Goal: Task Accomplishment & Management: Manage account settings

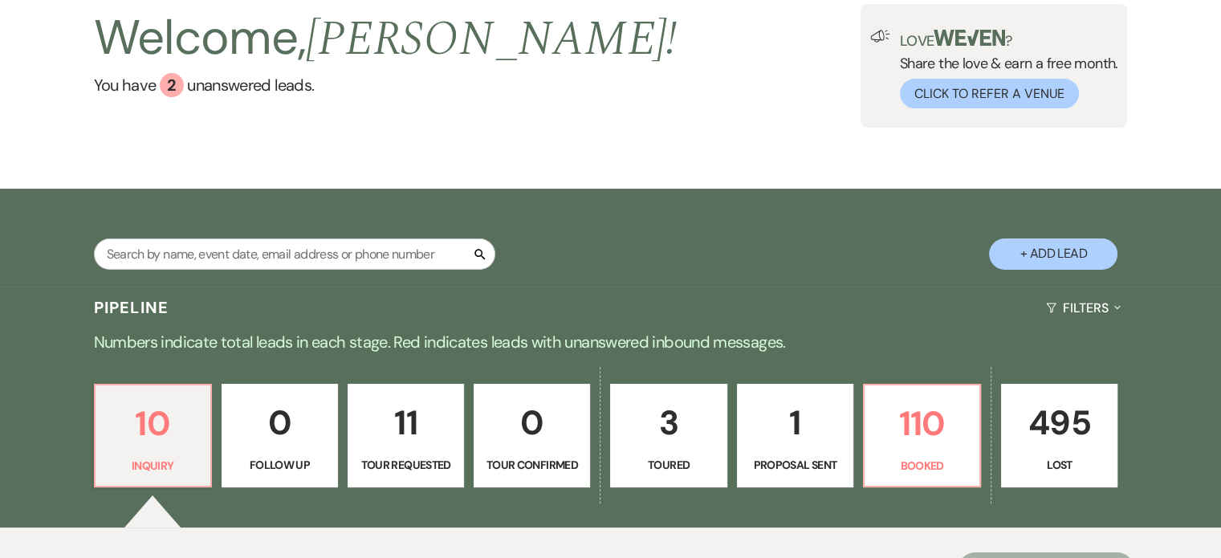
scroll to position [321, 0]
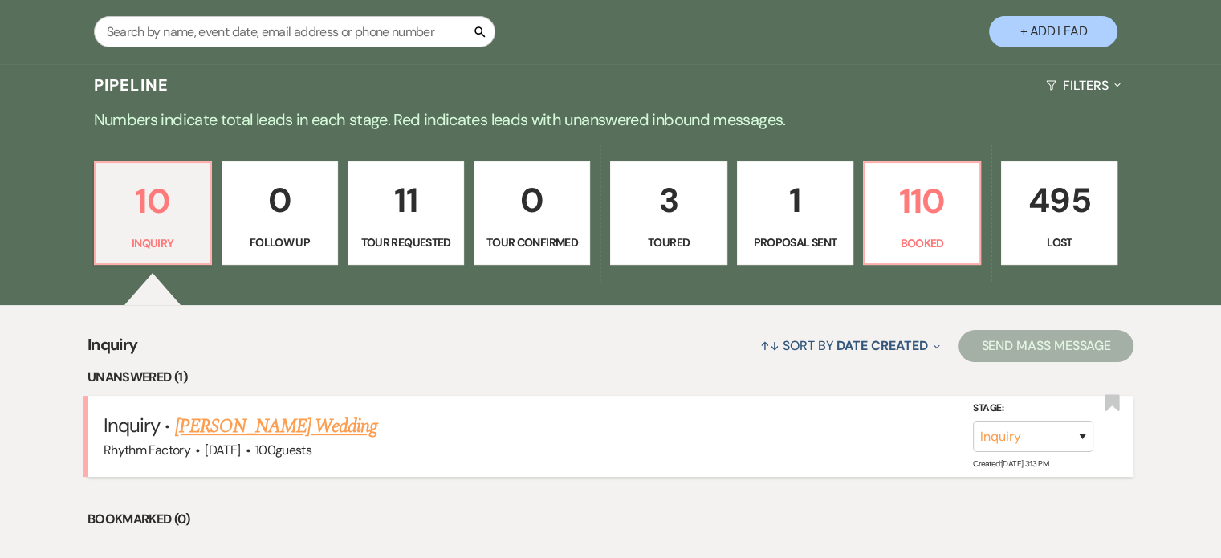
click at [231, 421] on link "[PERSON_NAME] Wedding" at bounding box center [276, 426] width 203 height 29
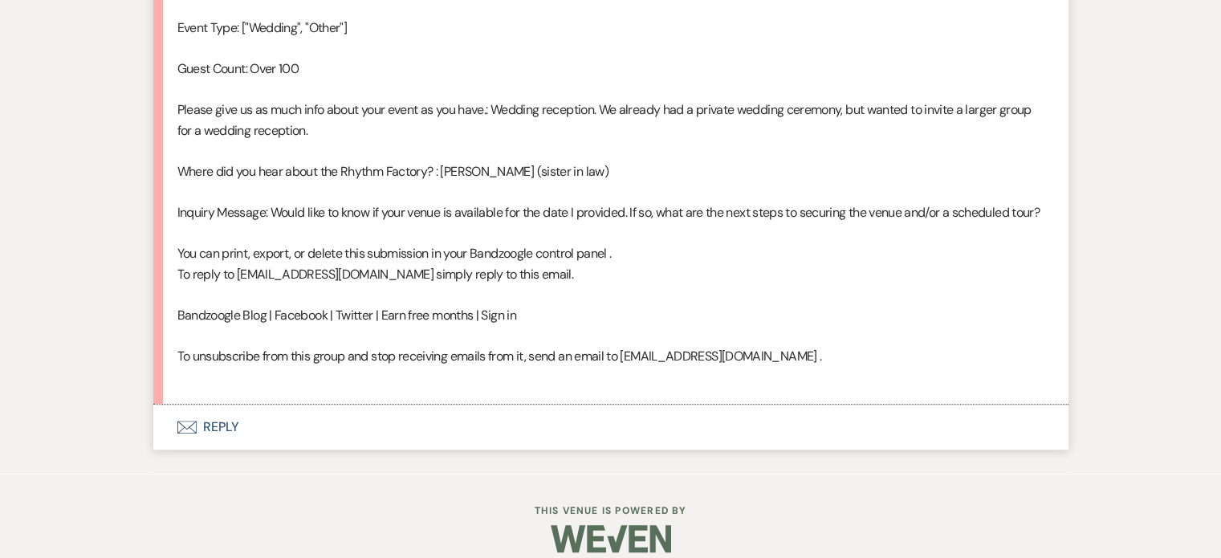
scroll to position [1122, 0]
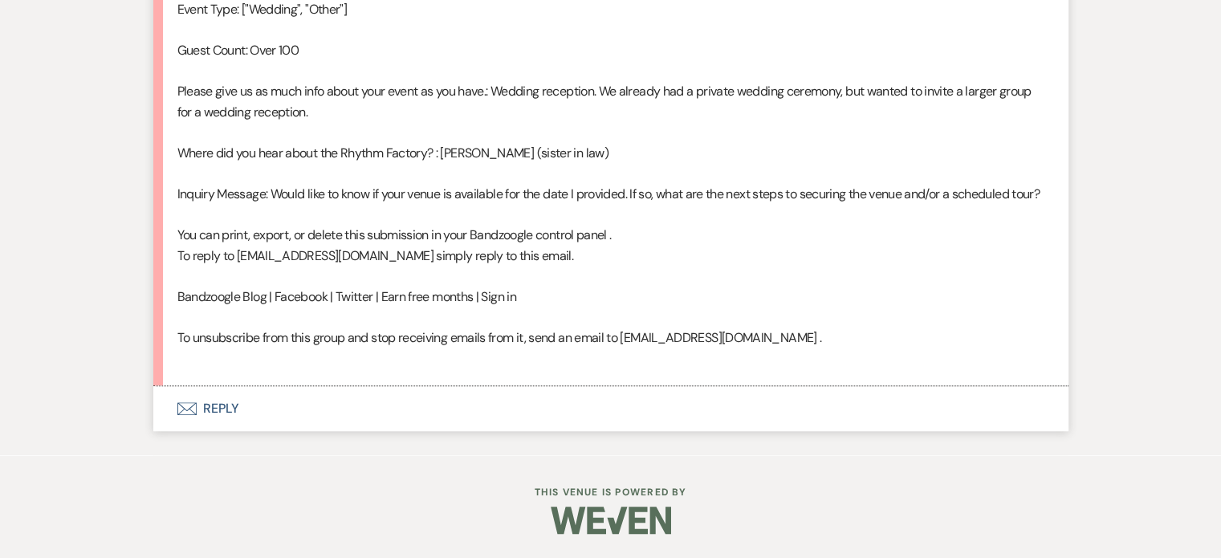
click at [210, 403] on button "Envelope Reply" at bounding box center [610, 408] width 915 height 45
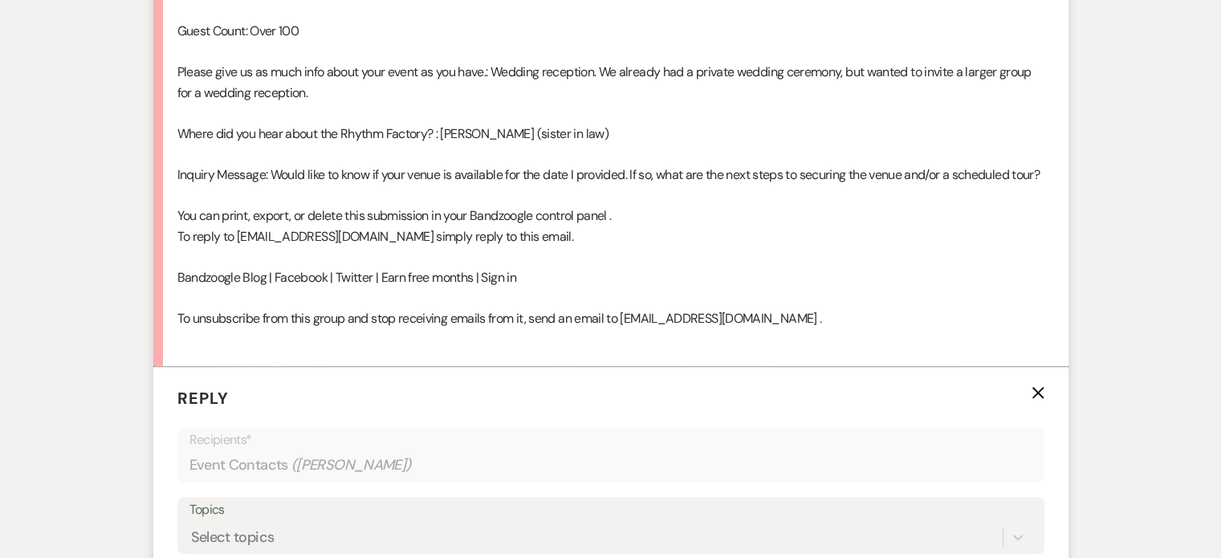
scroll to position [1395, 0]
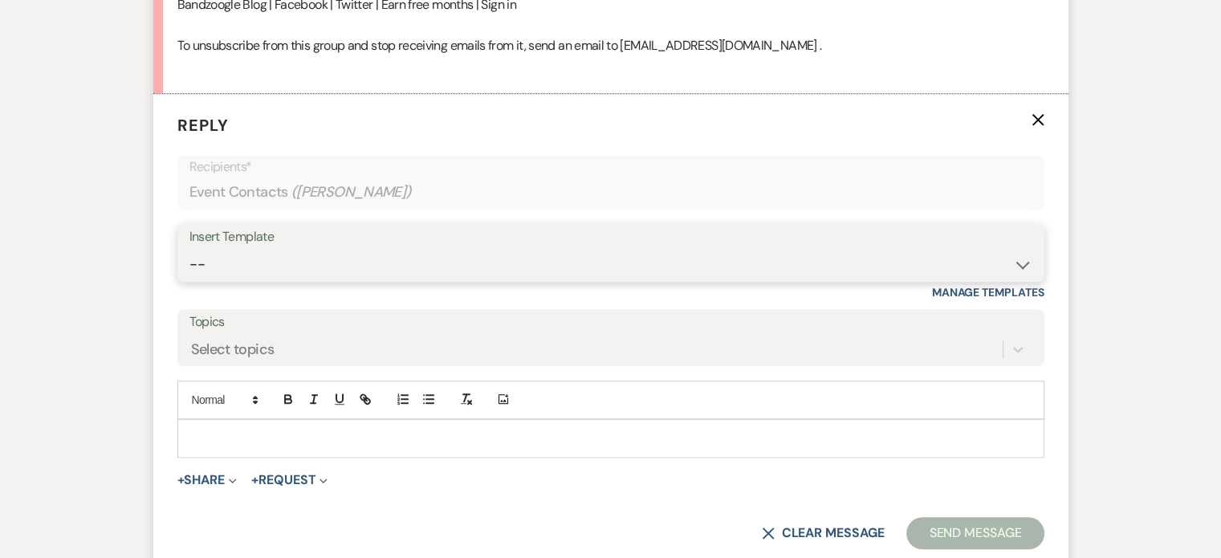
drag, startPoint x: 1017, startPoint y: 284, endPoint x: 1008, endPoint y: 284, distance: 8.8
click at [1016, 280] on select "-- Available Date I want PRICE More detail to give price Use our decor Wedding …" at bounding box center [610, 264] width 843 height 31
select select "3979"
click at [189, 268] on select "-- Available Date I want PRICE More detail to give price Use our decor Wedding …" at bounding box center [610, 264] width 843 height 31
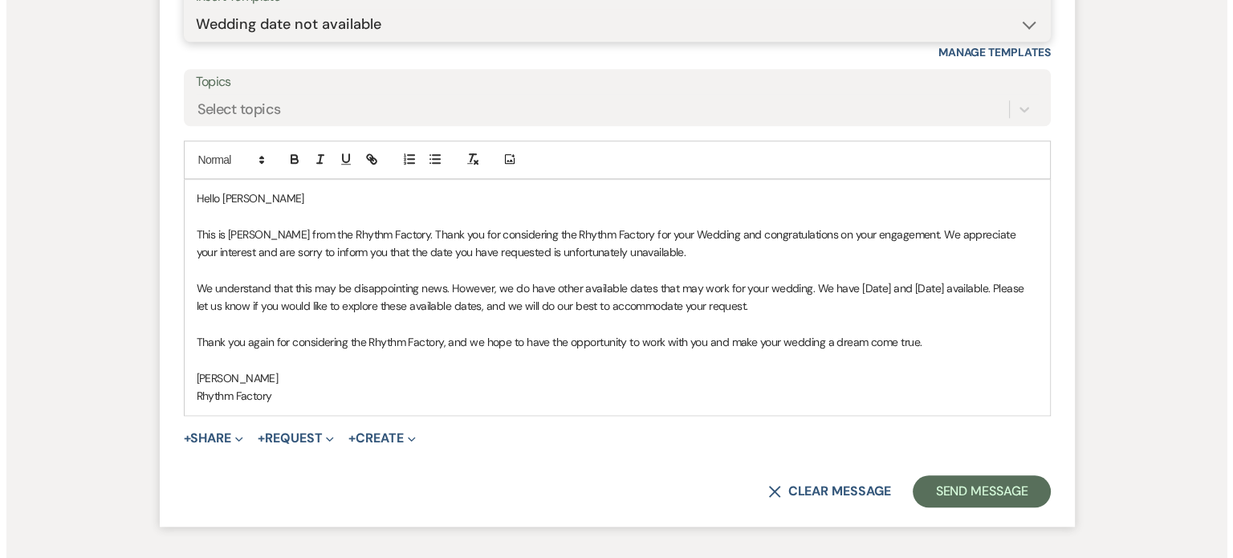
scroll to position [1635, 0]
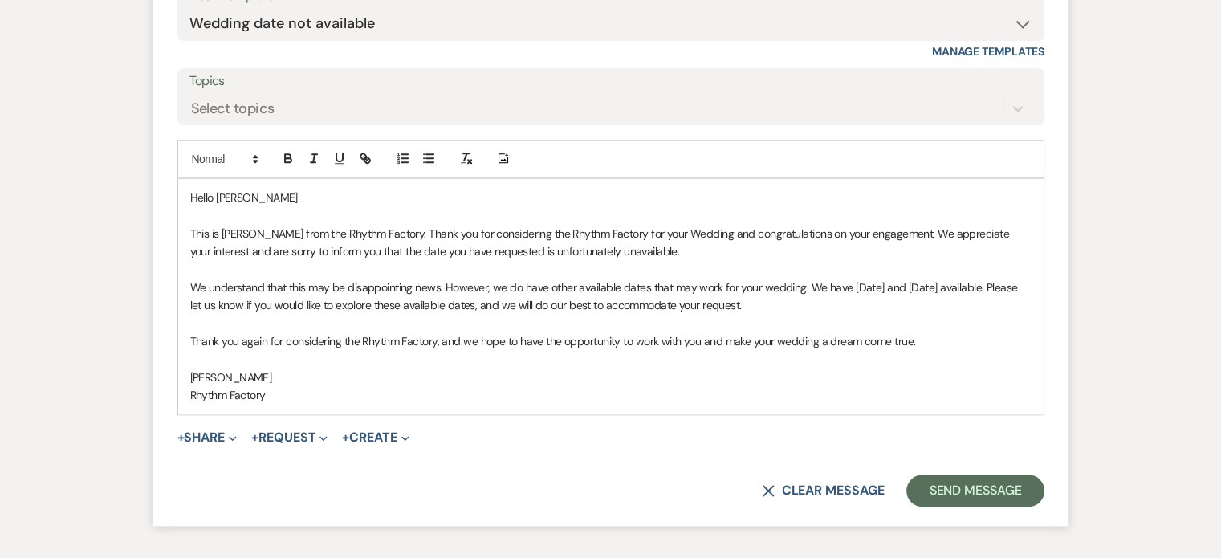
click at [848, 301] on p "We understand that this may be disappointing news. However, we do have other av…" at bounding box center [610, 297] width 841 height 36
click at [847, 302] on p "We understand that this may be disappointing news. However, we do have other av…" at bounding box center [610, 297] width 841 height 36
click at [206, 444] on button "+ Share Expand" at bounding box center [207, 437] width 60 height 13
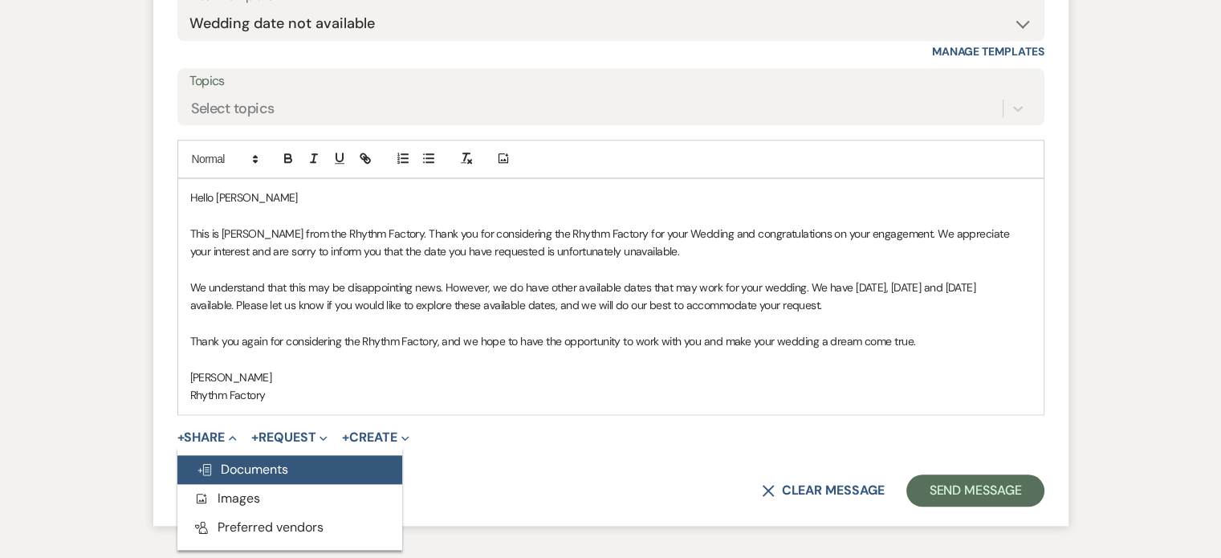
click at [235, 478] on span "Doc Upload Documents" at bounding box center [243, 469] width 92 height 17
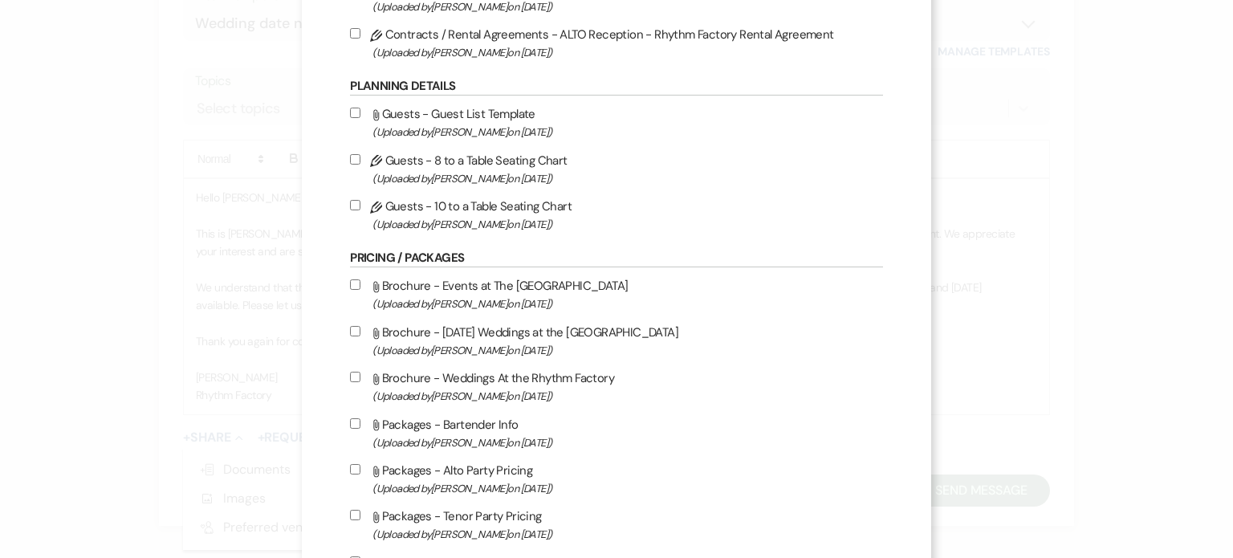
scroll to position [642, 0]
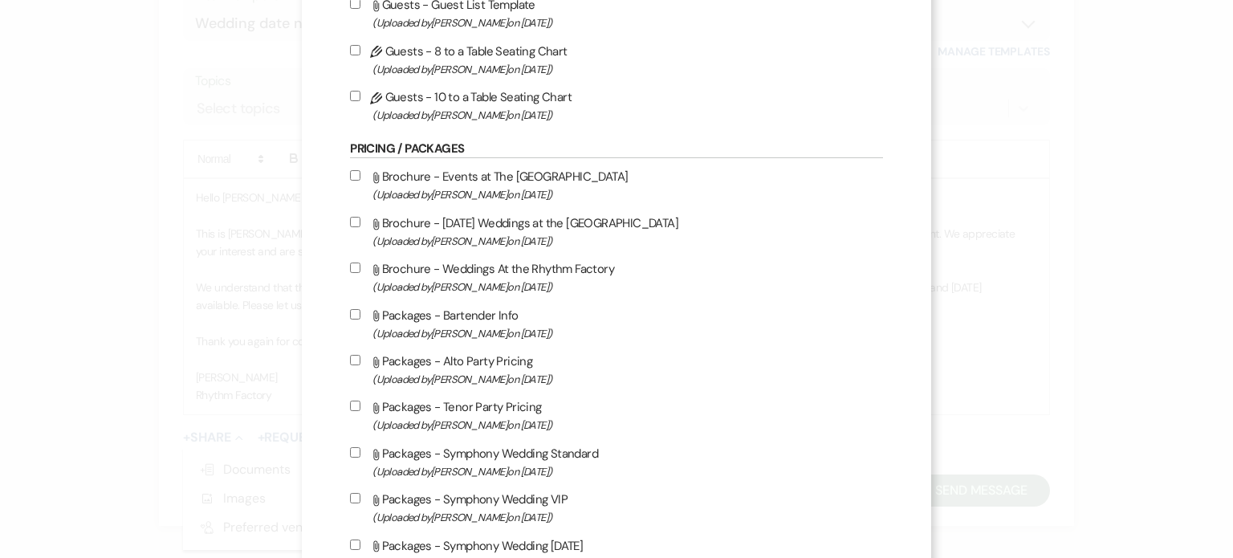
click at [350, 269] on input "Attach File Brochure - Weddings At the Rhythm Factory (Uploaded by [PERSON_NAME…" at bounding box center [355, 268] width 10 height 10
checkbox input "true"
click at [350, 222] on input "Attach File Brochure - [DATE] Weddings at the [GEOGRAPHIC_DATA] (Uploaded by [P…" at bounding box center [355, 222] width 10 height 10
checkbox input "true"
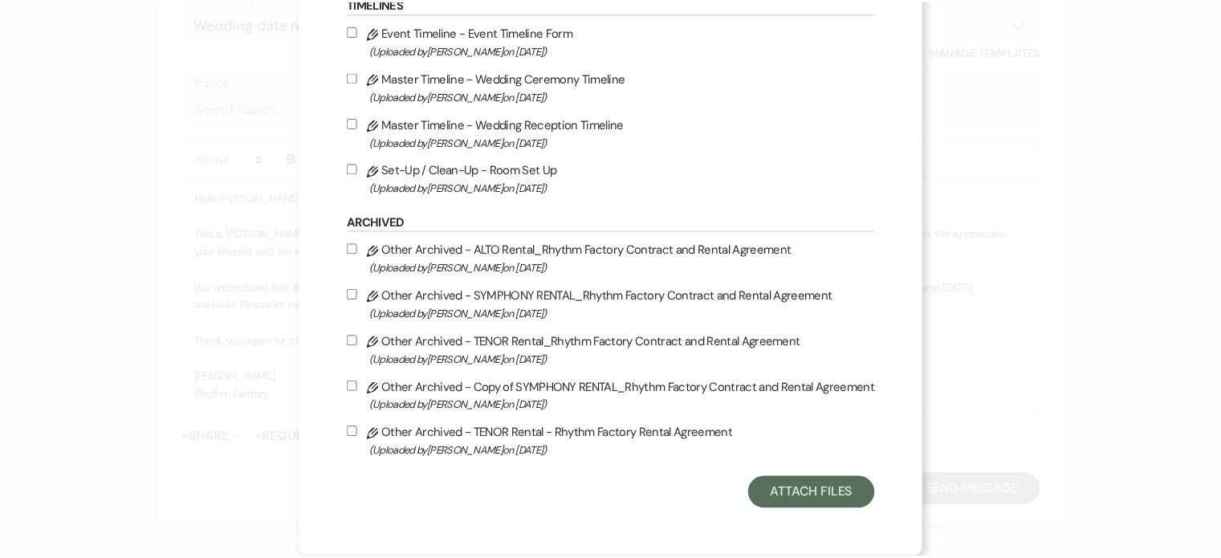
scroll to position [1788, 0]
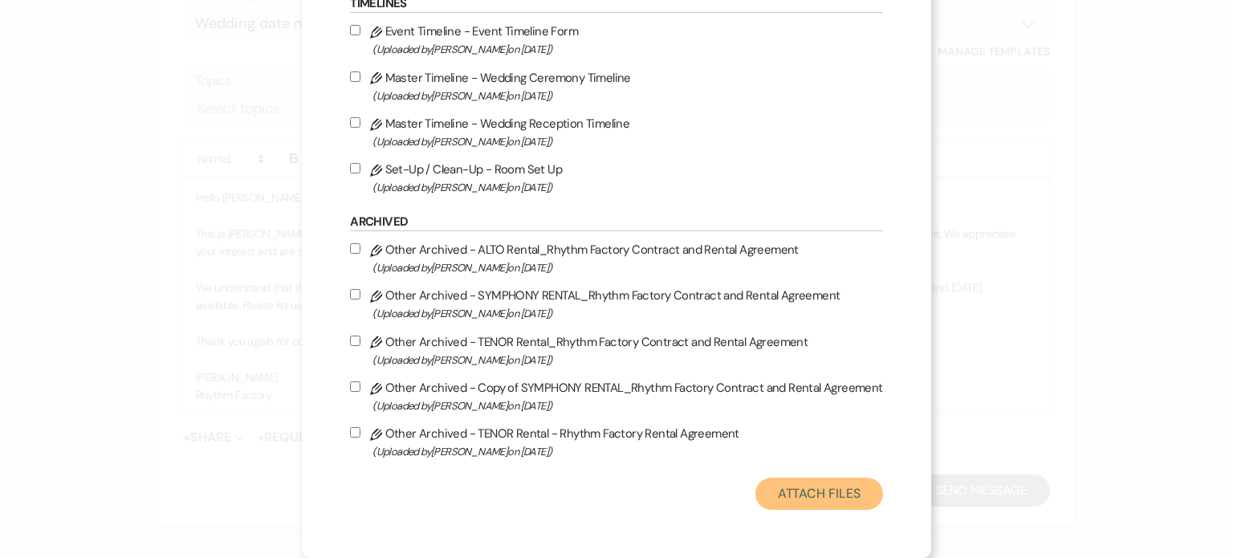
click at [817, 492] on button "Attach Files" at bounding box center [819, 494] width 128 height 32
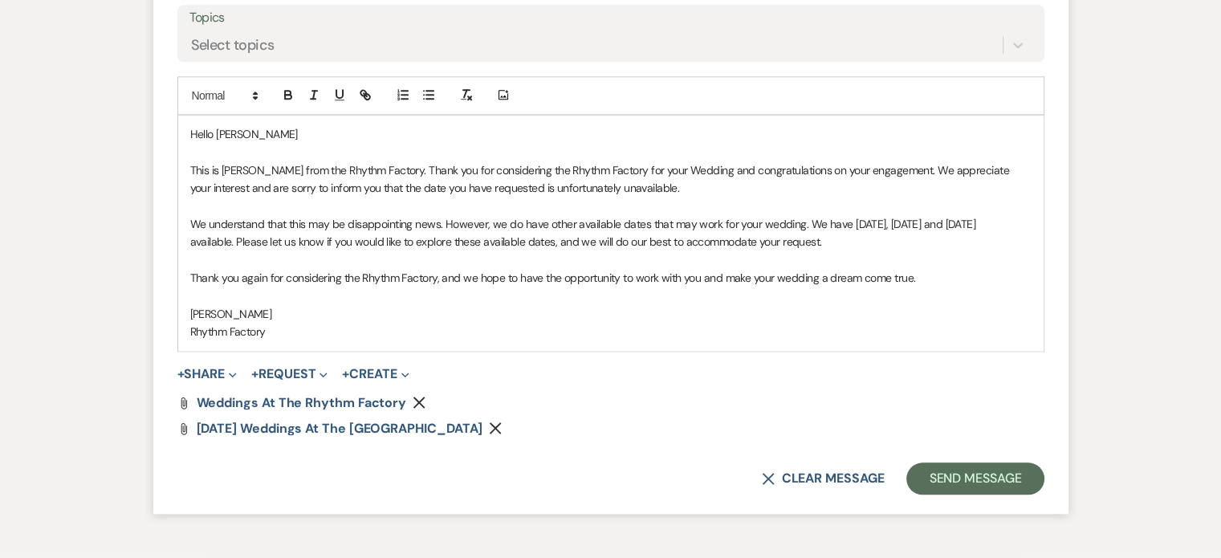
scroll to position [1819, 0]
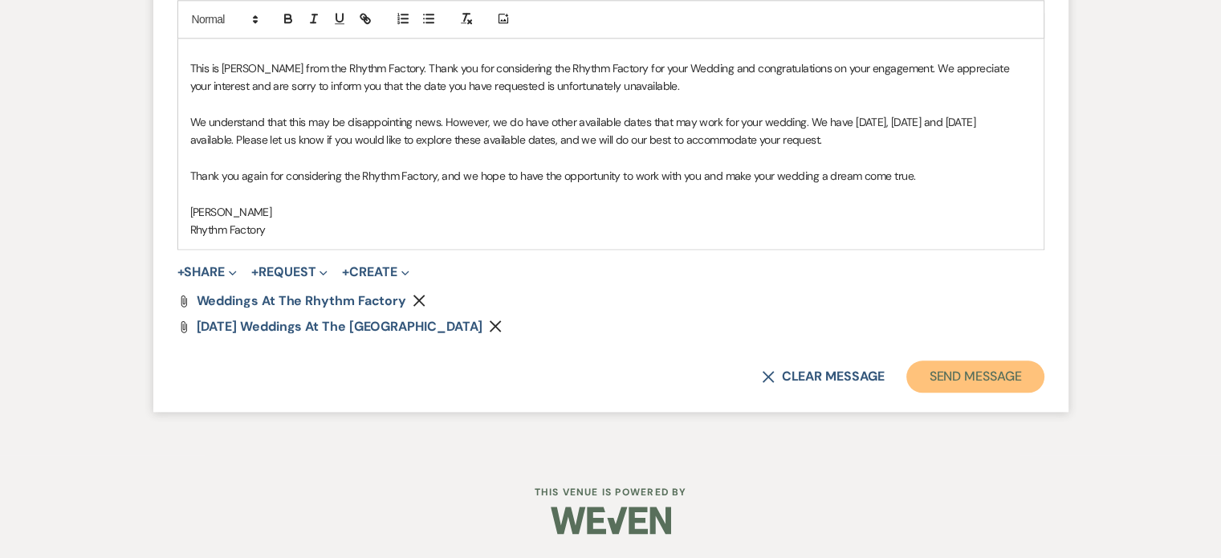
click at [971, 378] on button "Send Message" at bounding box center [974, 376] width 137 height 32
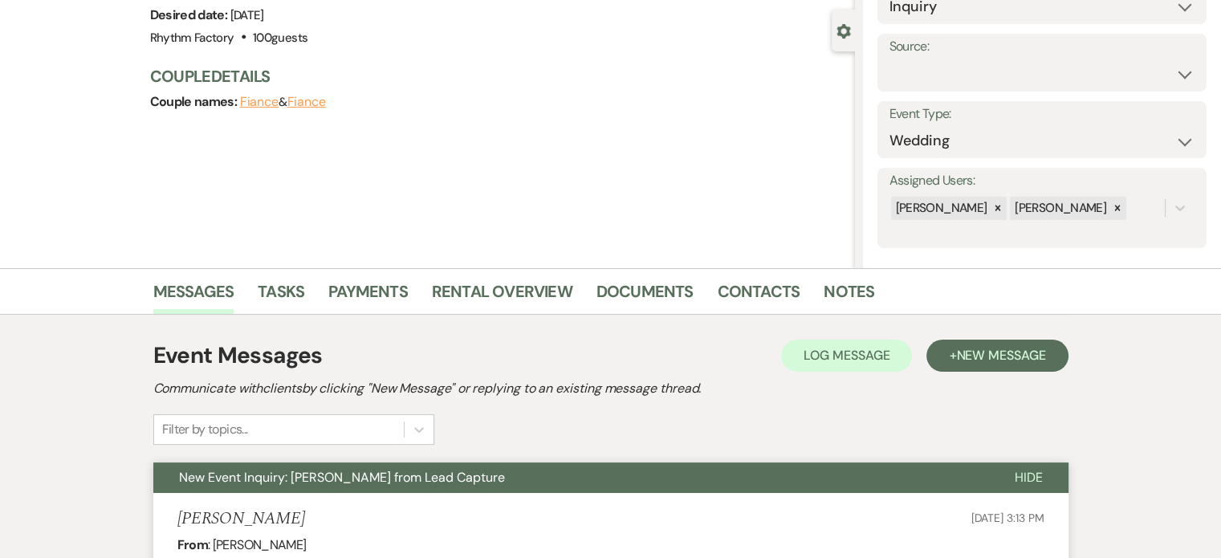
scroll to position [0, 0]
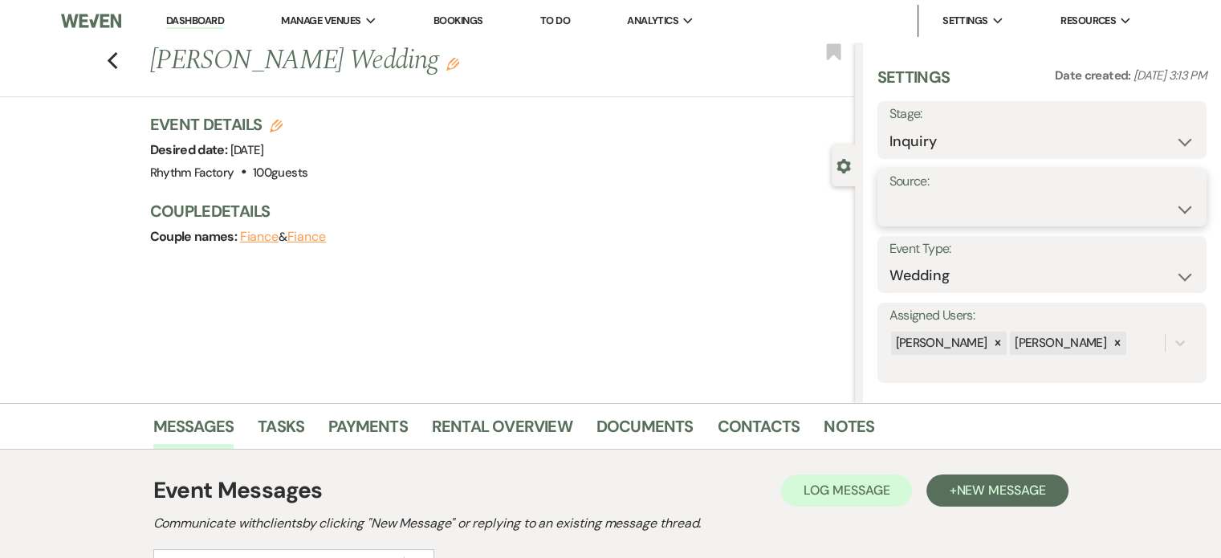
click at [1178, 203] on select "Weven Venue Website Instagram Facebook Pinterest Google The Knot Wedding Wire H…" at bounding box center [1042, 208] width 305 height 31
select select "12"
click at [890, 193] on select "Weven Venue Website Instagram Facebook Pinterest Google The Knot Wedding Wire H…" at bounding box center [1042, 208] width 305 height 31
click at [1140, 203] on button "Save" at bounding box center [1162, 197] width 90 height 32
click at [116, 55] on icon "Previous" at bounding box center [113, 60] width 12 height 19
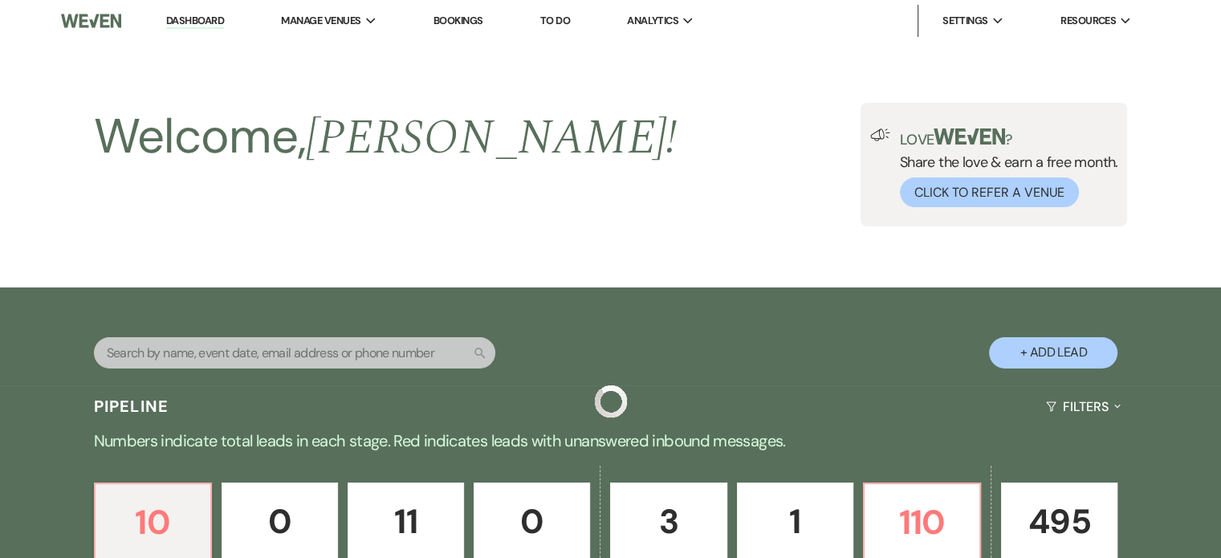
scroll to position [321, 0]
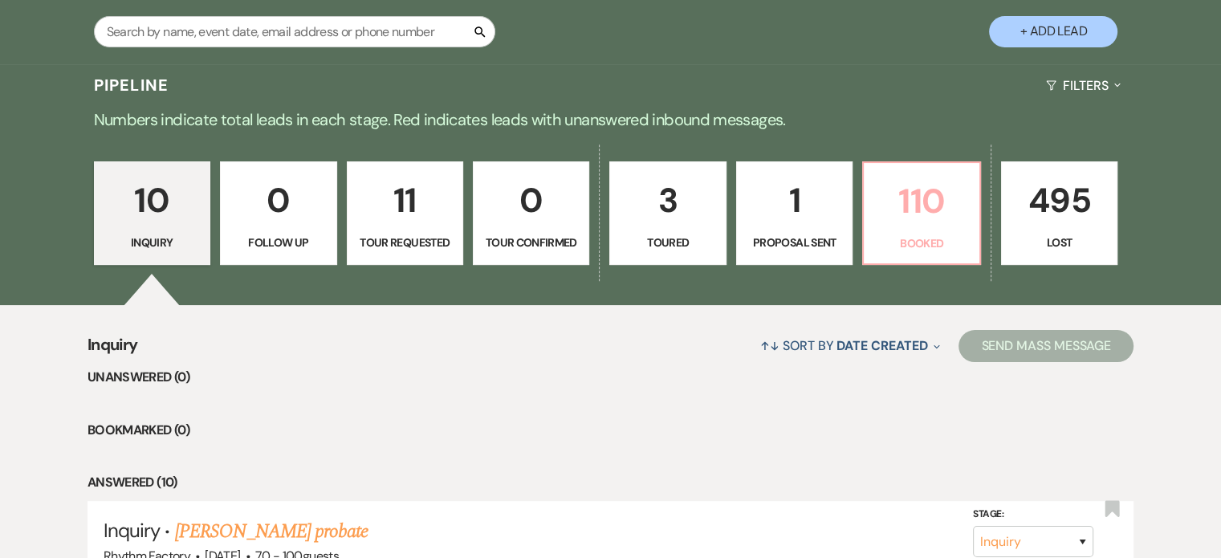
click at [926, 201] on p "110" at bounding box center [922, 201] width 96 height 54
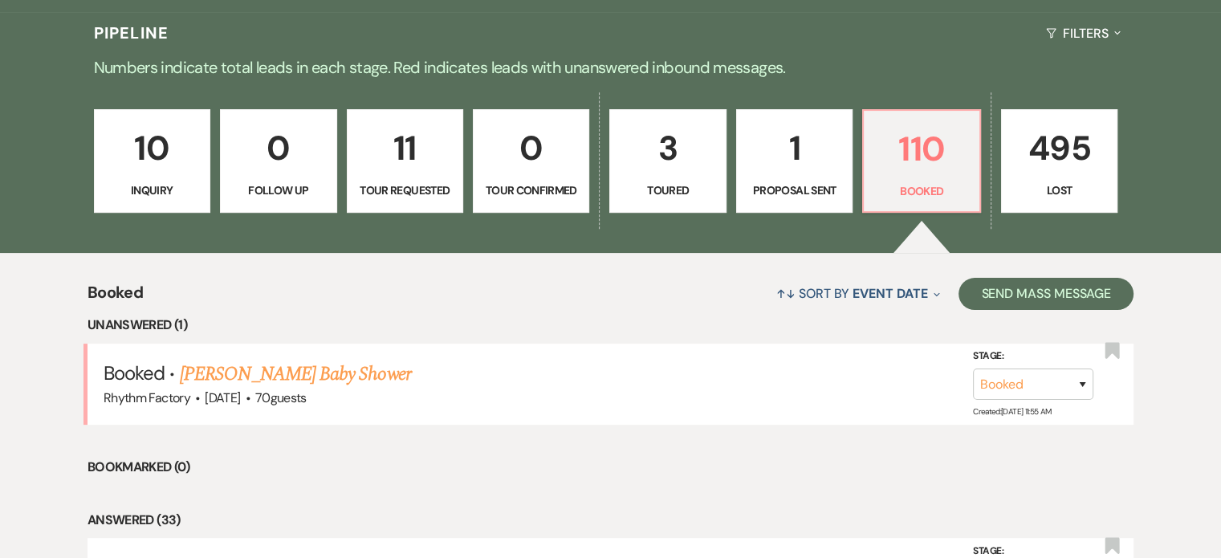
scroll to position [482, 0]
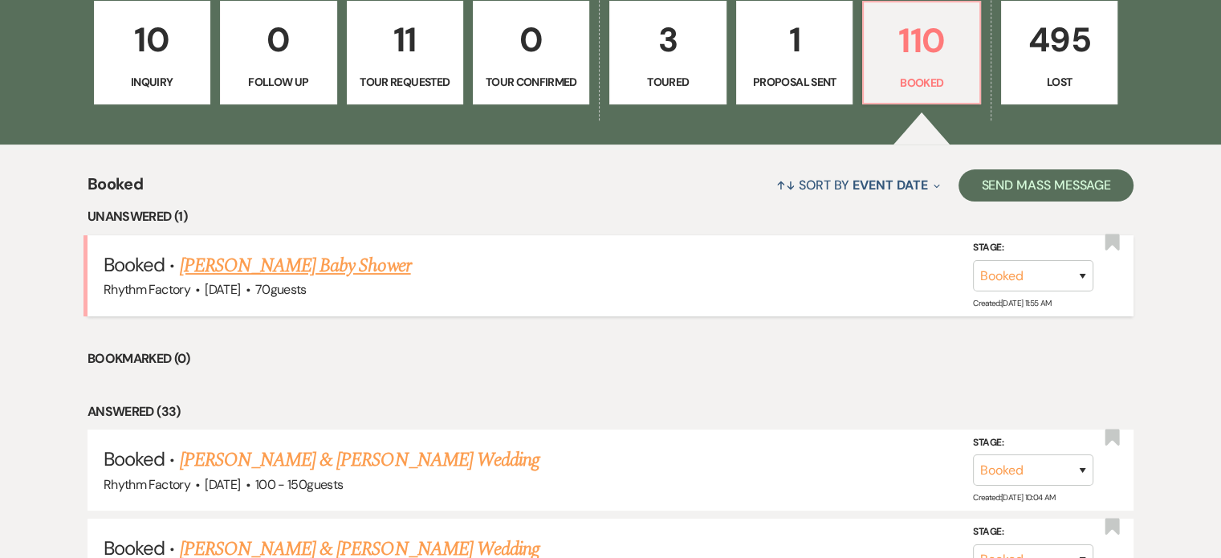
click at [328, 263] on link "[PERSON_NAME] Baby Shower" at bounding box center [295, 265] width 231 height 29
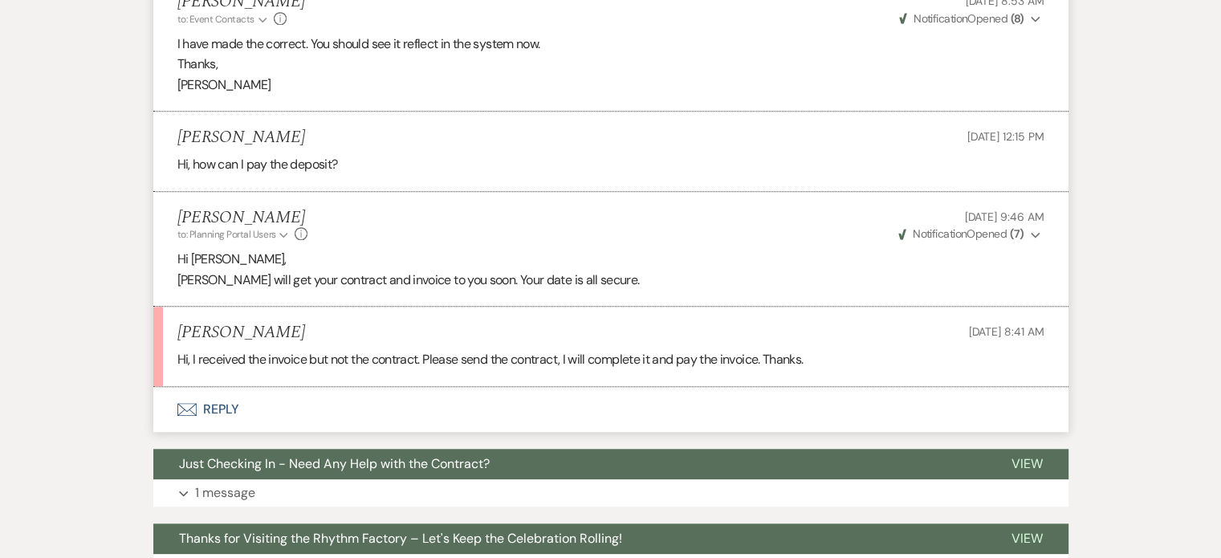
scroll to position [1445, 0]
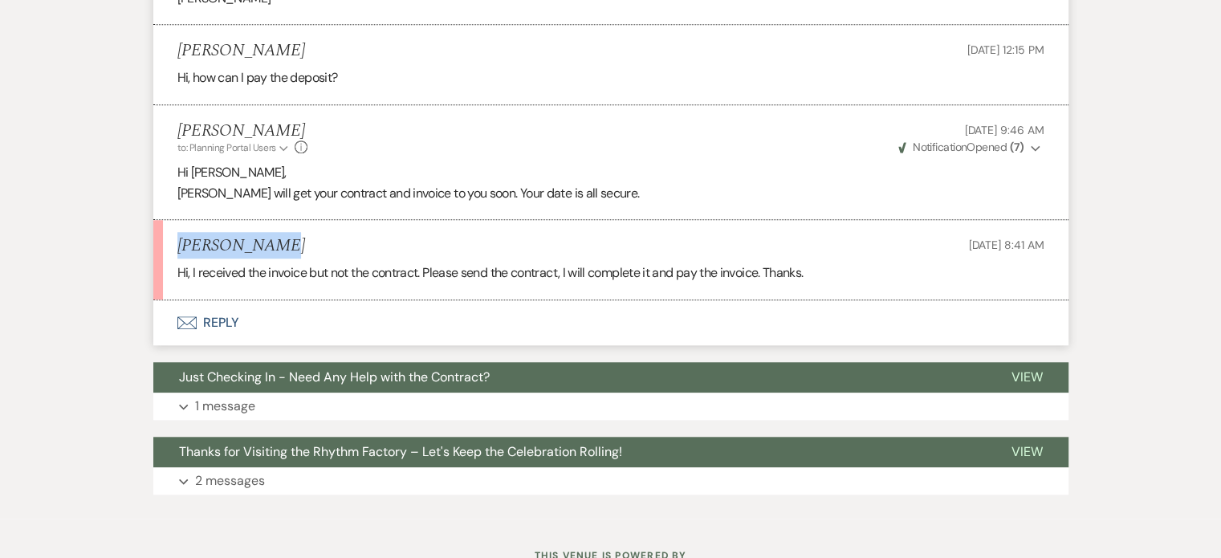
drag, startPoint x: 179, startPoint y: 243, endPoint x: 261, endPoint y: 242, distance: 81.9
click at [275, 239] on h5 "[PERSON_NAME]" at bounding box center [241, 246] width 128 height 20
copy h5 "[PERSON_NAME]"
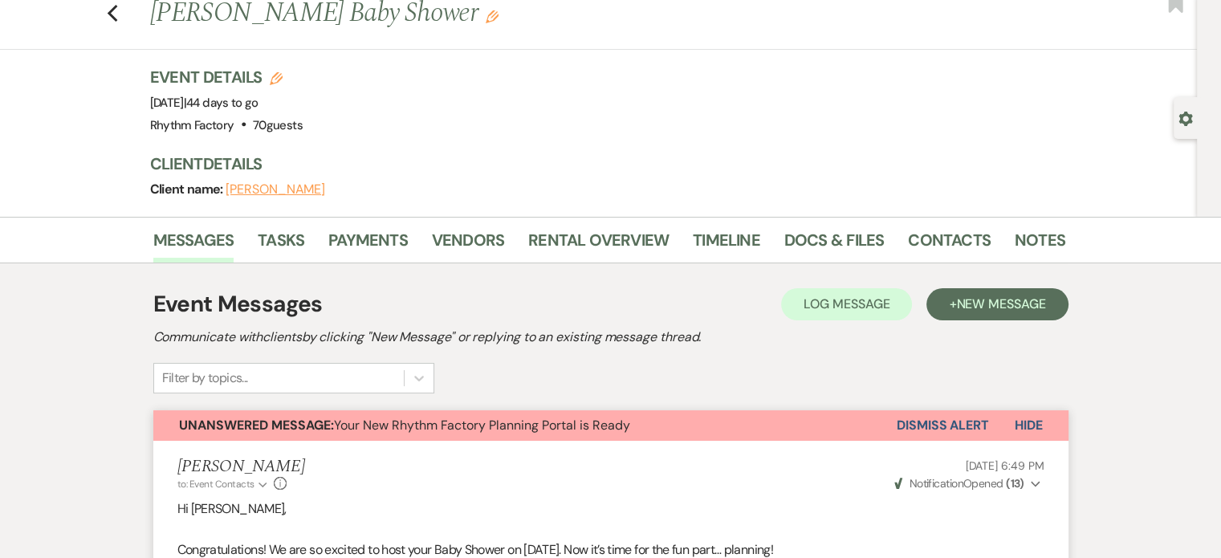
scroll to position [0, 0]
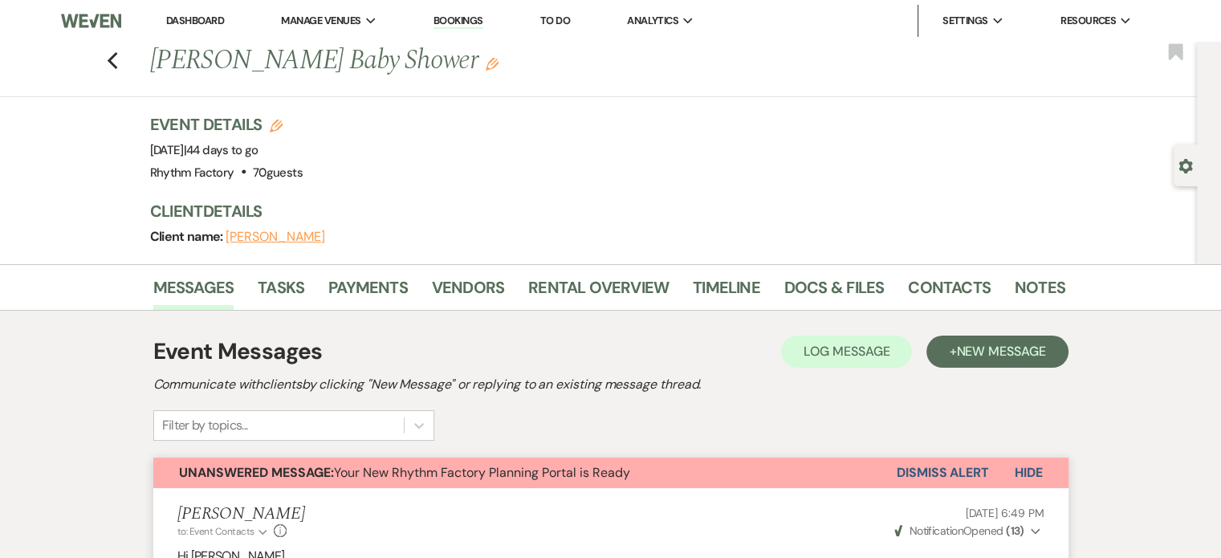
click at [950, 472] on button "Dismiss Alert" at bounding box center [943, 473] width 92 height 31
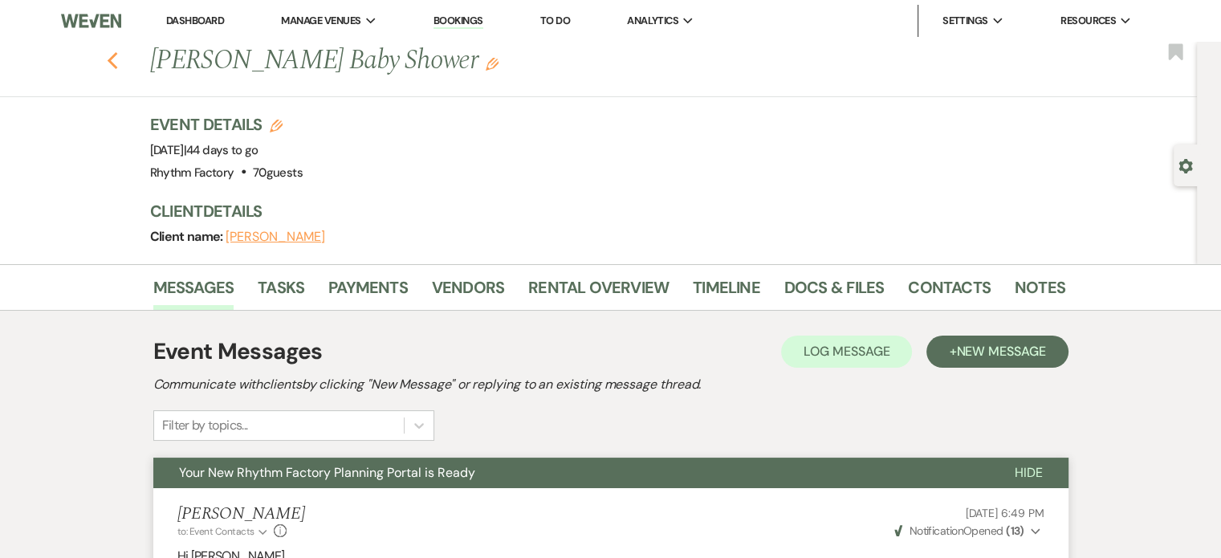
click at [112, 61] on icon "Previous" at bounding box center [113, 60] width 12 height 19
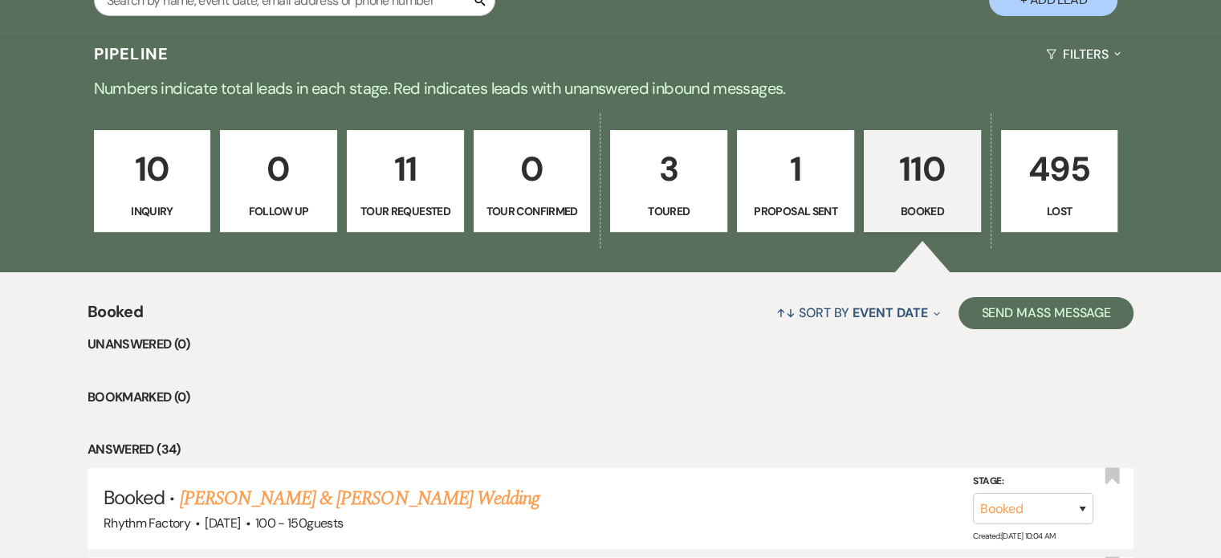
scroll to position [161, 0]
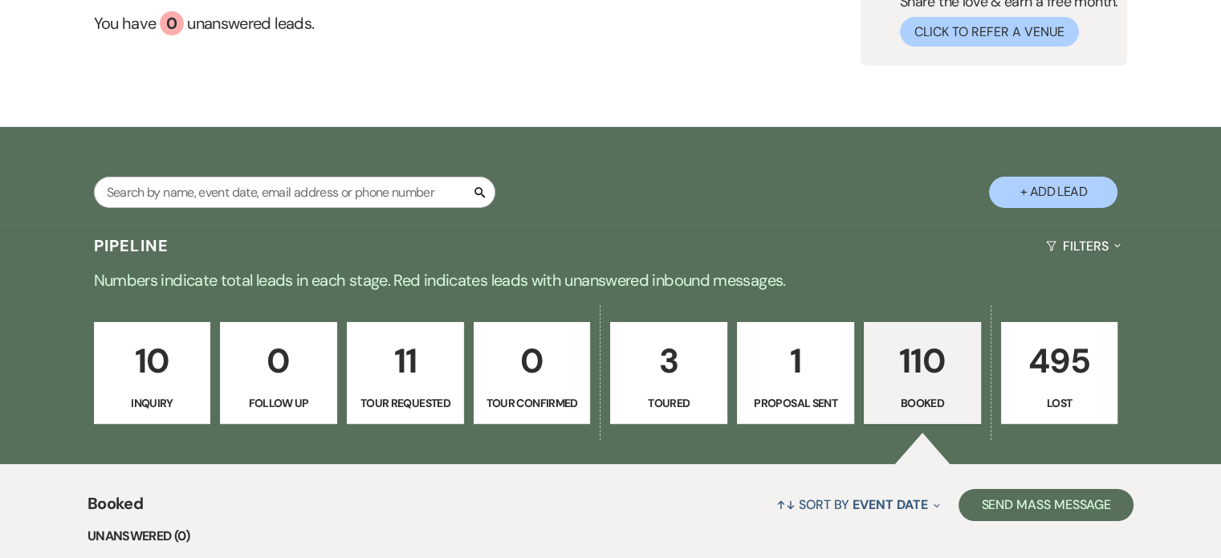
click at [1072, 365] on p "495" at bounding box center [1060, 361] width 96 height 54
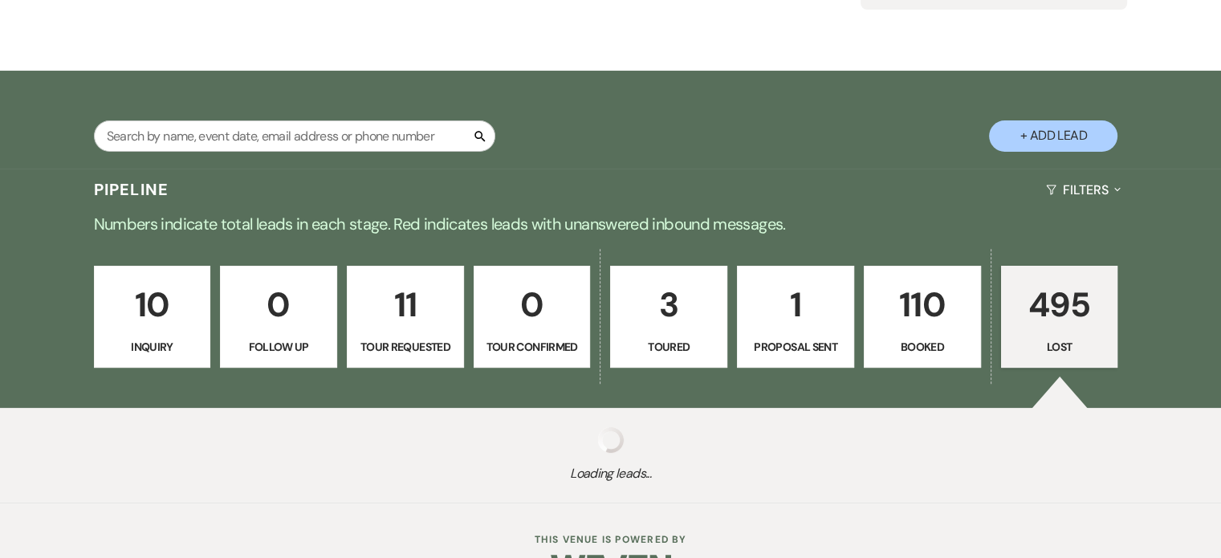
scroll to position [253, 0]
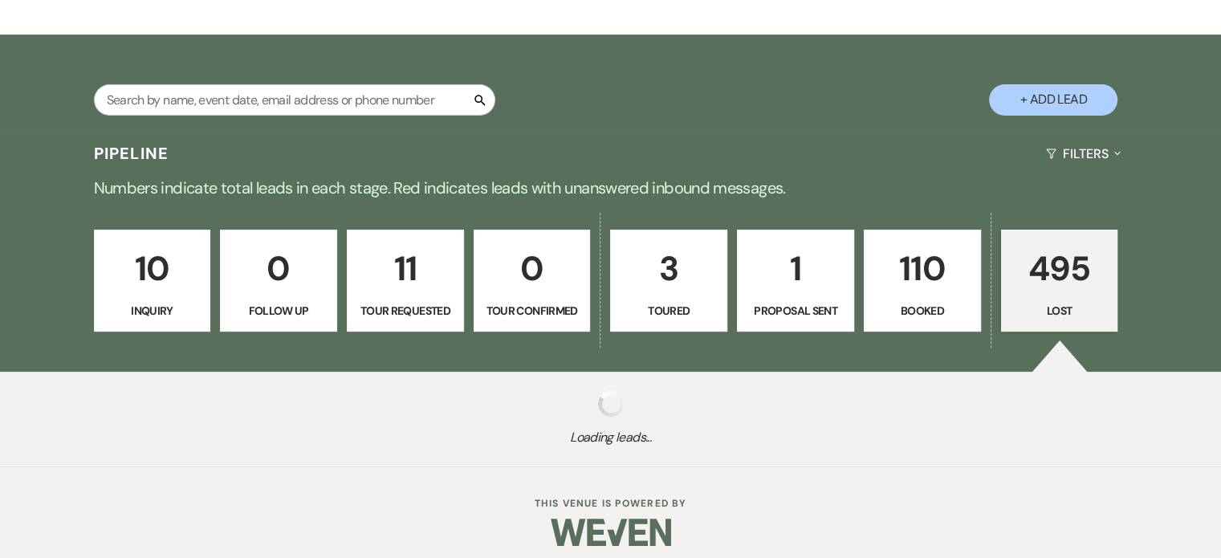
select select "8"
select select "10"
select select "8"
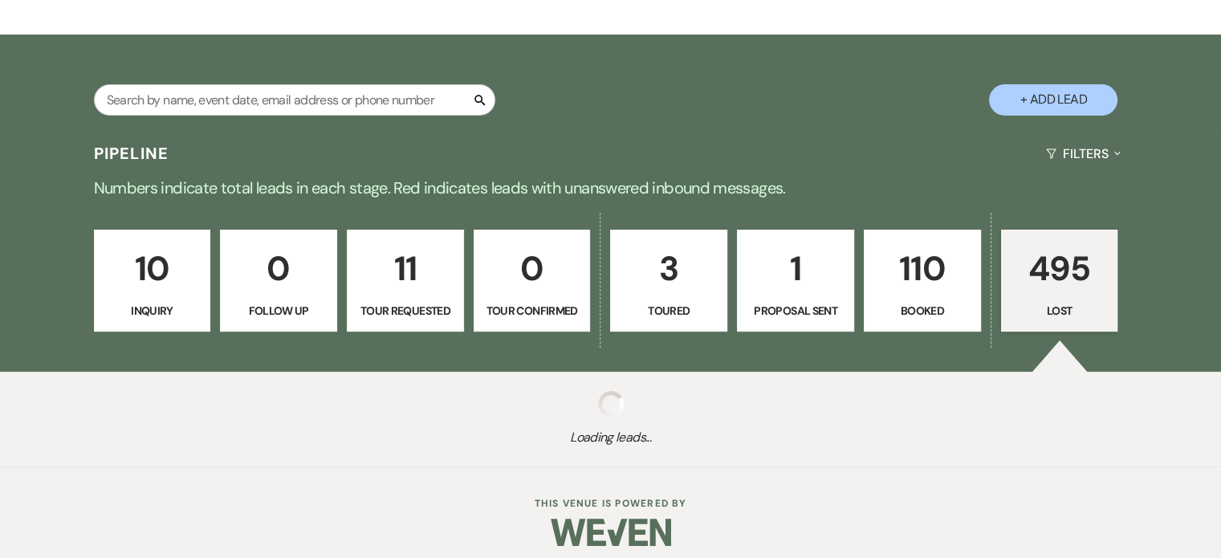
select select "8"
select select "7"
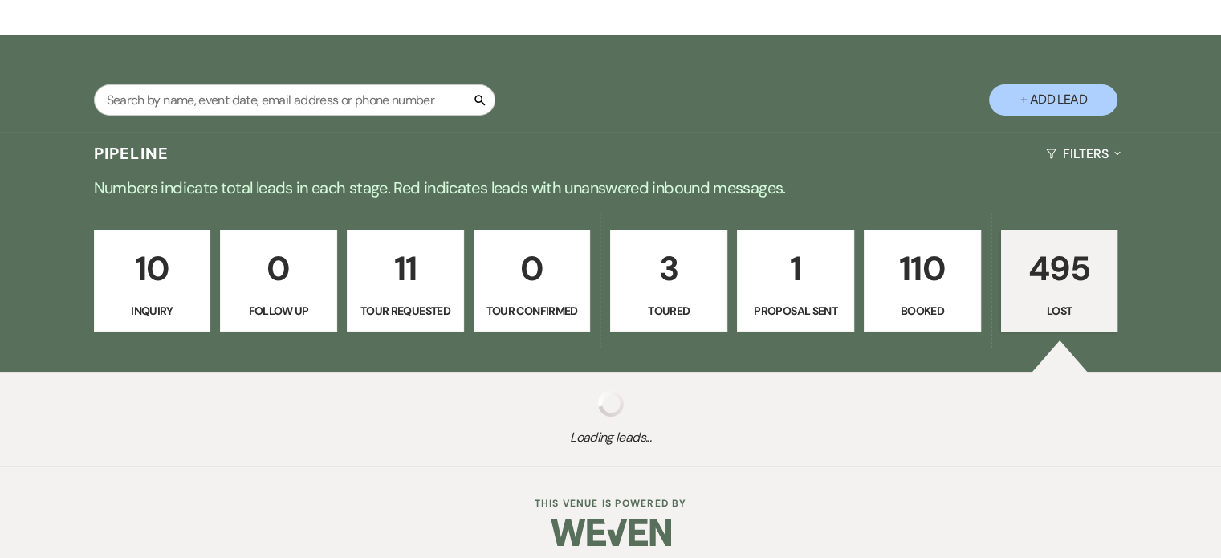
select select "8"
select select "7"
select select "8"
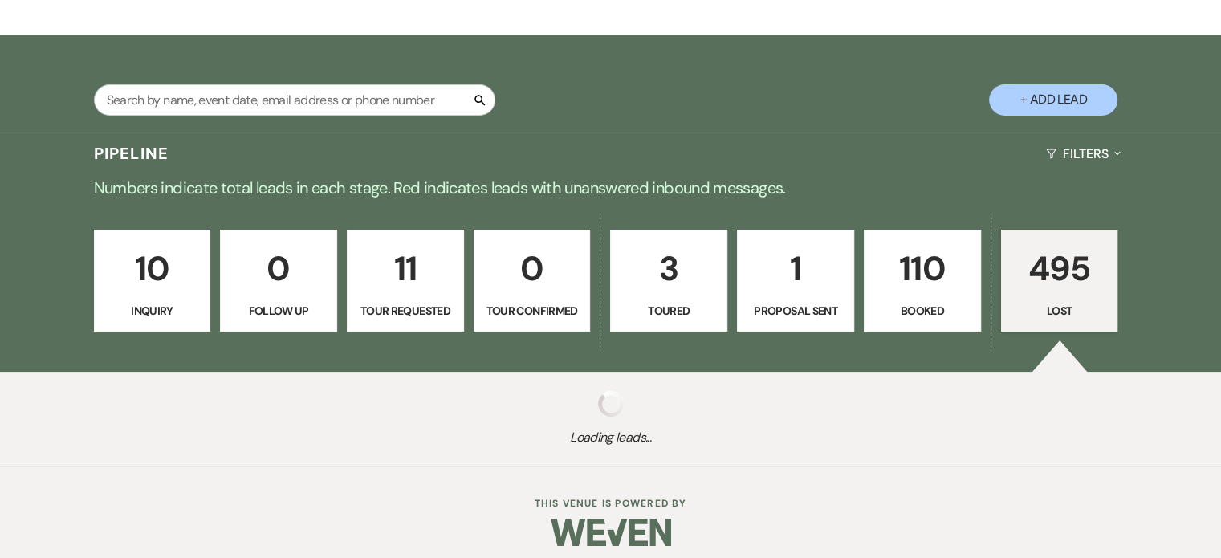
select select "6"
select select "8"
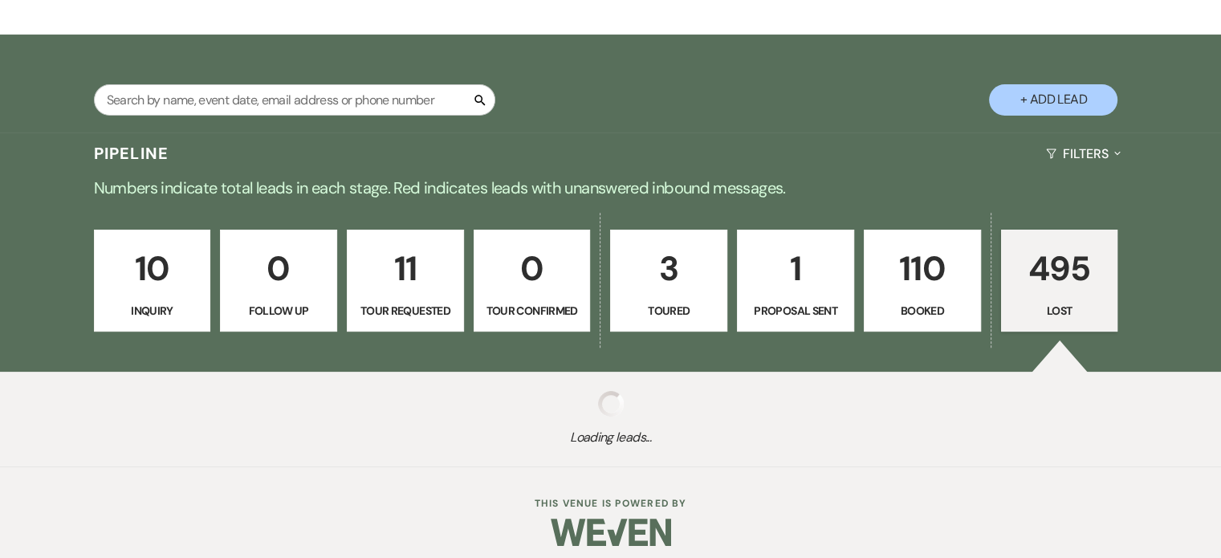
select select "8"
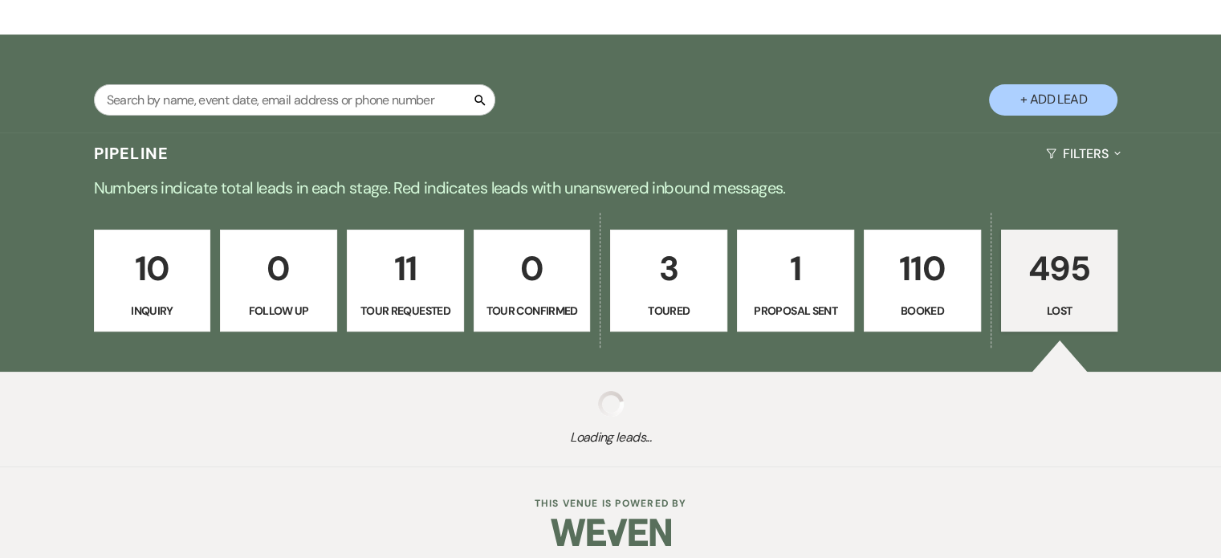
select select "8"
select select "5"
select select "8"
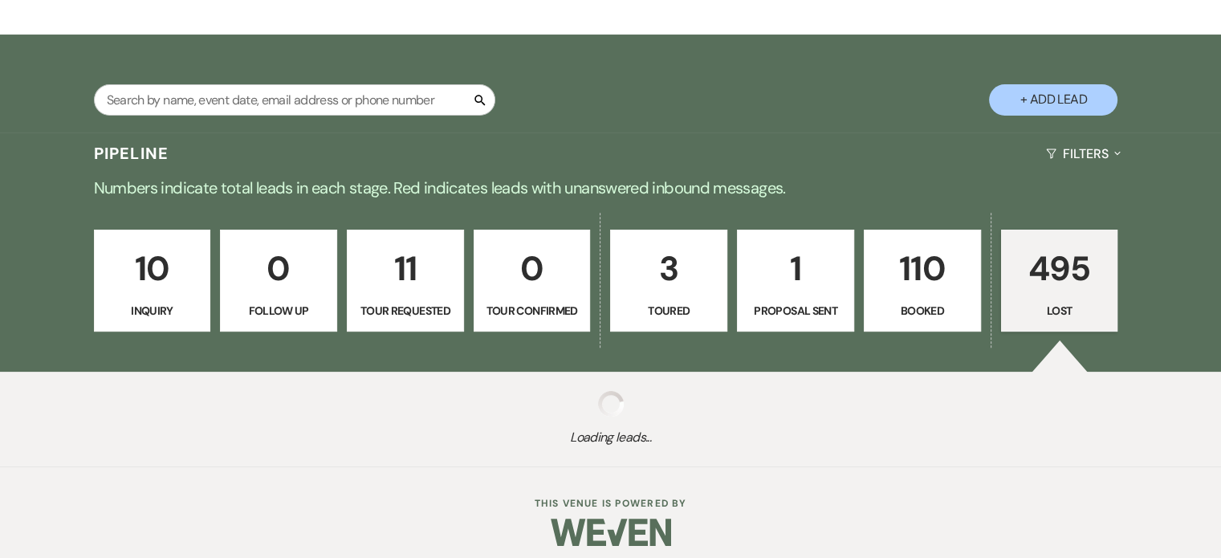
select select "8"
select select "5"
select select "8"
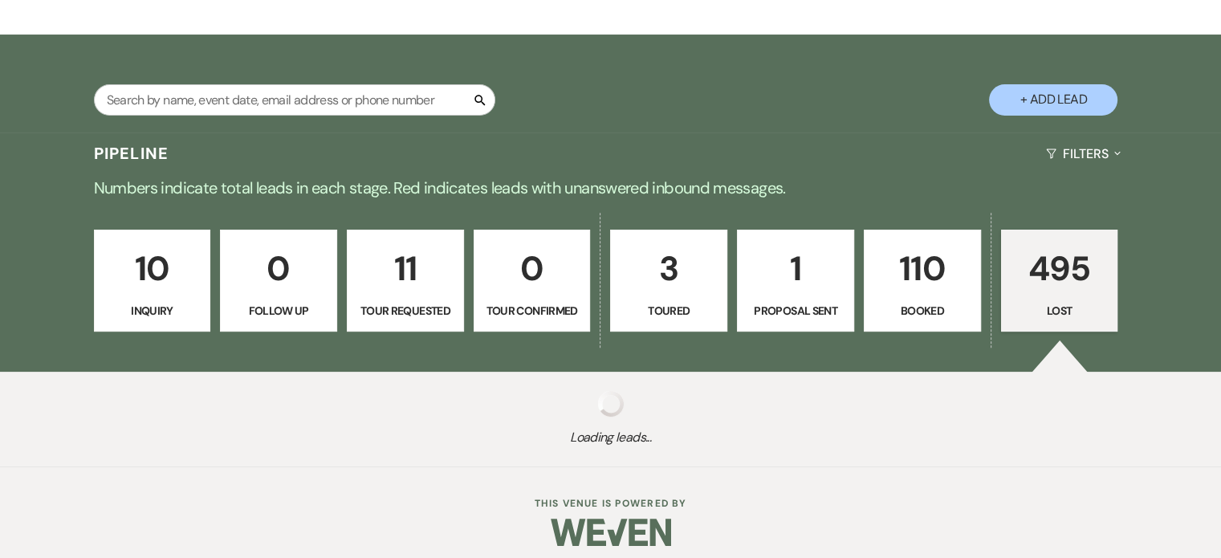
select select "8"
select select "10"
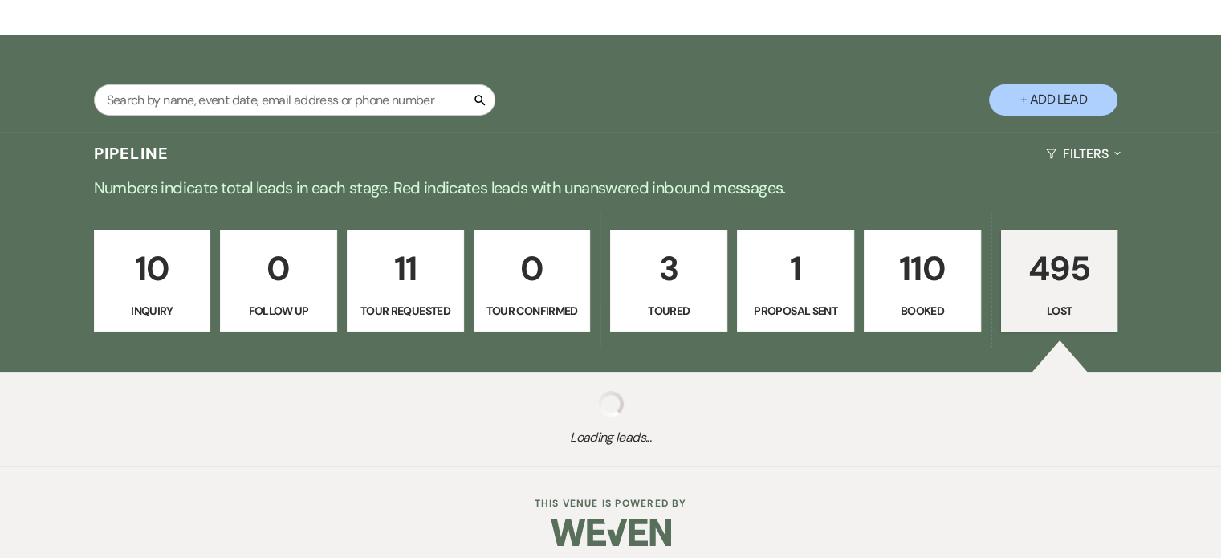
select select "8"
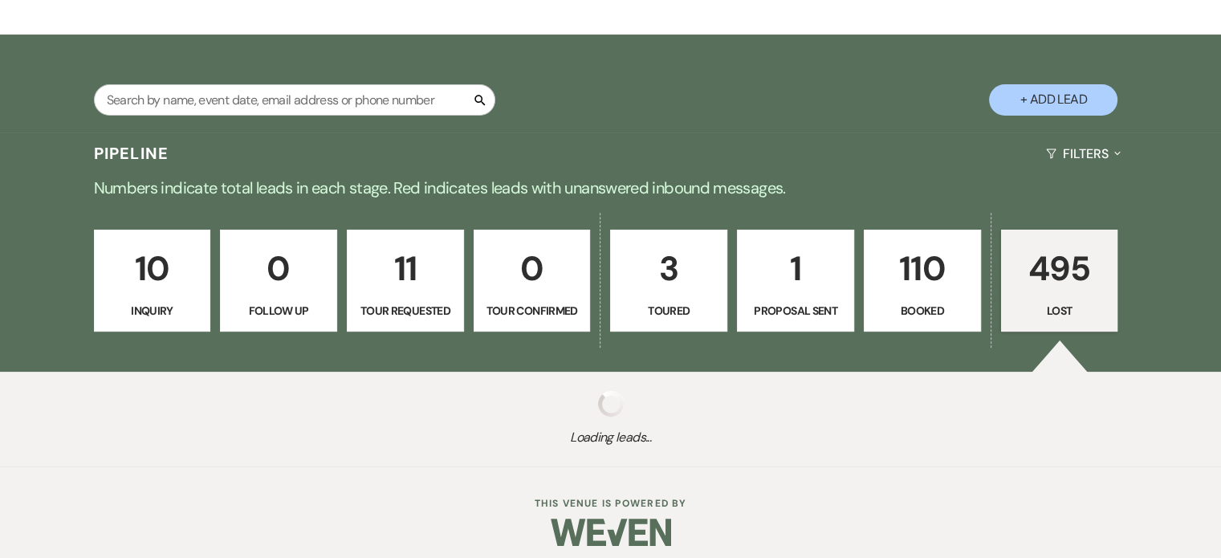
select select "8"
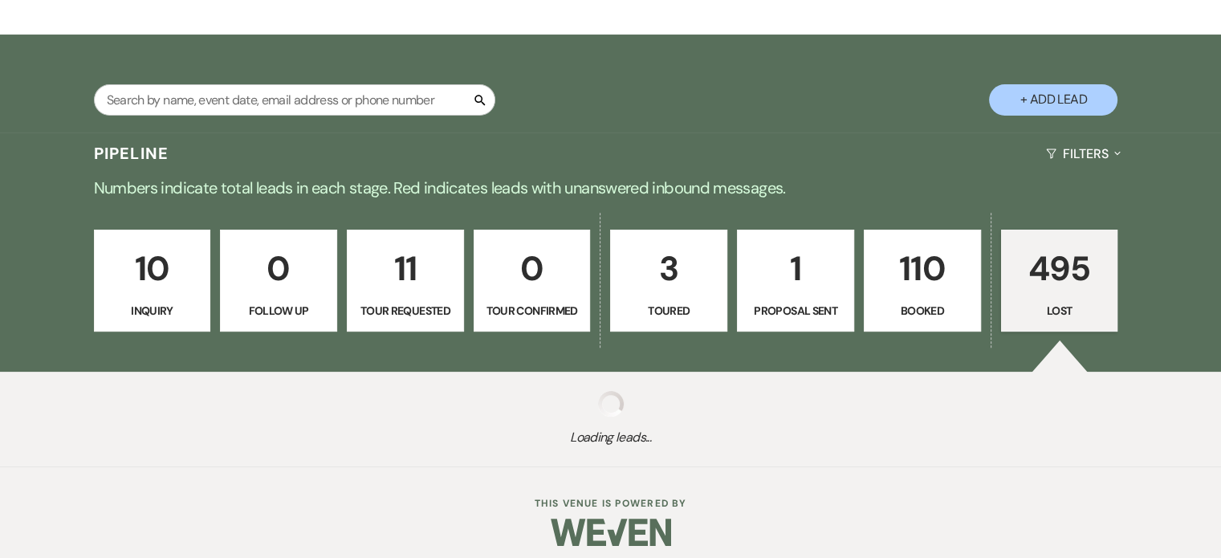
select select "8"
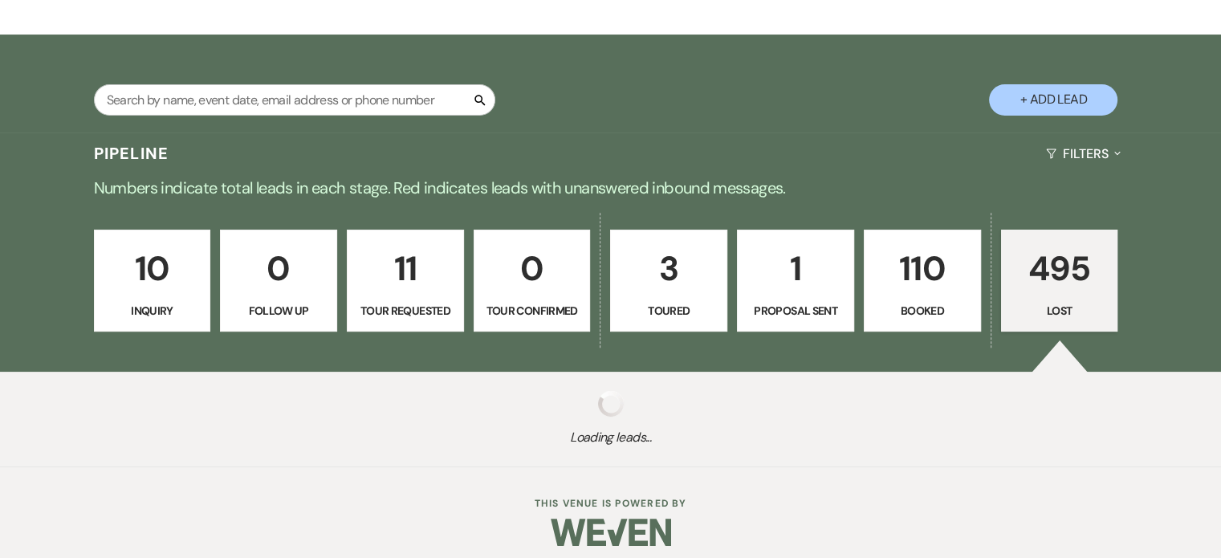
select select "8"
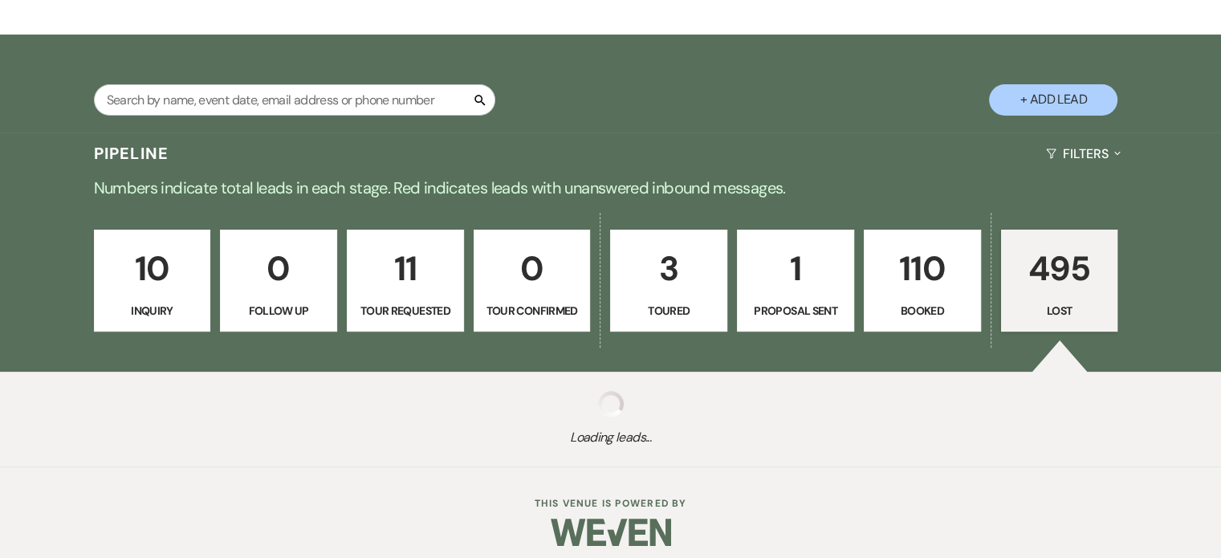
select select "8"
select select "5"
select select "8"
select select "5"
select select "8"
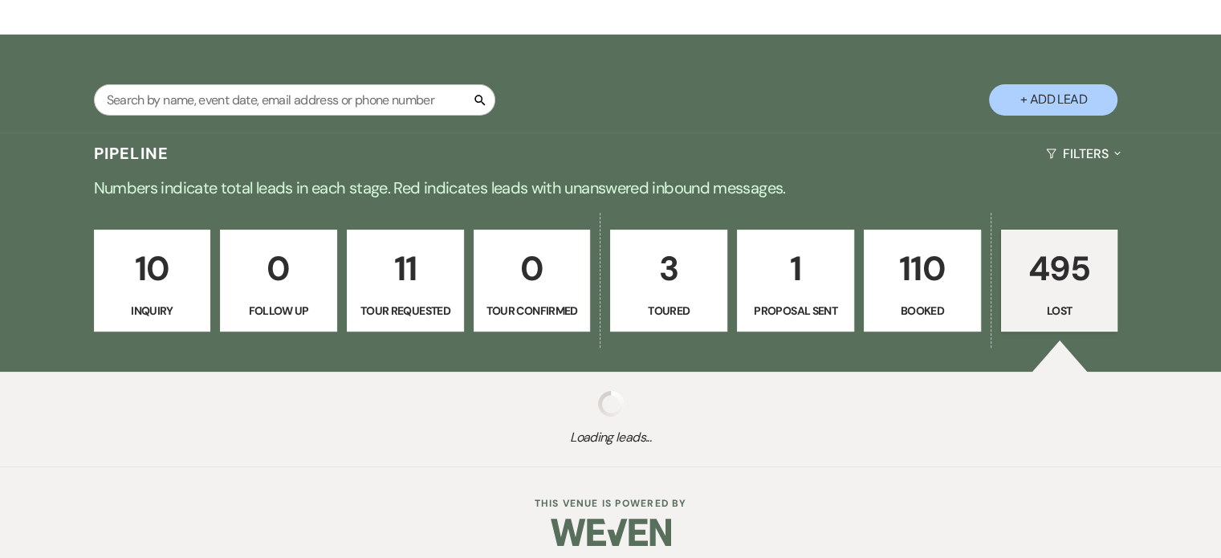
select select "8"
select select "10"
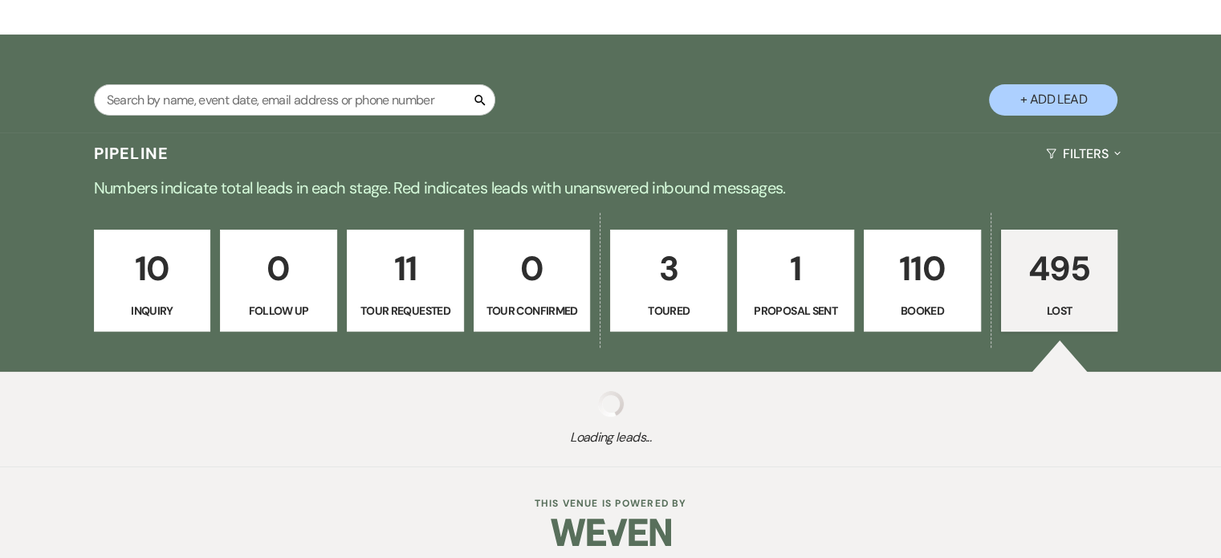
select select "8"
select select "5"
select select "8"
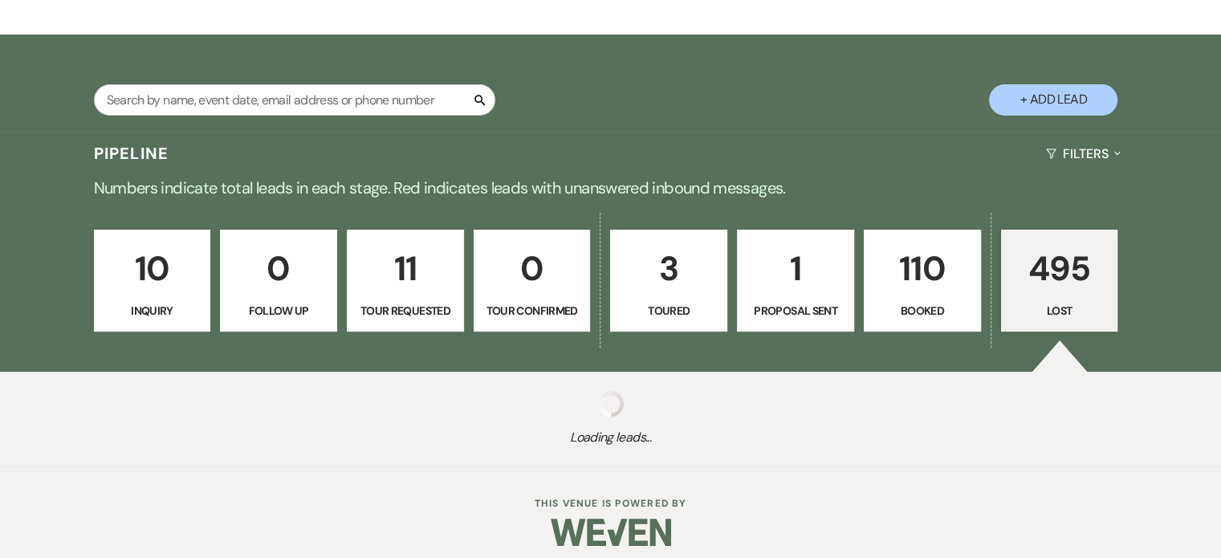
select select "8"
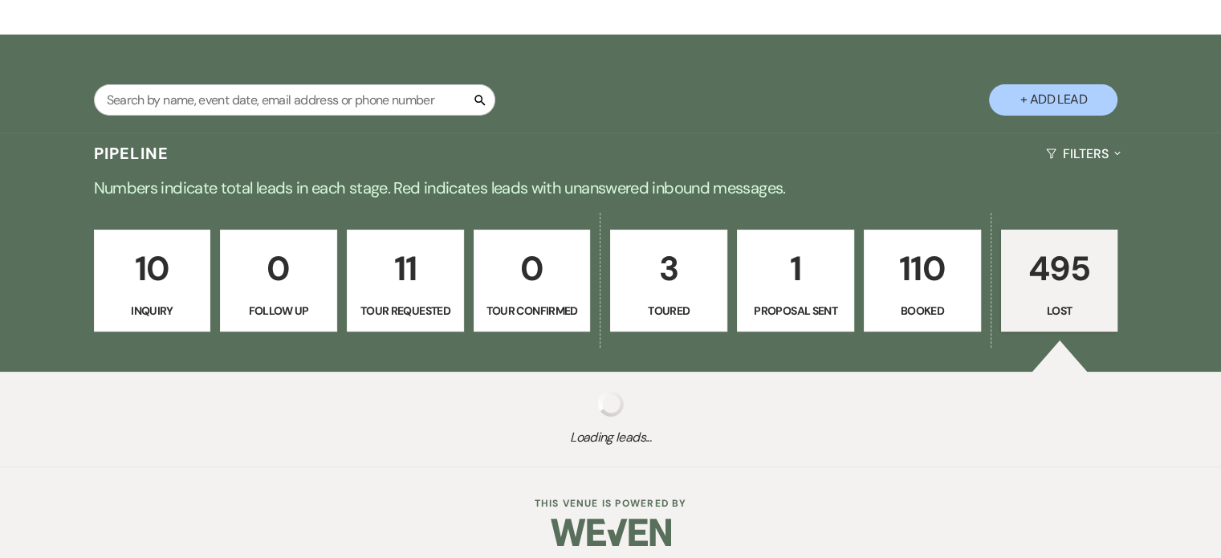
select select "8"
select select "5"
select select "8"
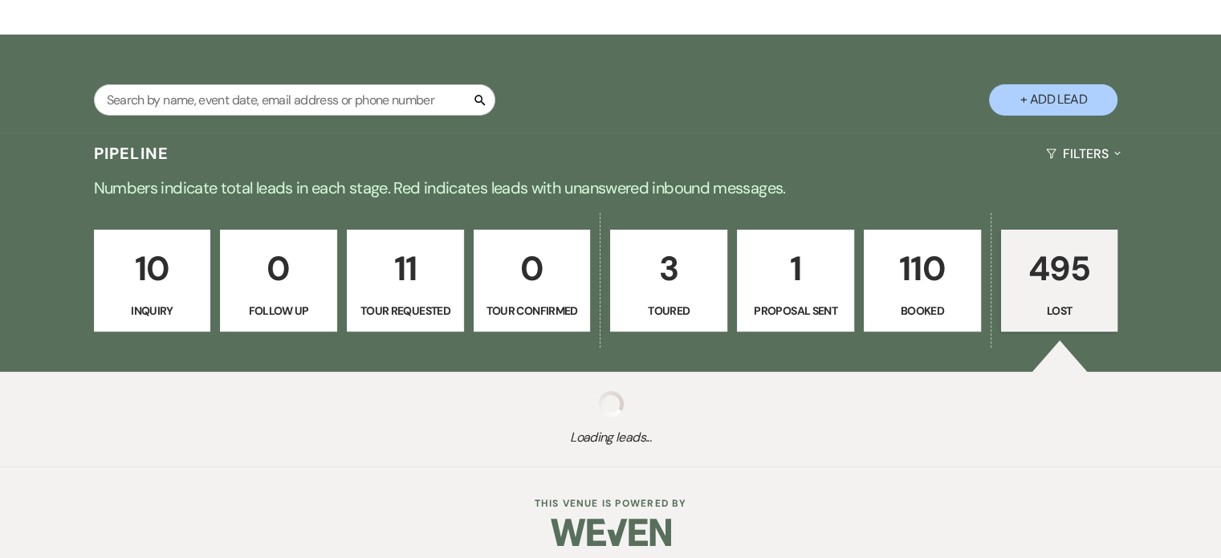
select select "5"
select select "8"
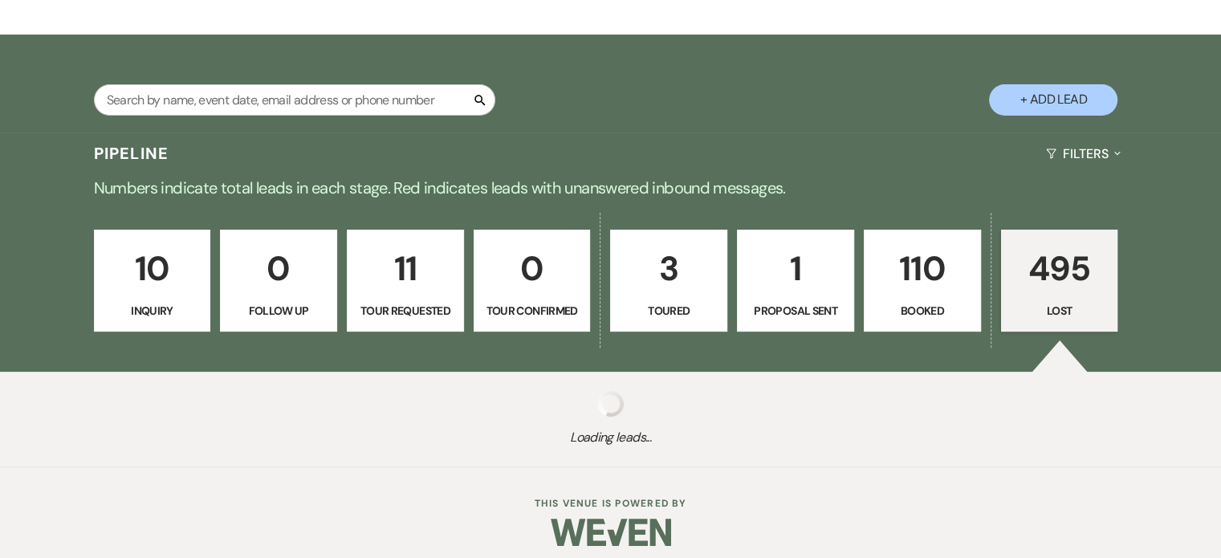
select select "8"
select select "5"
select select "8"
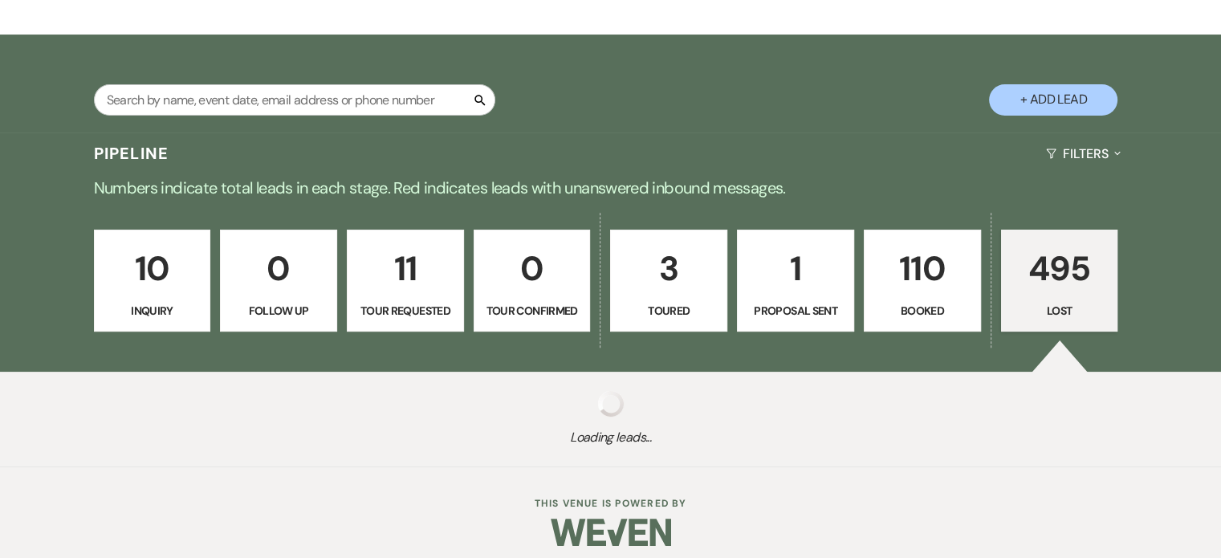
select select "6"
select select "8"
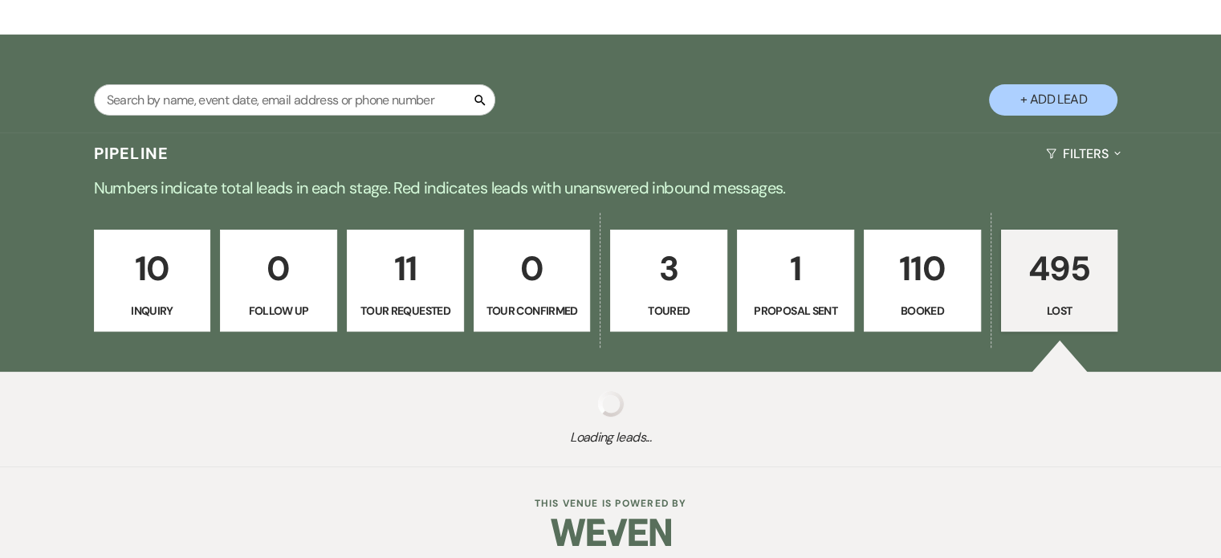
select select "8"
select select "10"
select select "8"
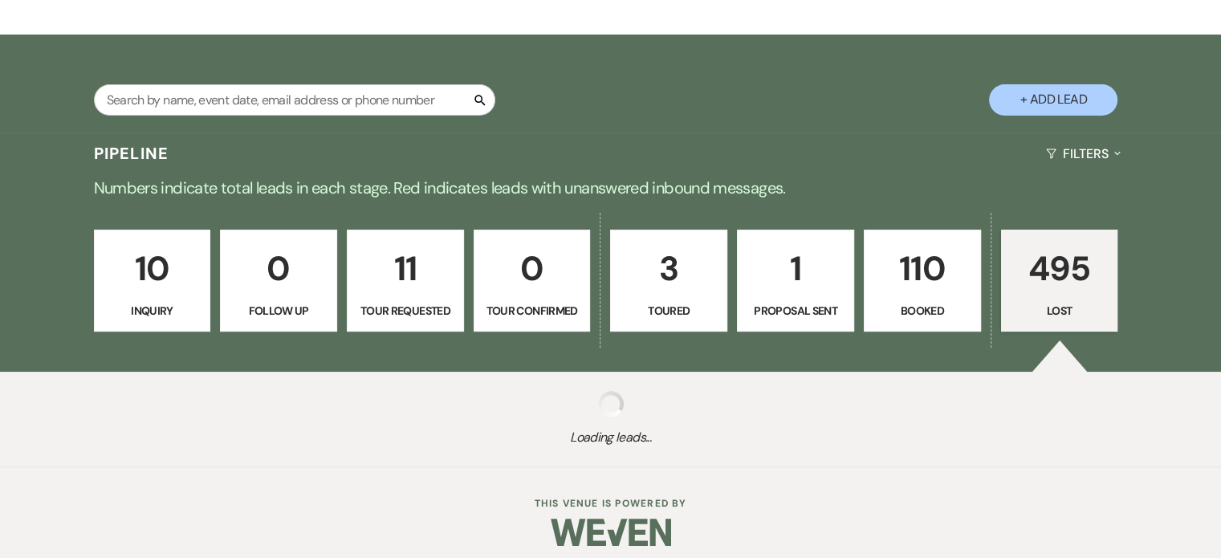
select select "6"
select select "8"
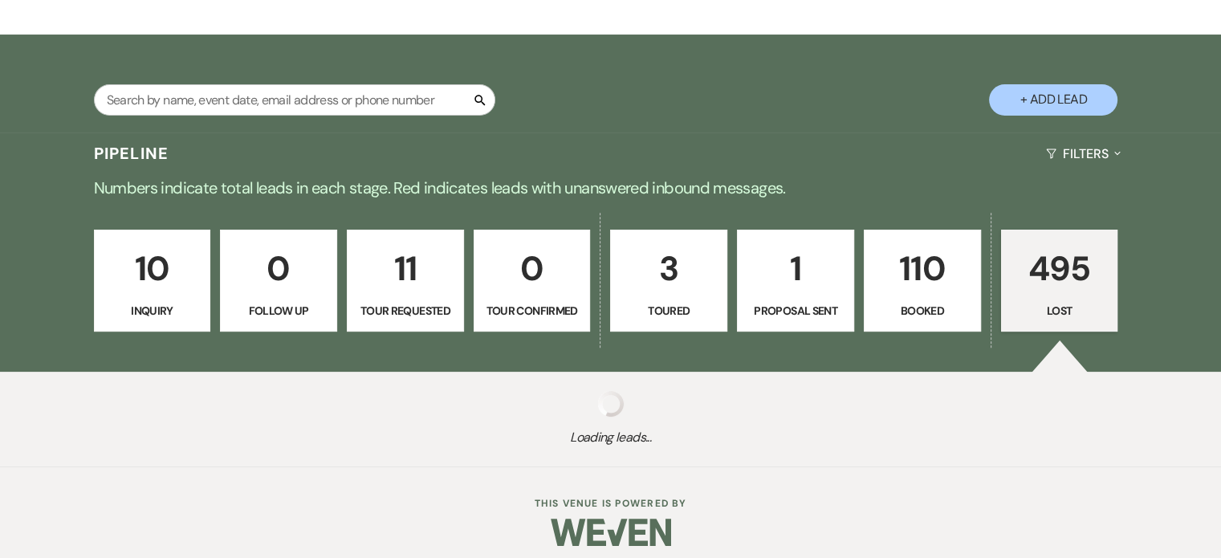
select select "8"
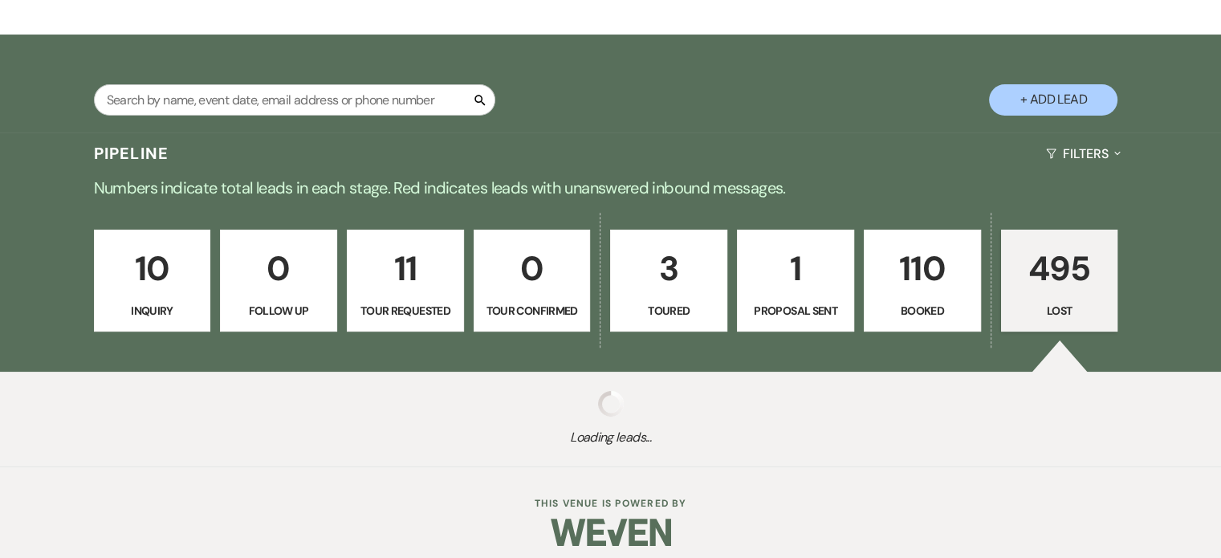
select select "5"
select select "8"
select select "5"
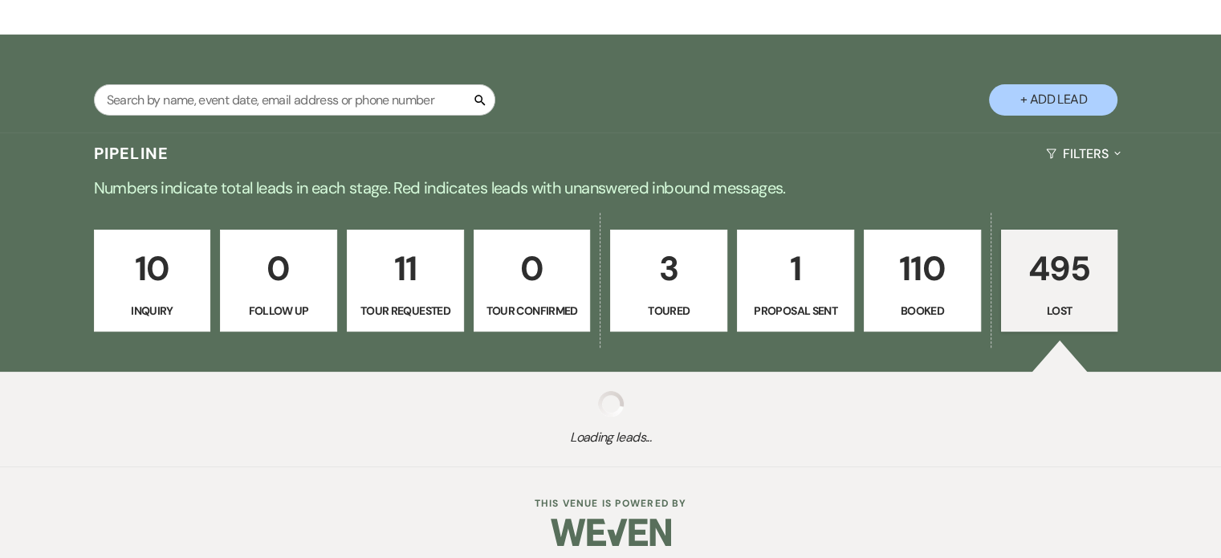
select select "8"
select select "5"
select select "8"
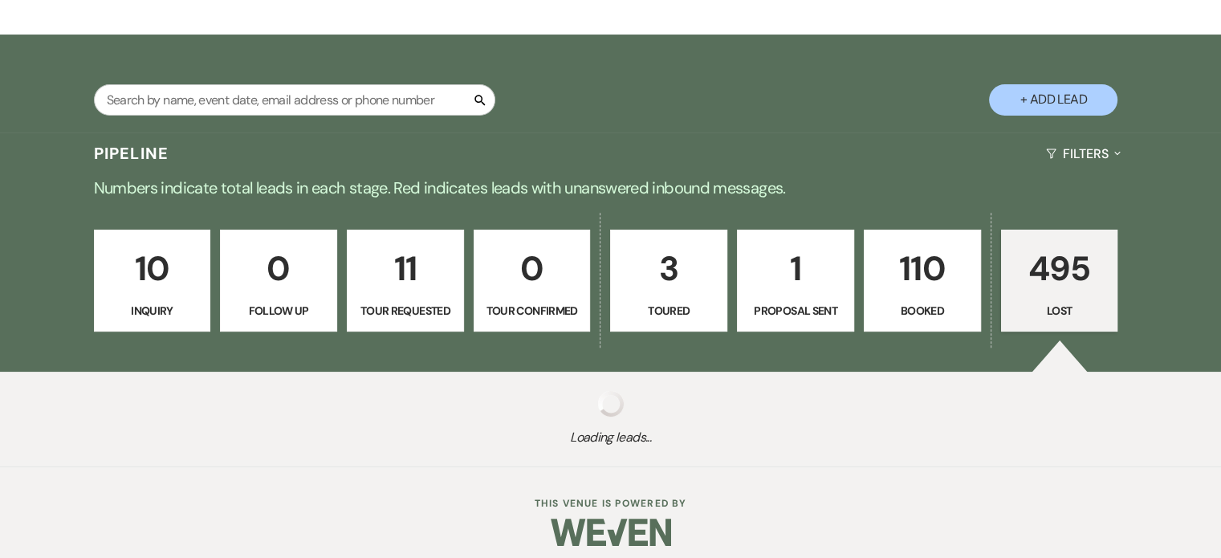
select select "5"
select select "8"
select select "5"
select select "8"
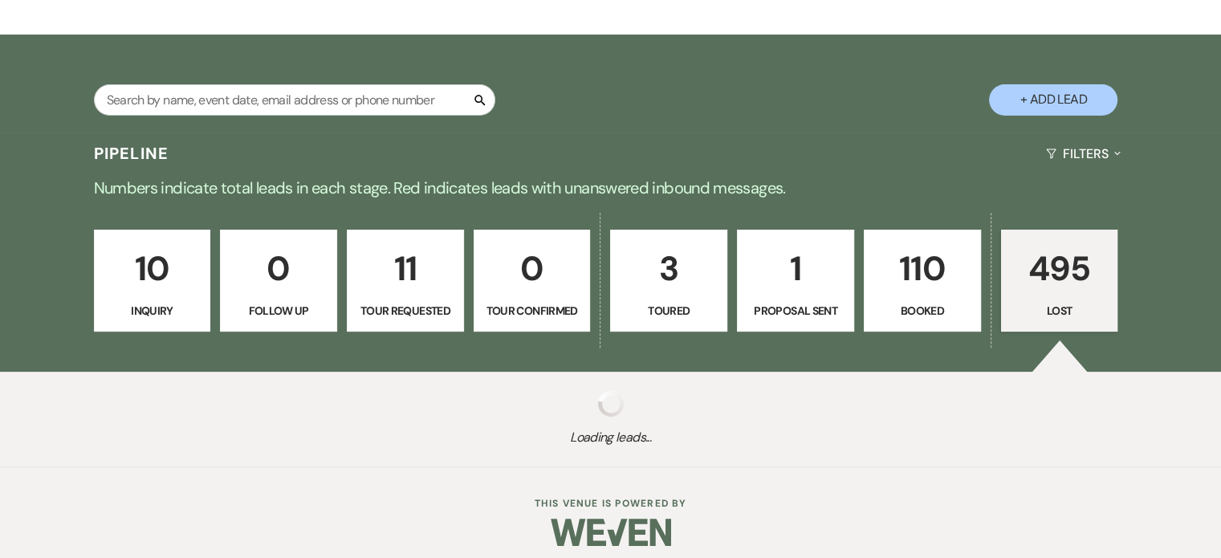
select select "8"
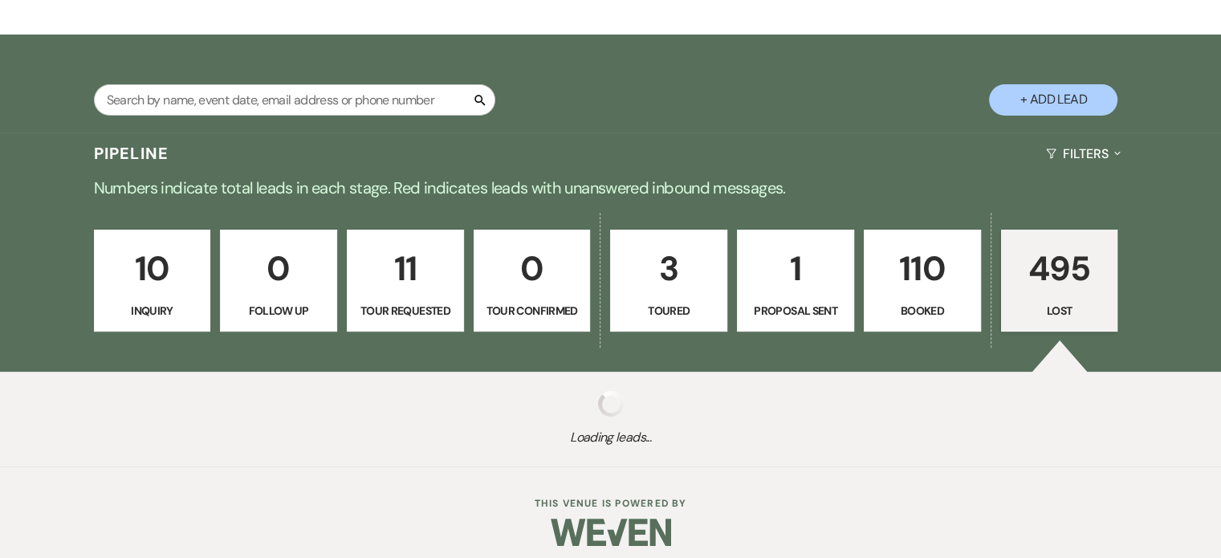
select select "5"
select select "8"
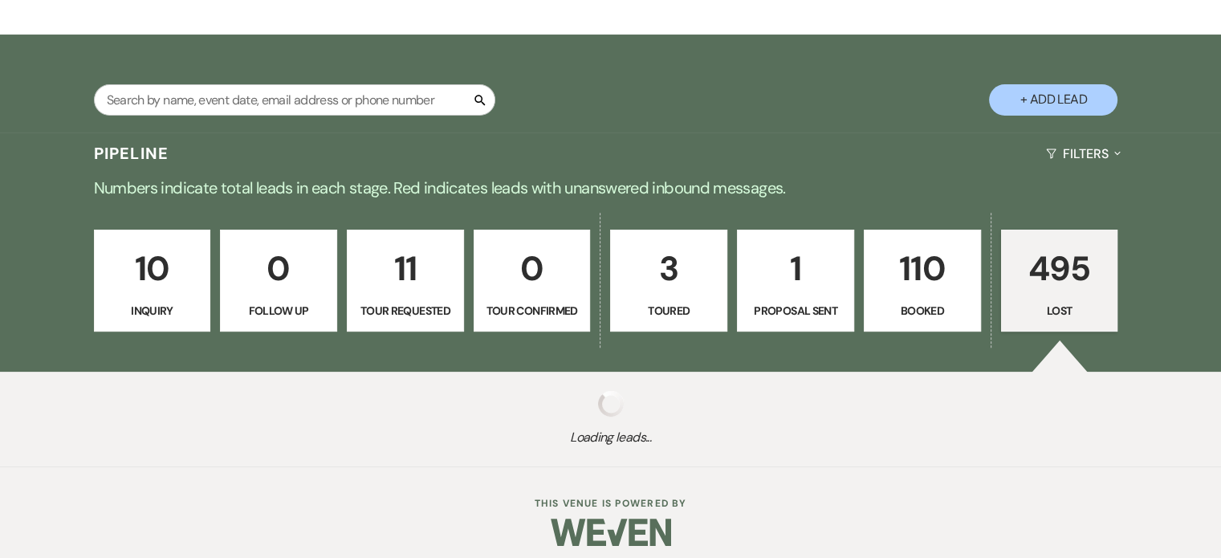
select select "8"
select select "5"
select select "8"
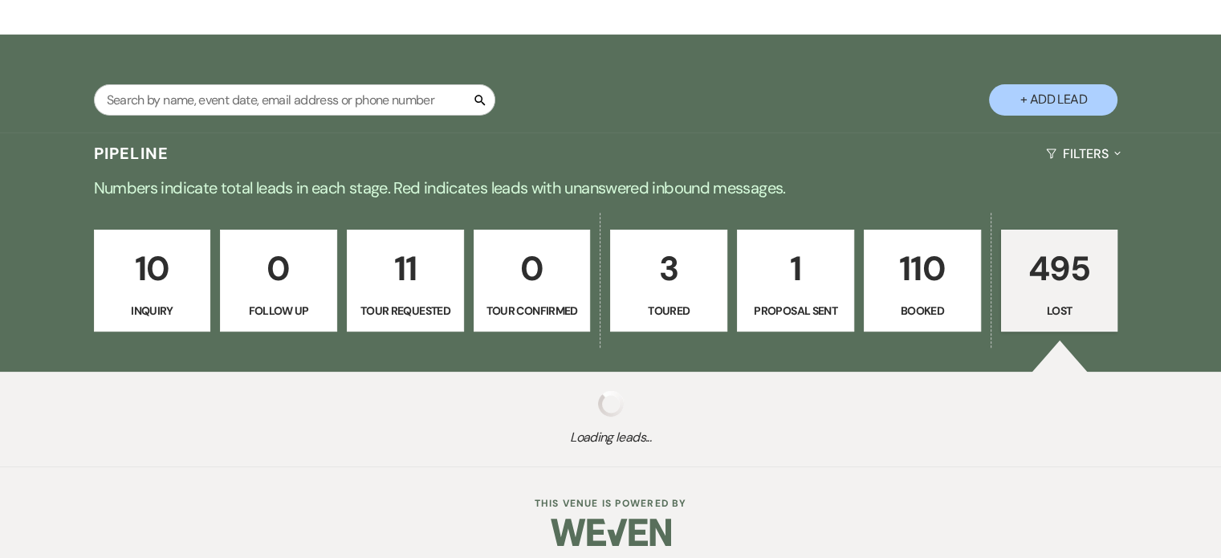
select select "5"
select select "8"
select select "5"
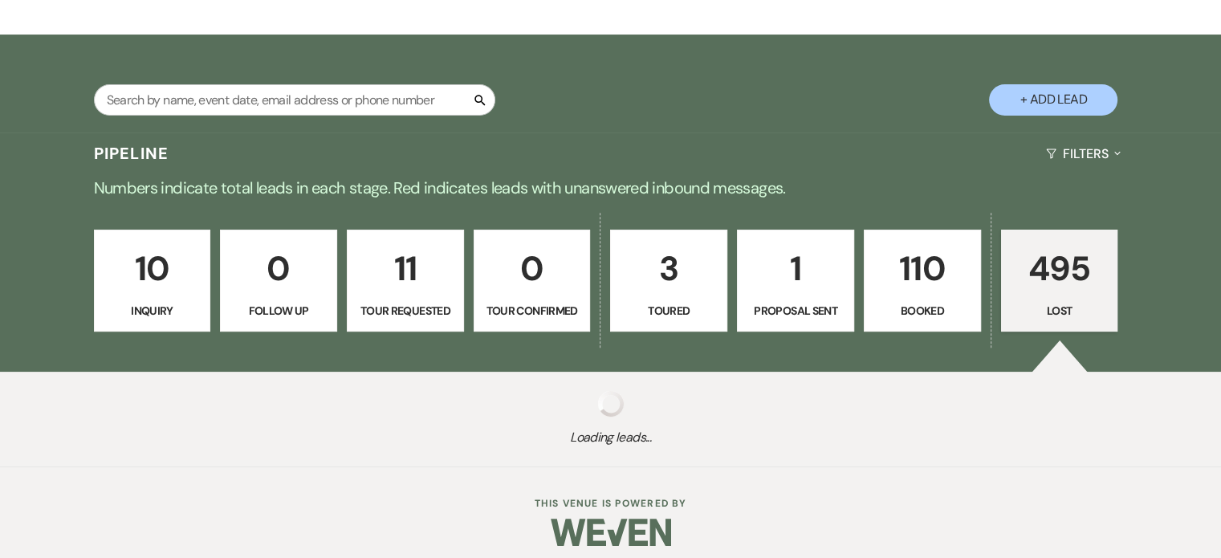
select select "8"
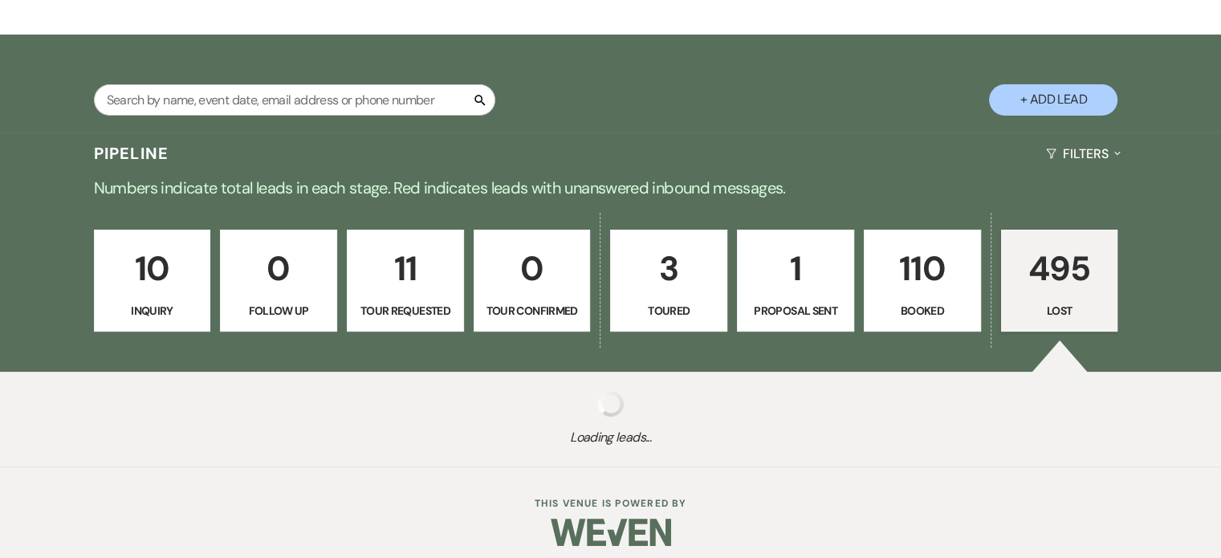
select select "5"
select select "8"
select select "10"
select select "8"
select select "10"
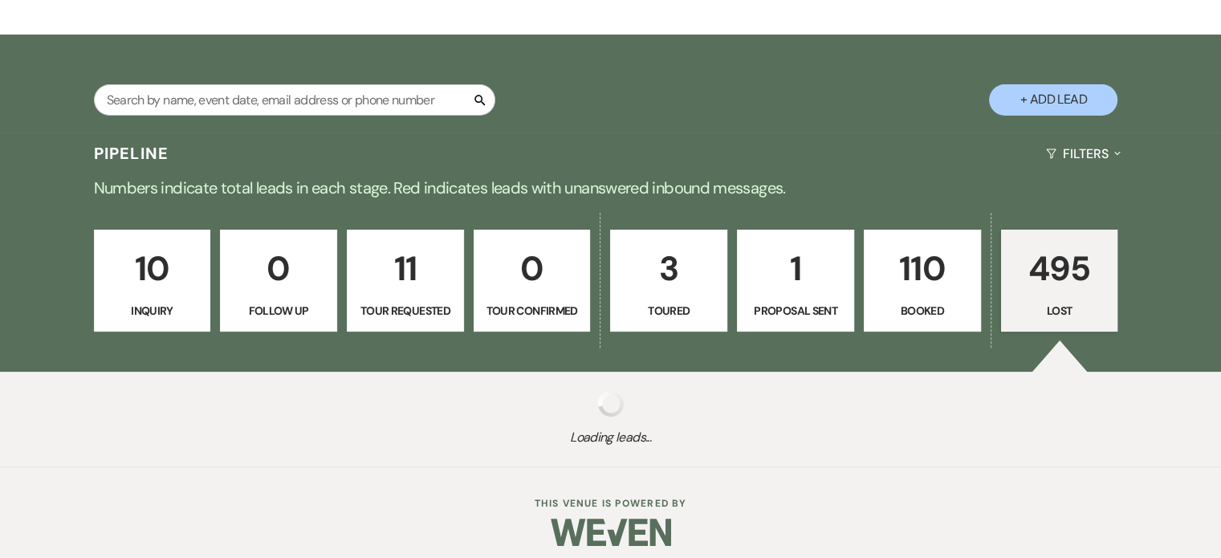
select select "8"
select select "10"
select select "8"
select select "5"
select select "8"
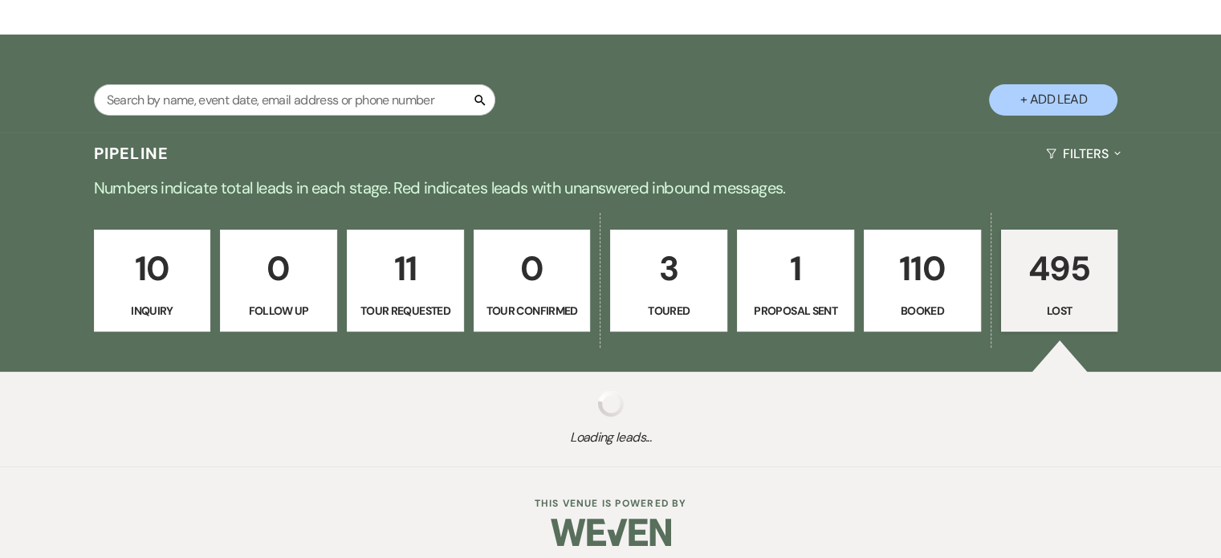
select select "8"
select select "5"
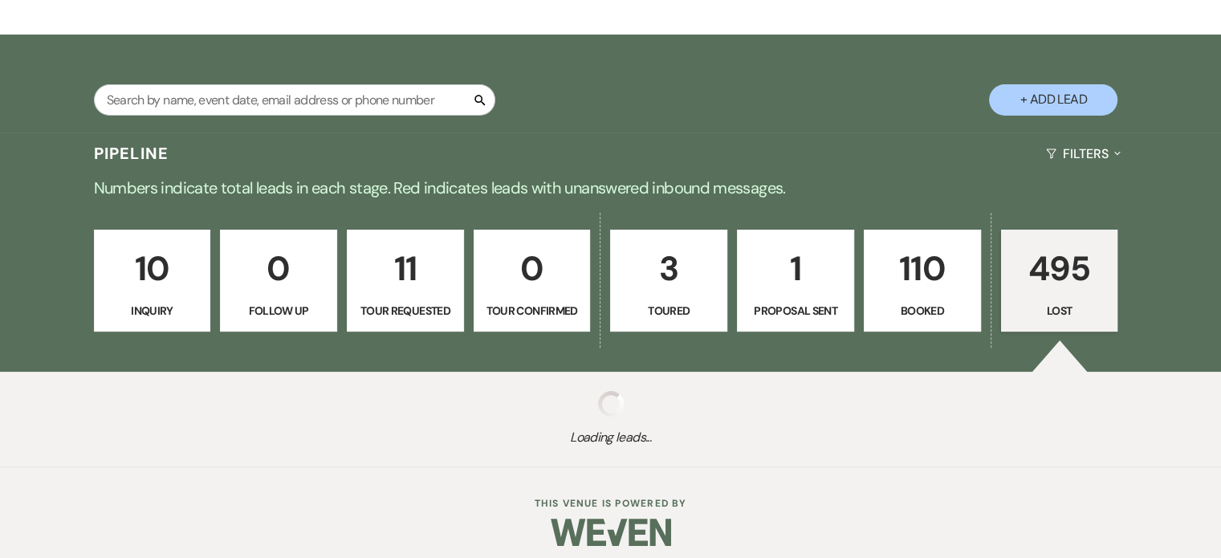
select select "8"
select select "5"
select select "8"
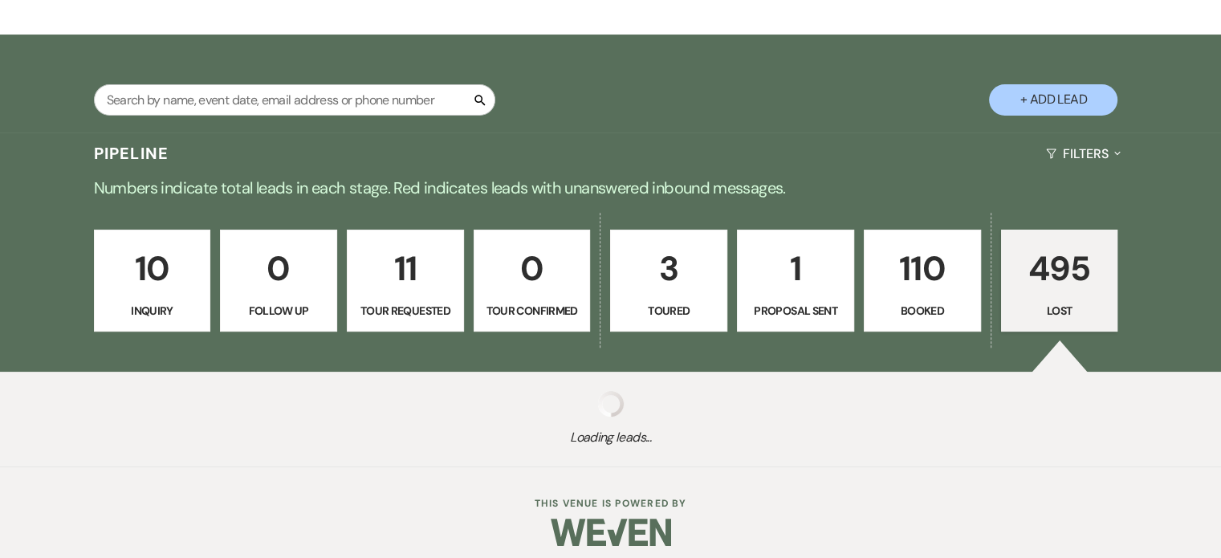
select select "8"
select select "5"
select select "8"
select select "5"
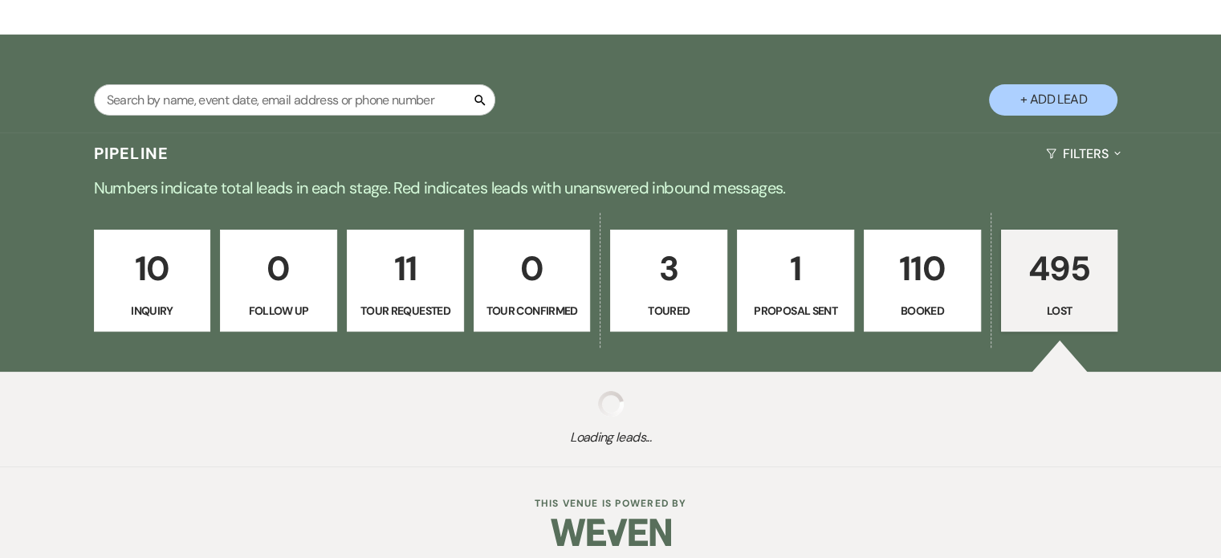
select select "8"
select select "5"
select select "8"
select select "5"
select select "8"
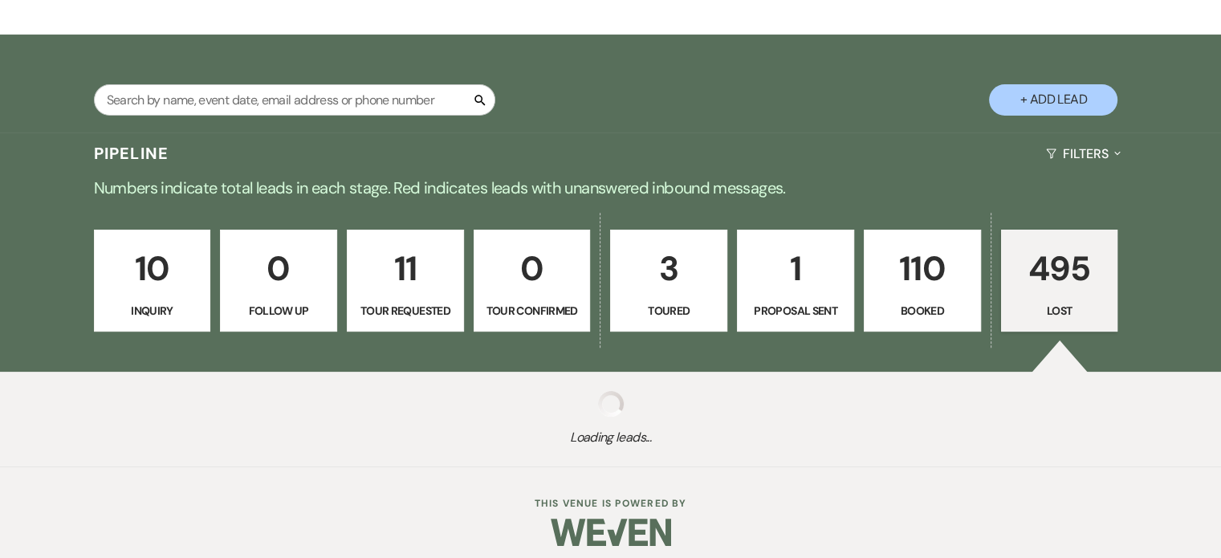
select select "6"
select select "8"
select select "5"
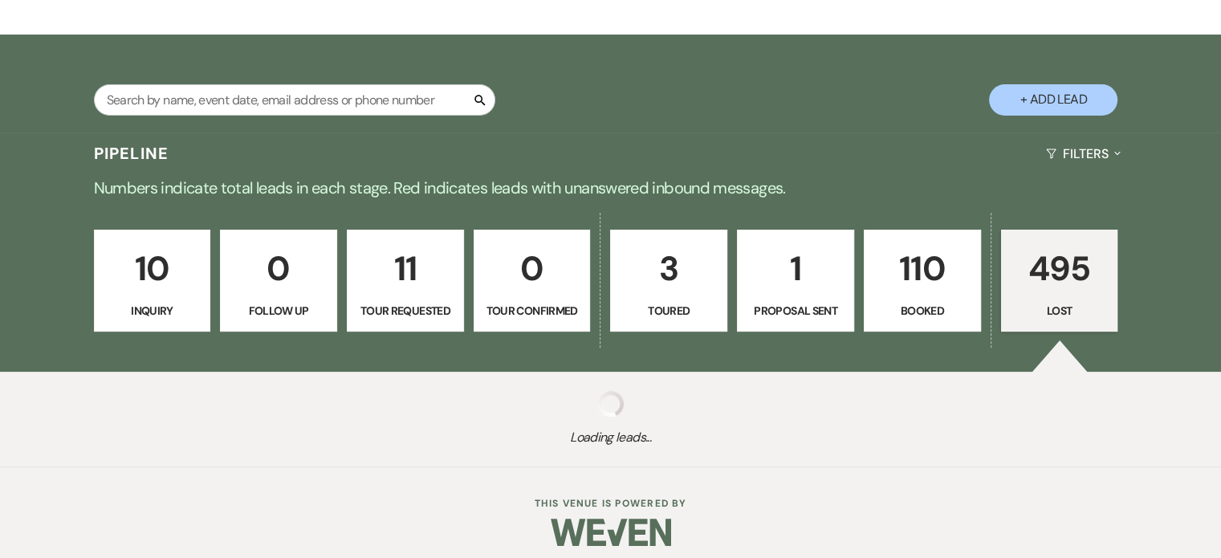
select select "8"
select select "10"
select select "8"
select select "5"
select select "8"
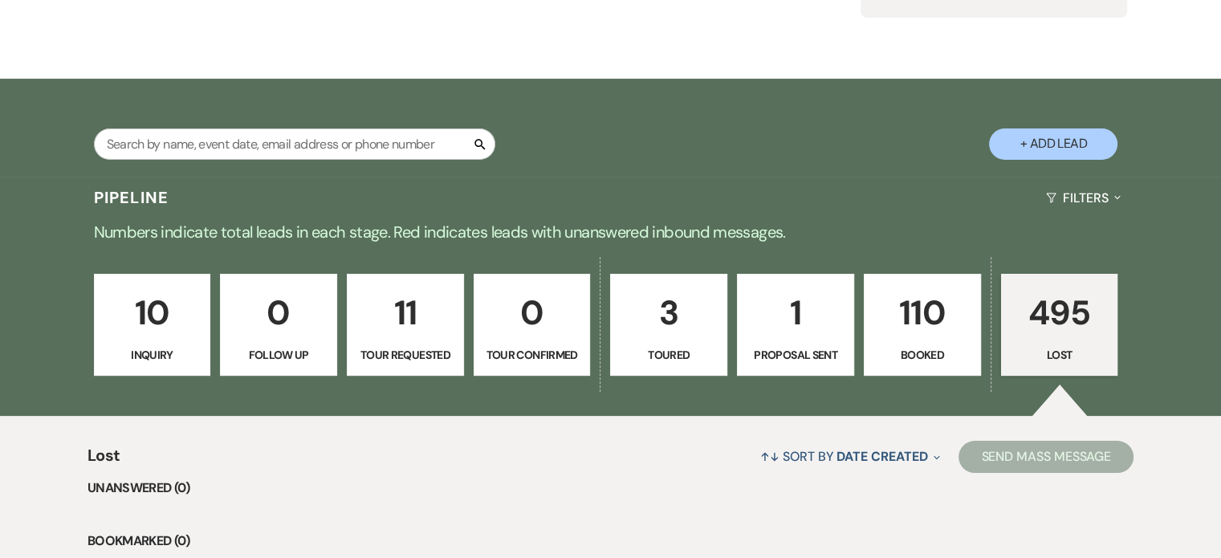
scroll to position [104, 0]
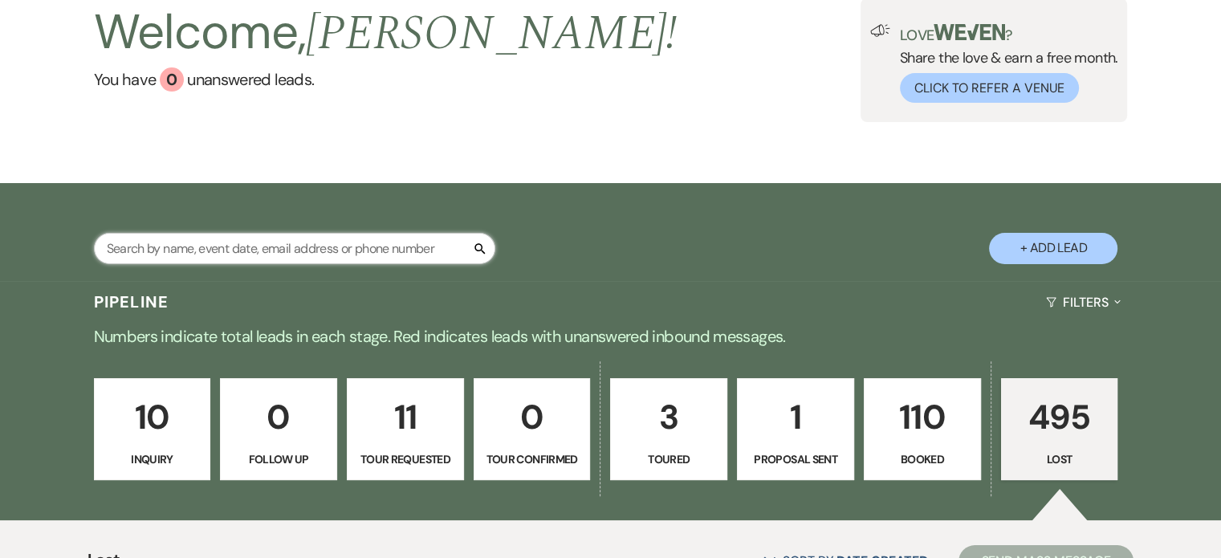
click at [185, 243] on input "text" at bounding box center [294, 248] width 401 height 31
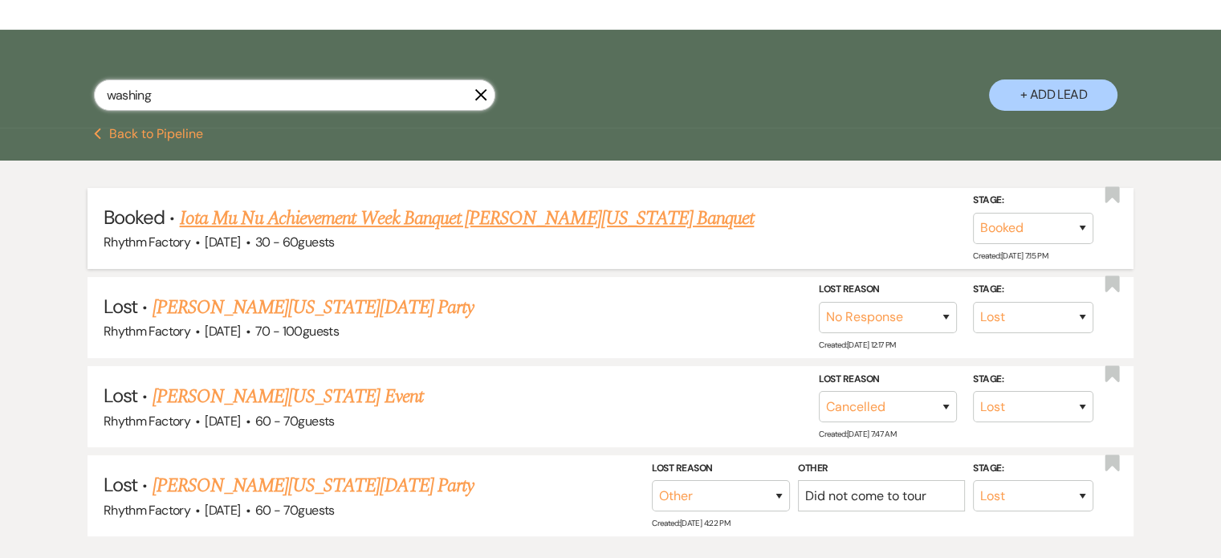
scroll to position [265, 0]
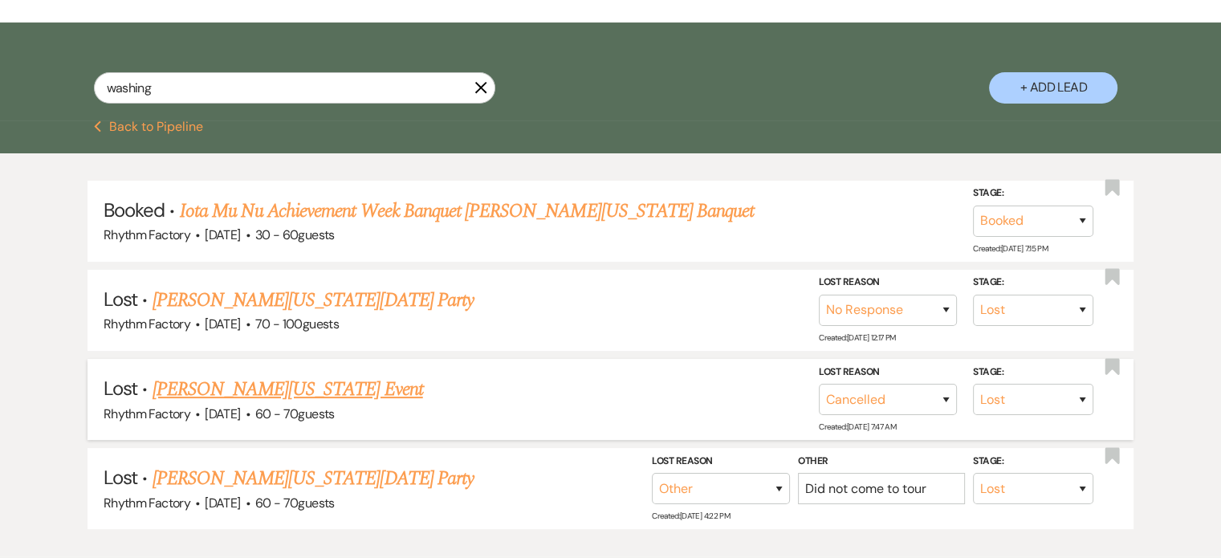
click at [232, 389] on link "[PERSON_NAME][US_STATE] Event" at bounding box center [287, 389] width 271 height 29
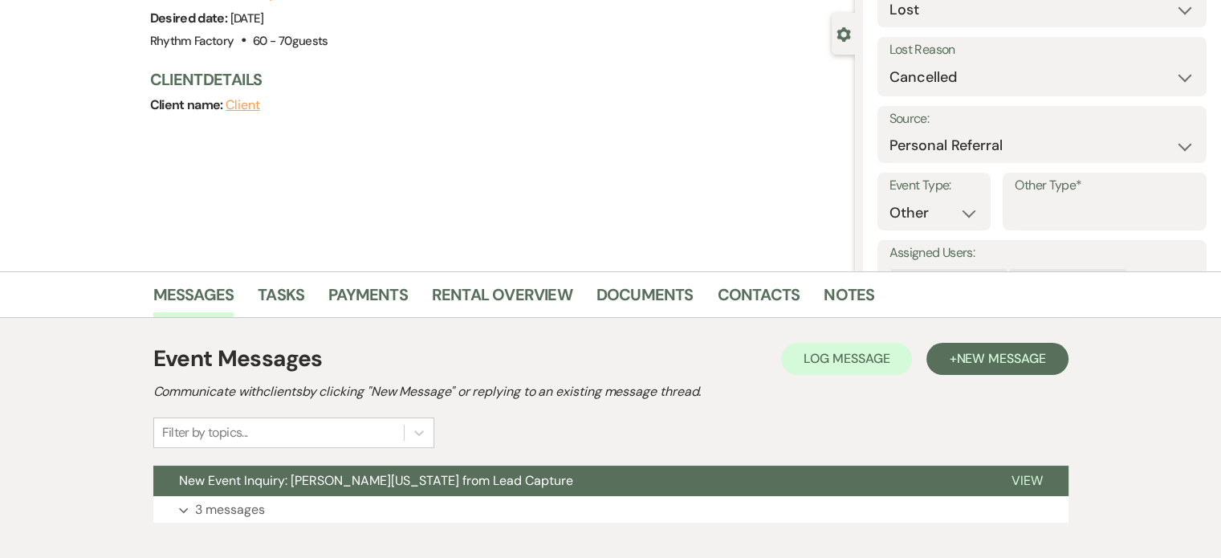
scroll to position [161, 0]
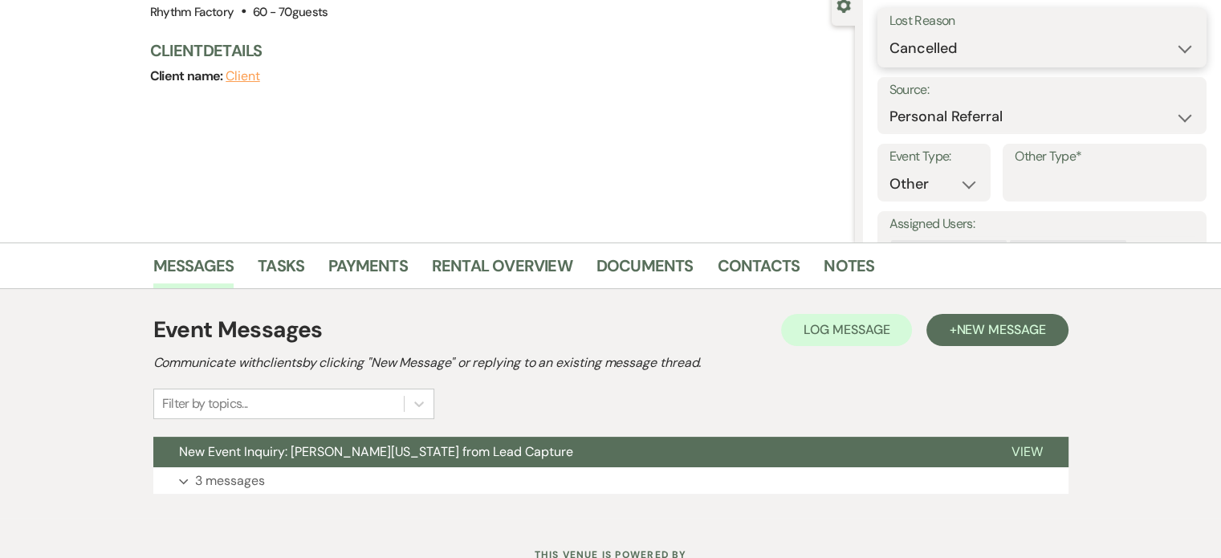
click at [1175, 51] on select "Booked Elsewhere Budget Date Unavailable No Response Not a Good Match Capacity …" at bounding box center [1042, 48] width 305 height 31
click at [761, 71] on div "Client name: Client" at bounding box center [494, 76] width 689 height 22
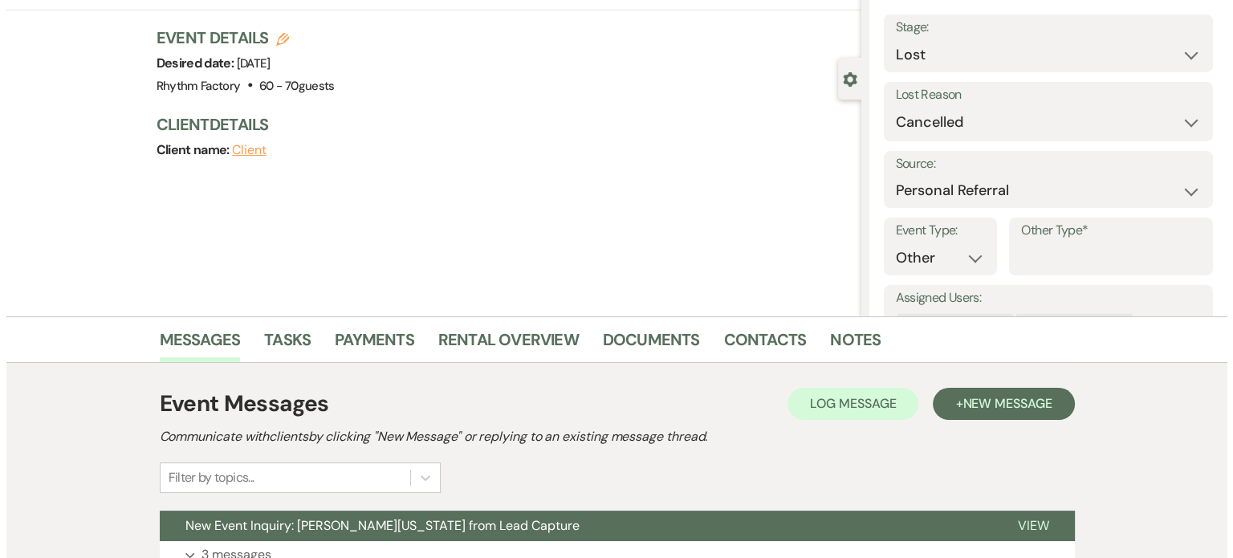
scroll to position [0, 0]
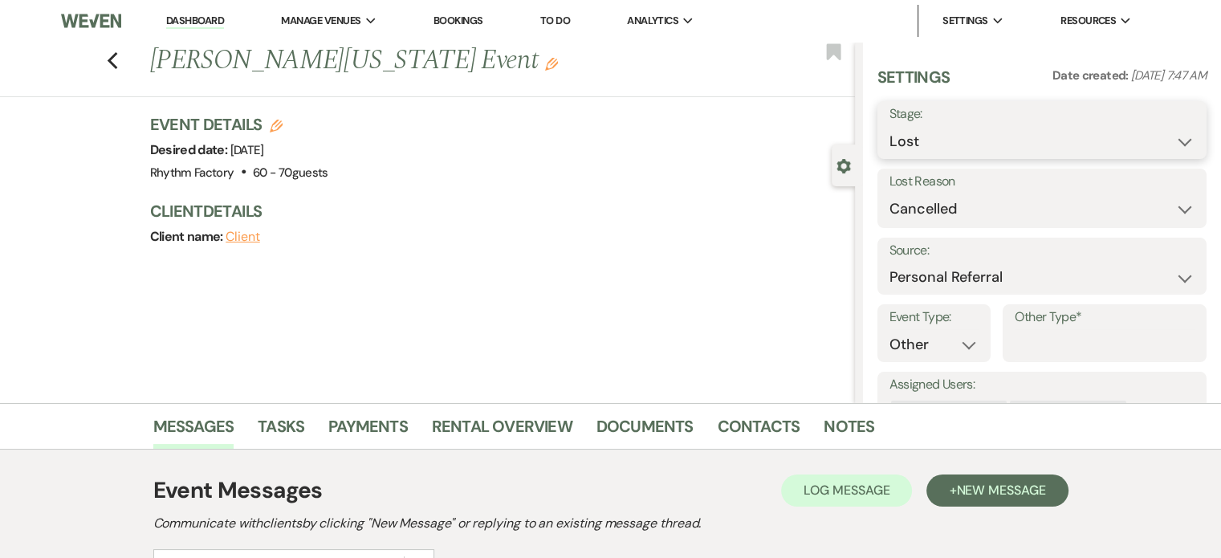
click at [1172, 139] on select "Inquiry Follow Up Tour Requested Tour Confirmed Toured Proposal Sent Booked Lost" at bounding box center [1042, 141] width 305 height 31
click at [890, 126] on select "Inquiry Follow Up Tour Requested Tour Confirmed Toured Proposal Sent Booked Lost" at bounding box center [1042, 141] width 305 height 31
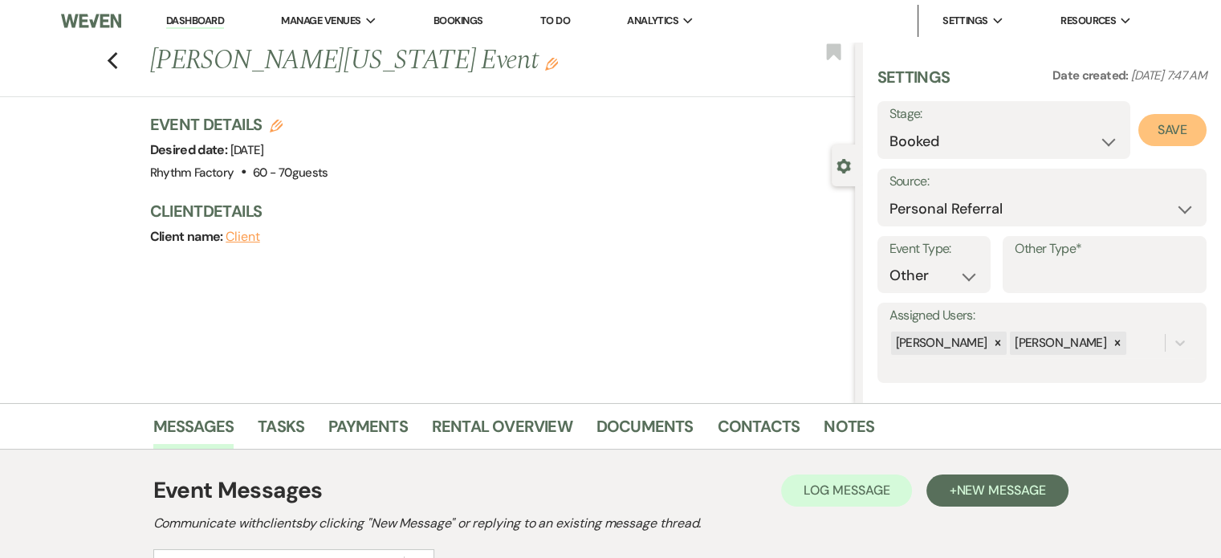
click at [1173, 125] on button "Save" at bounding box center [1172, 130] width 68 height 32
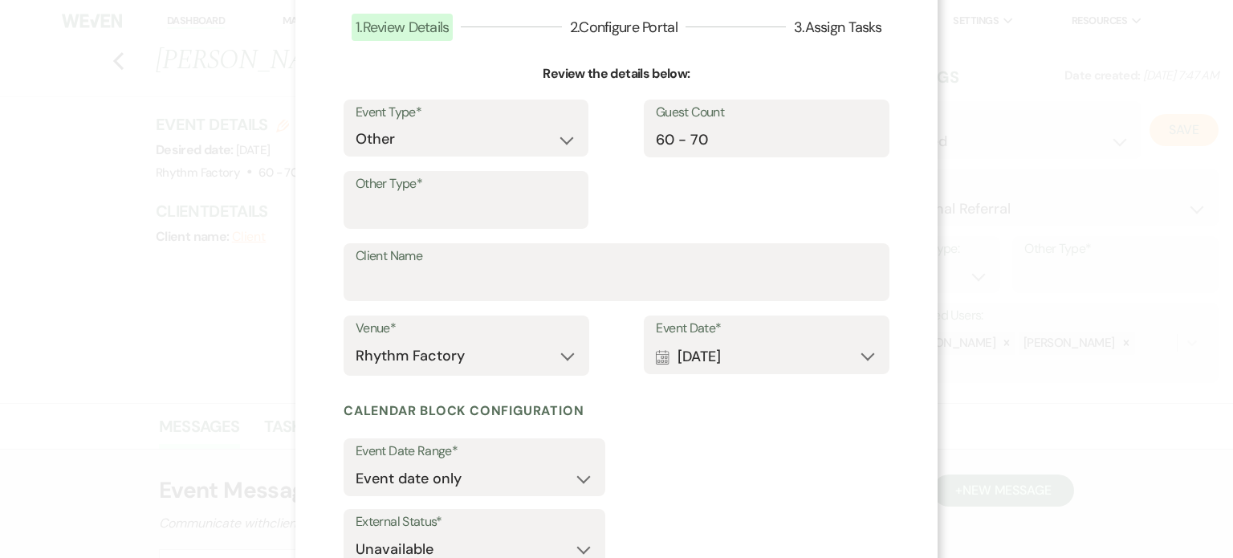
scroll to position [323, 0]
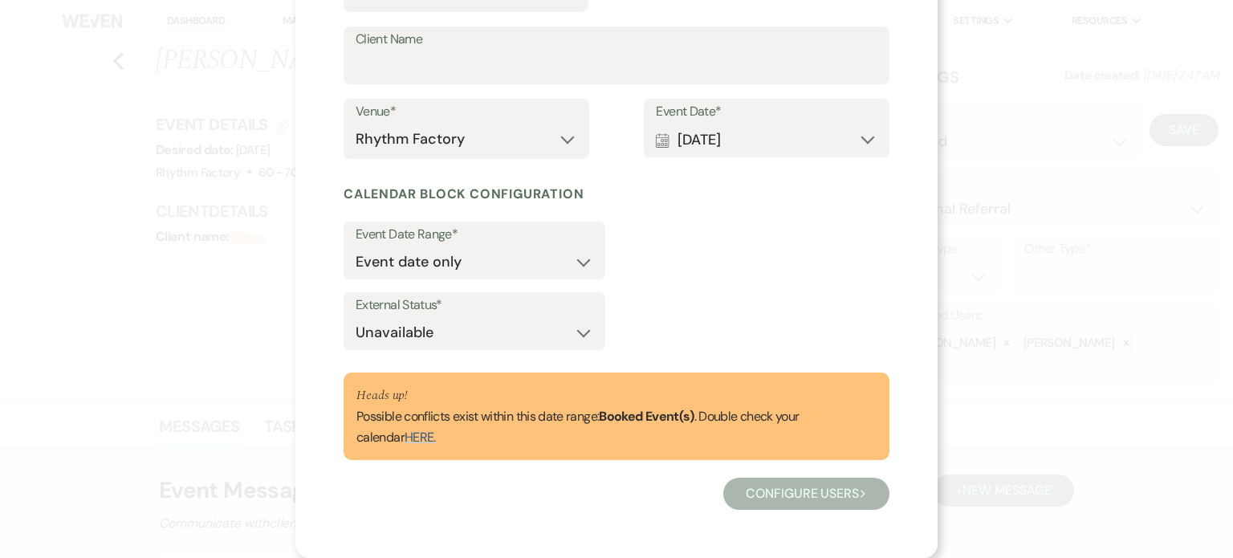
click at [739, 286] on div "Event Date Range* Event date only Event date and External Status* Available Una…" at bounding box center [617, 285] width 546 height 141
click at [797, 487] on button "Configure users Next" at bounding box center [806, 494] width 166 height 32
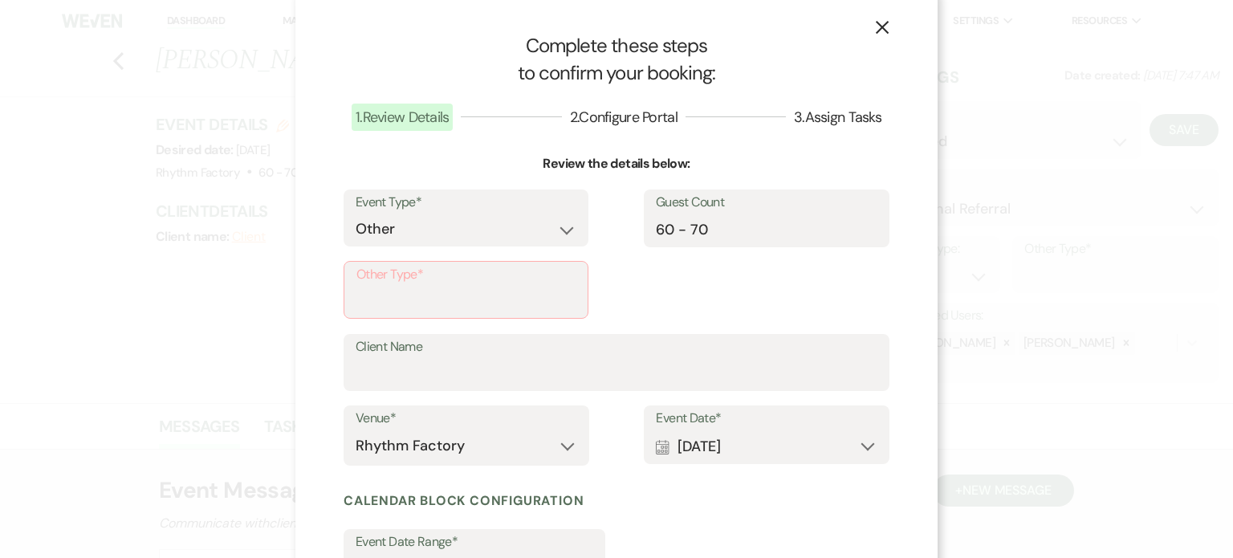
scroll to position [0, 0]
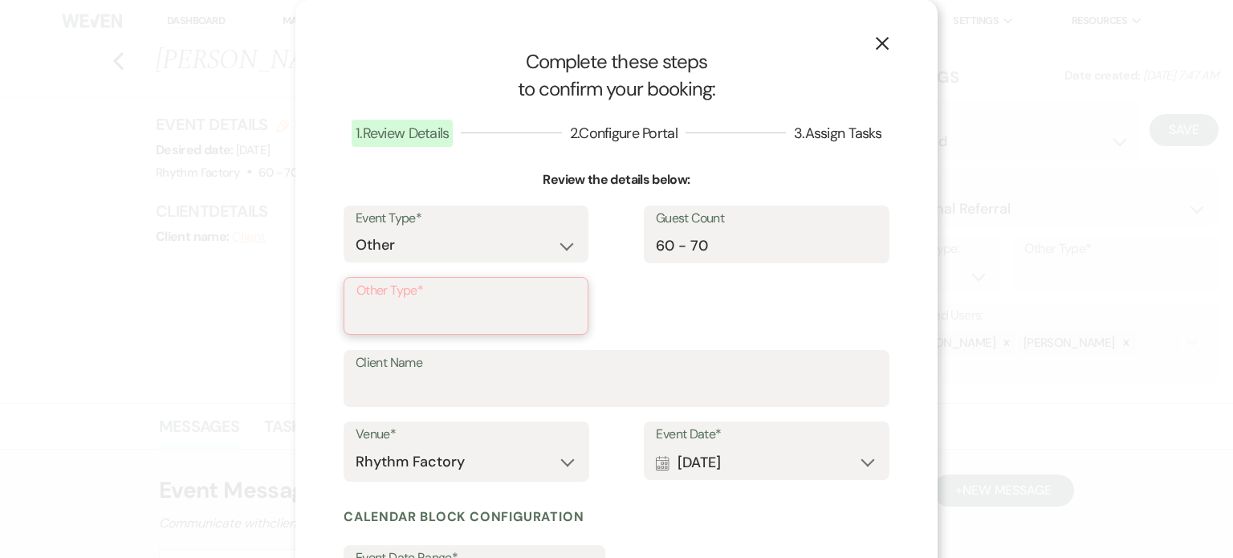
click at [373, 320] on input "Other Type*" at bounding box center [465, 318] width 219 height 31
click at [781, 318] on div "Event Type* Wedding Anniversary Party Baby Shower Bachelorette / Bachelor Party…" at bounding box center [617, 278] width 546 height 145
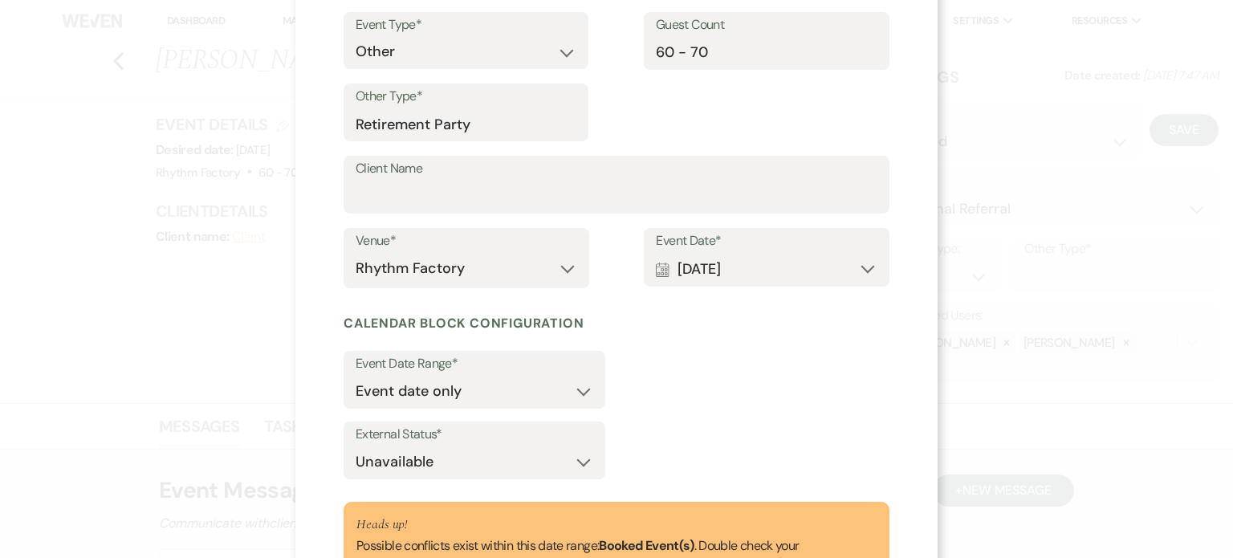
scroll to position [321, 0]
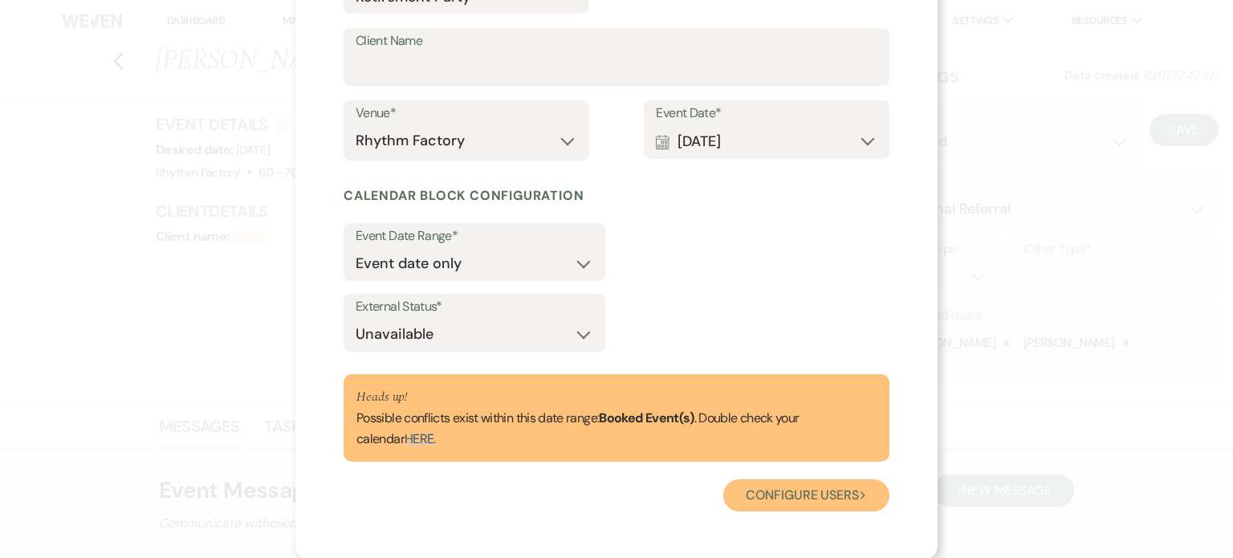
click at [819, 499] on button "Configure users Next" at bounding box center [806, 495] width 166 height 32
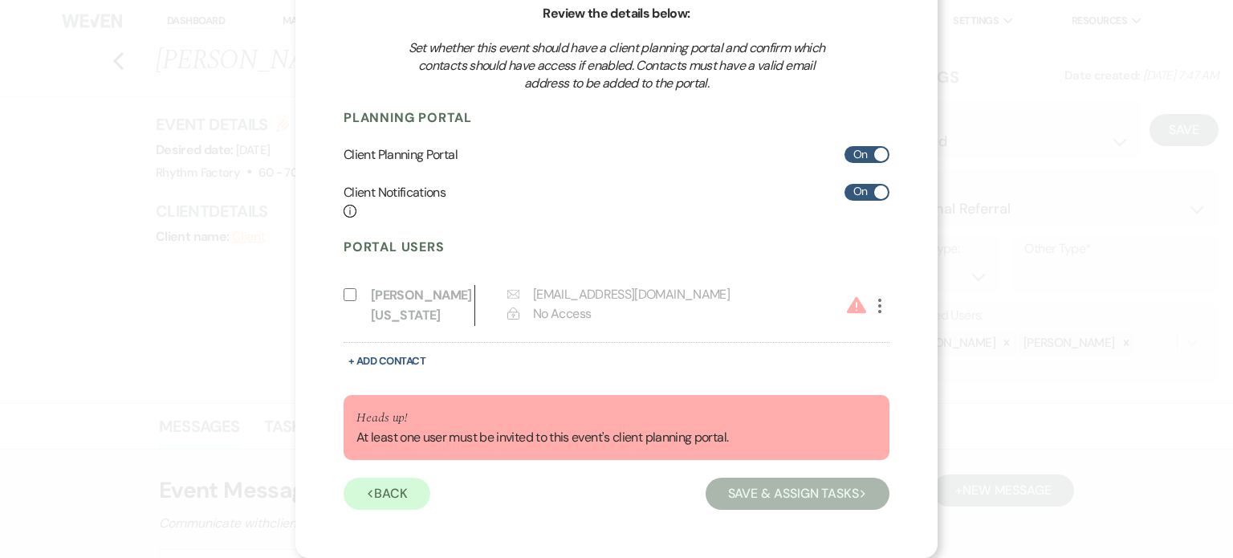
click at [870, 304] on icon "More" at bounding box center [879, 305] width 19 height 19
click at [922, 334] on button "Pencil Edit" at bounding box center [907, 337] width 75 height 27
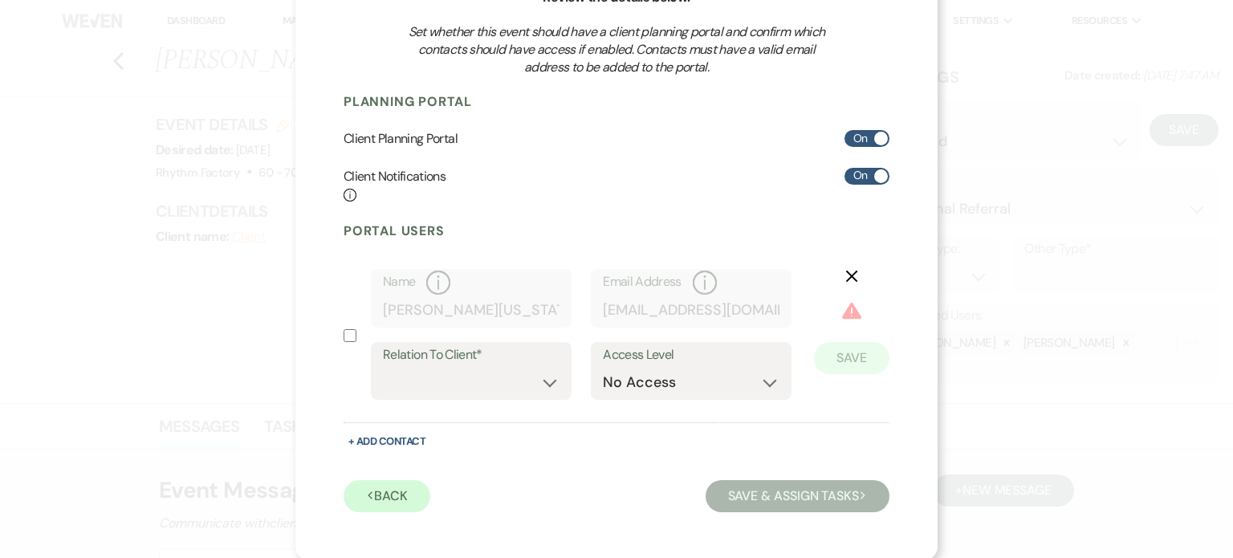
scroll to position [185, 0]
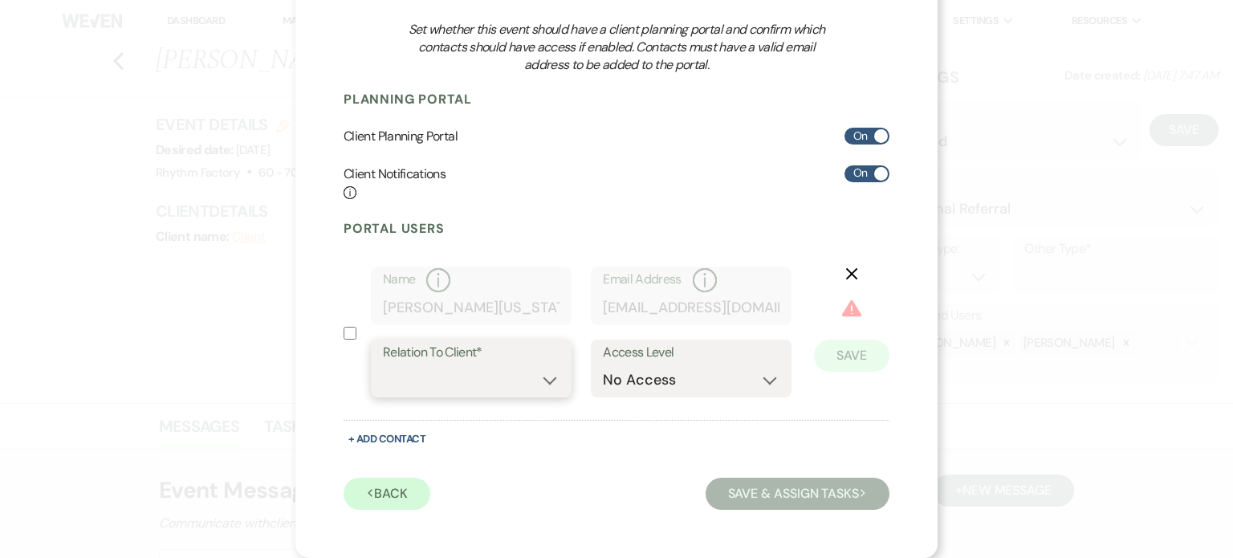
click at [543, 373] on select "Client Event Planner Parent of Client Family Member Friend Other" at bounding box center [471, 379] width 177 height 31
click at [383, 364] on select "Client Event Planner Parent of Client Family Member Friend Other" at bounding box center [471, 379] width 177 height 31
click at [858, 363] on button "Save" at bounding box center [851, 356] width 75 height 32
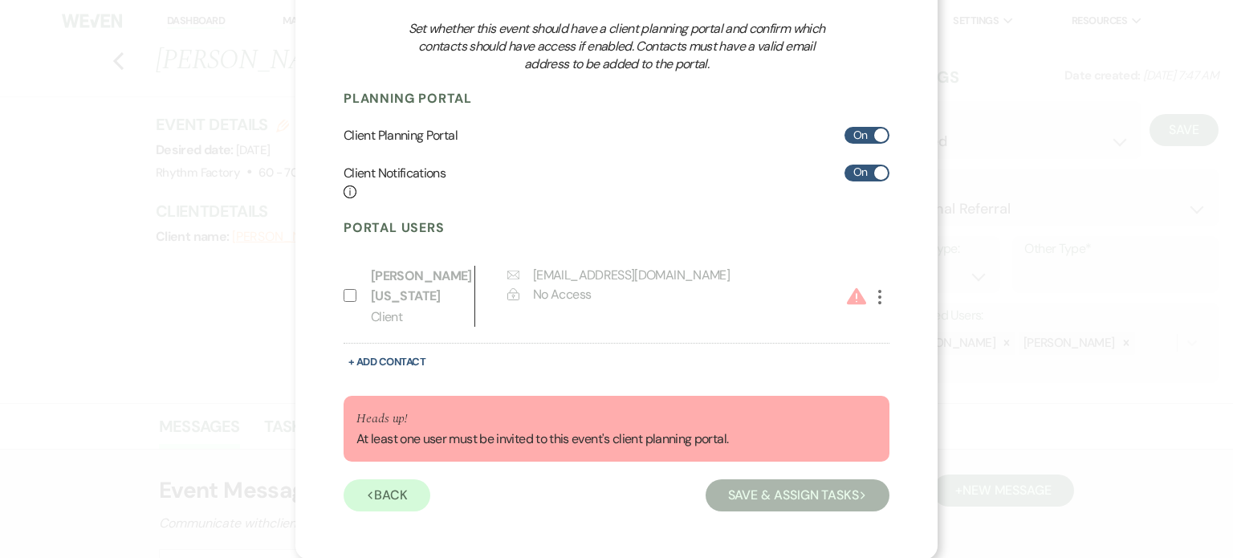
scroll to position [188, 0]
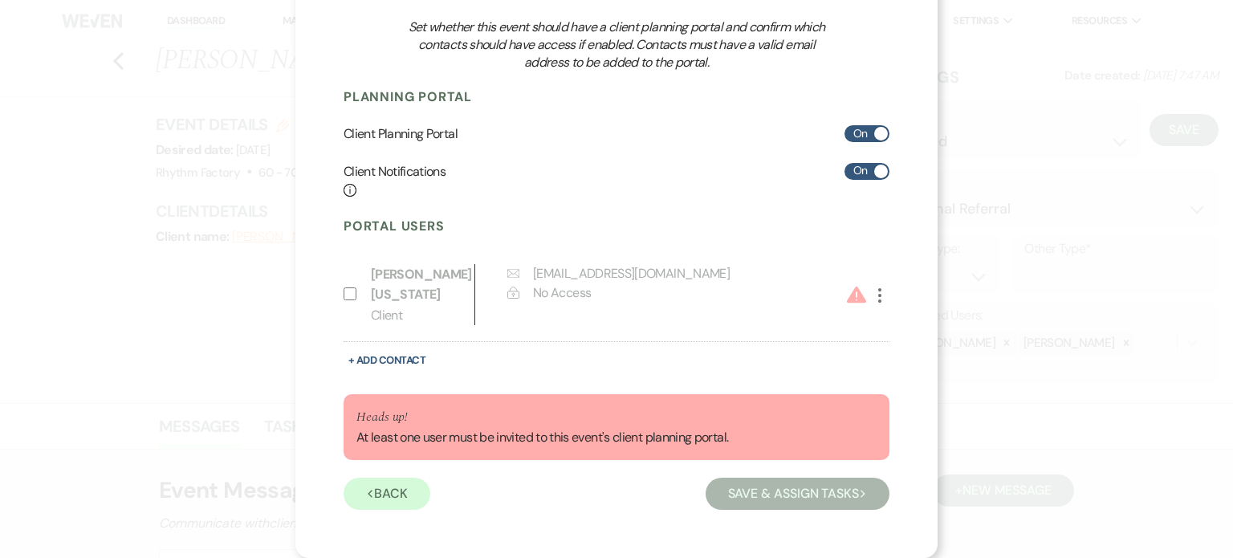
click at [351, 291] on label "Include on Planning Portal" at bounding box center [353, 289] width 19 height 50
click at [351, 291] on input "Include on Planning Portal" at bounding box center [350, 293] width 13 height 13
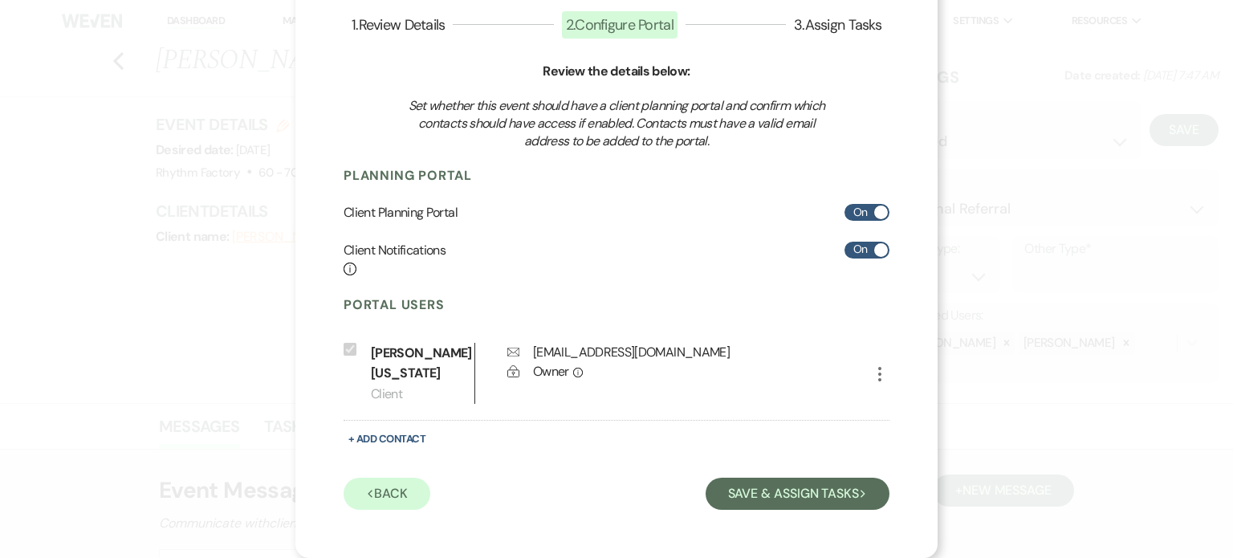
scroll to position [109, 0]
click at [823, 491] on button "Save & Assign Tasks Next" at bounding box center [798, 494] width 184 height 32
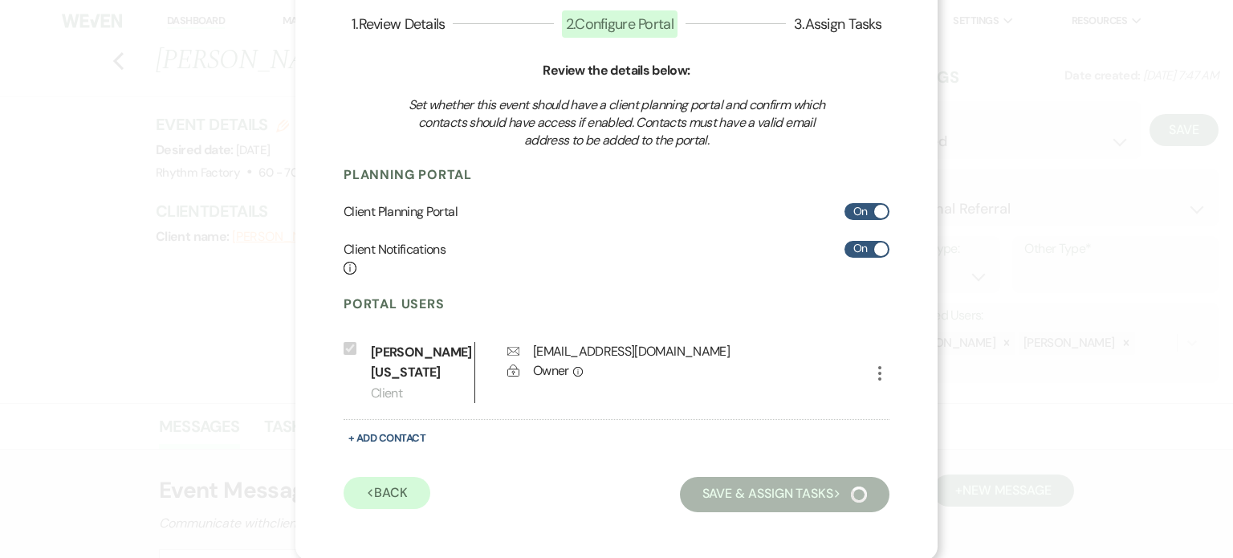
scroll to position [73, 0]
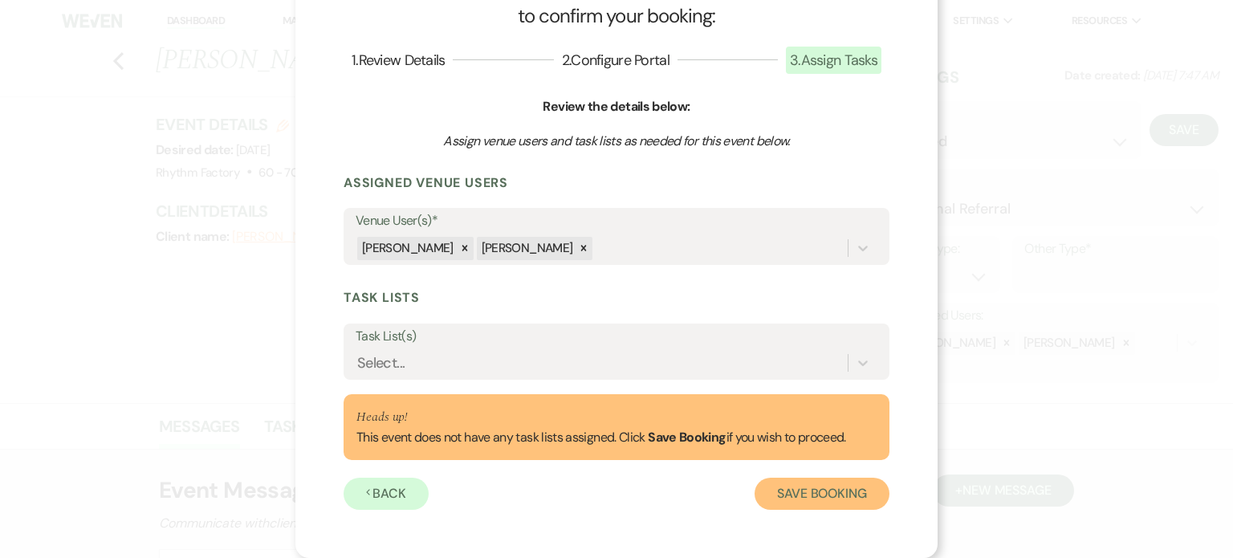
click at [806, 497] on button "Save Booking" at bounding box center [822, 494] width 135 height 32
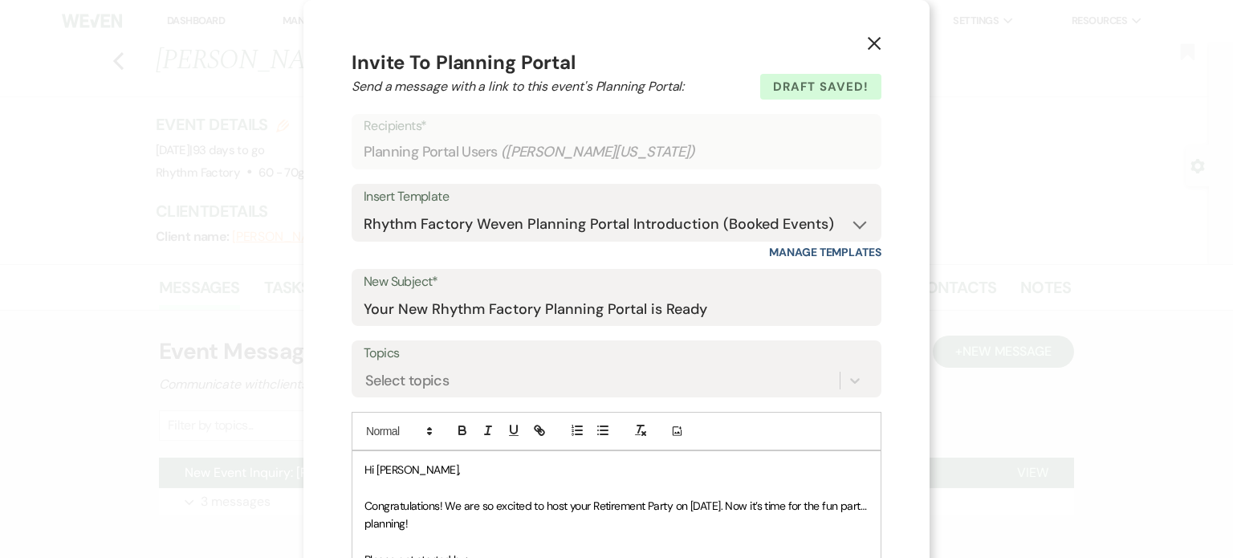
drag, startPoint x: 864, startPoint y: 41, endPoint x: 861, endPoint y: 51, distance: 10.9
click at [867, 41] on icon "X" at bounding box center [874, 43] width 14 height 14
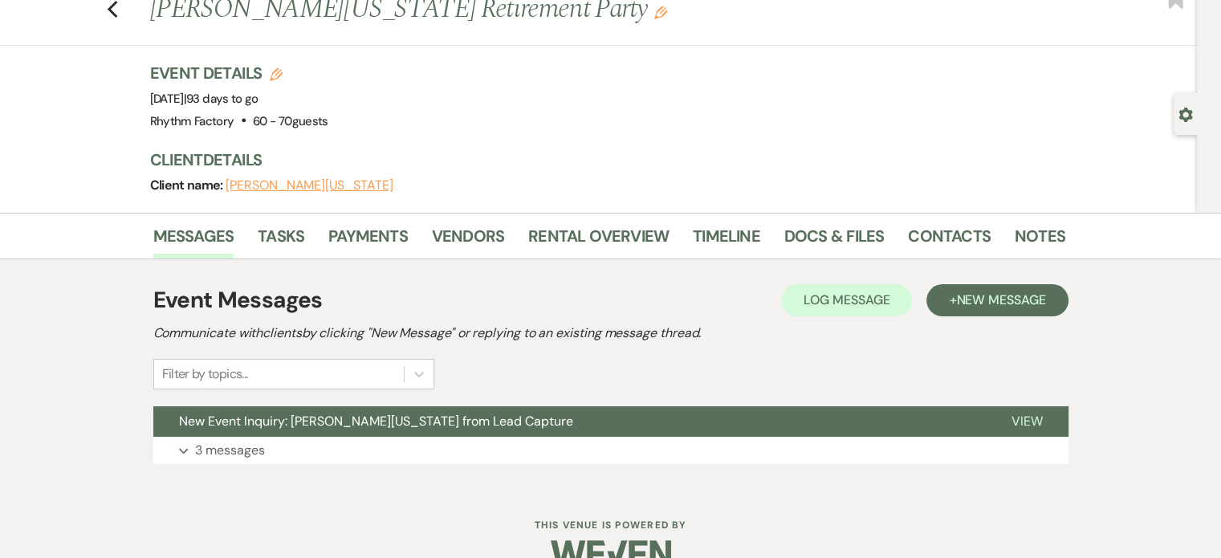
scroll to position [83, 0]
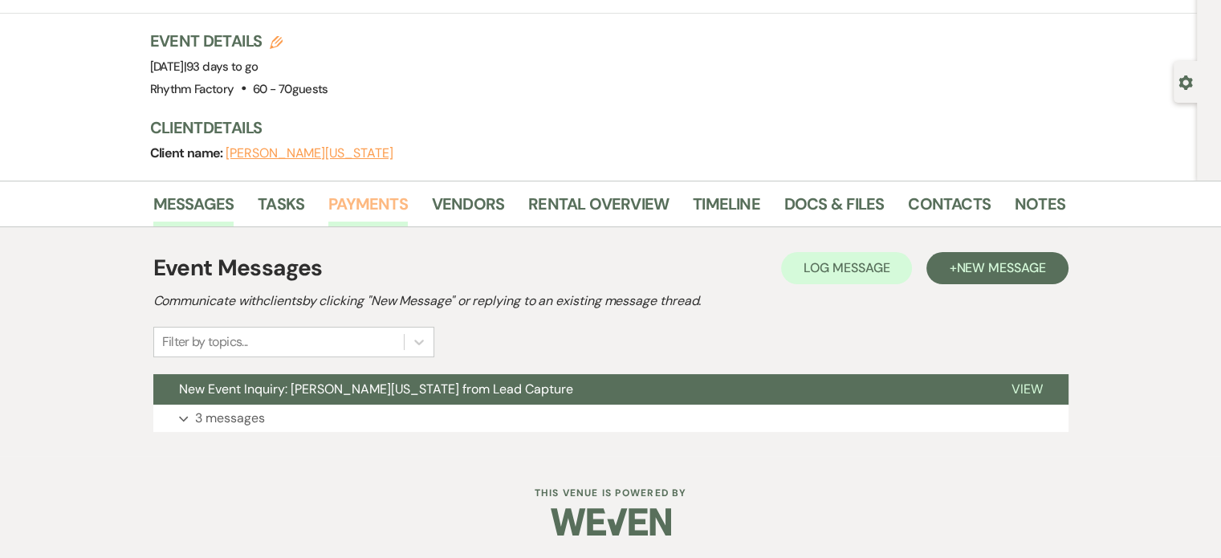
click at [397, 204] on link "Payments" at bounding box center [367, 208] width 79 height 35
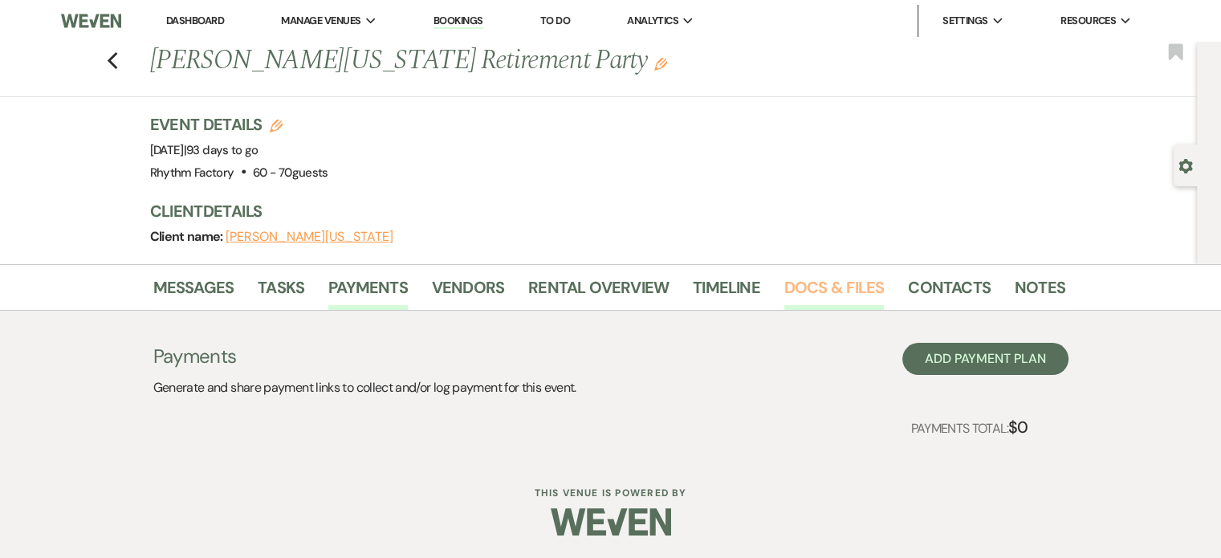
click at [834, 285] on link "Docs & Files" at bounding box center [834, 292] width 100 height 35
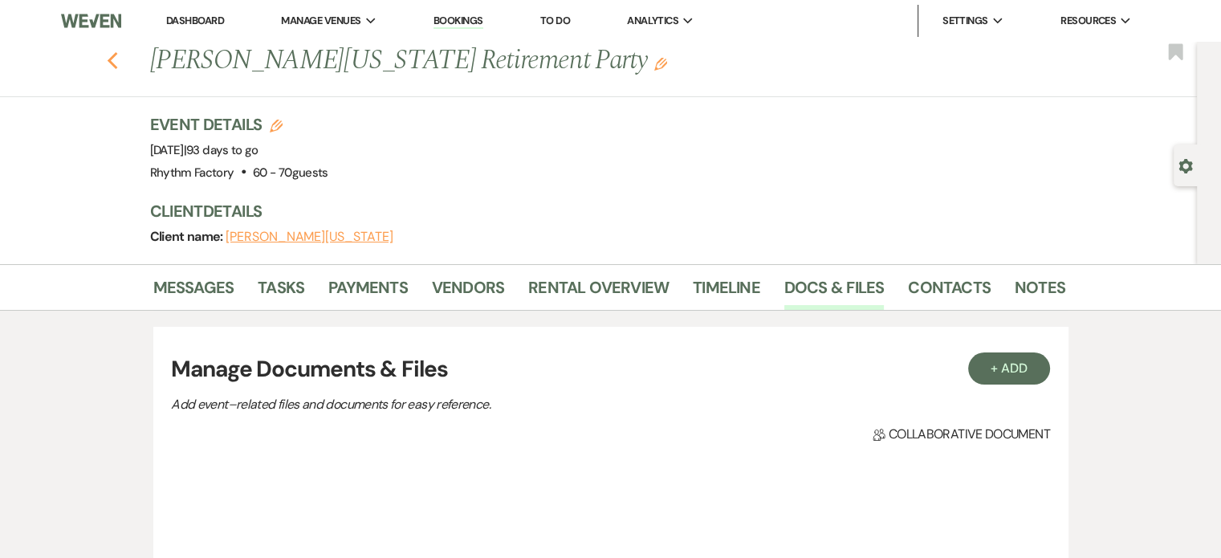
click at [119, 62] on icon "Previous" at bounding box center [113, 60] width 12 height 19
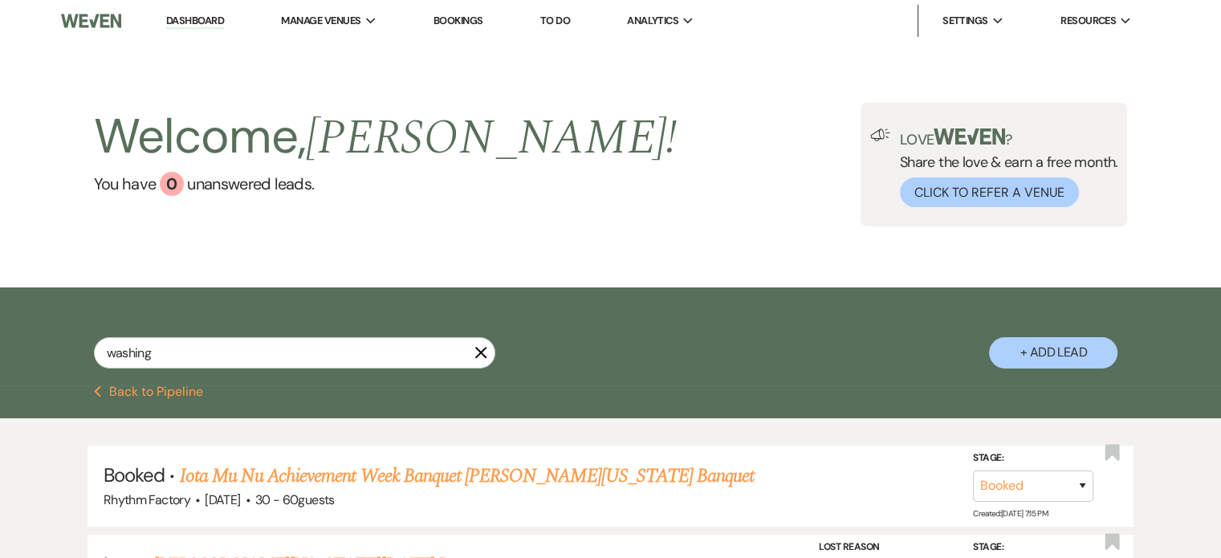
click at [483, 352] on icon "X" at bounding box center [480, 352] width 13 height 13
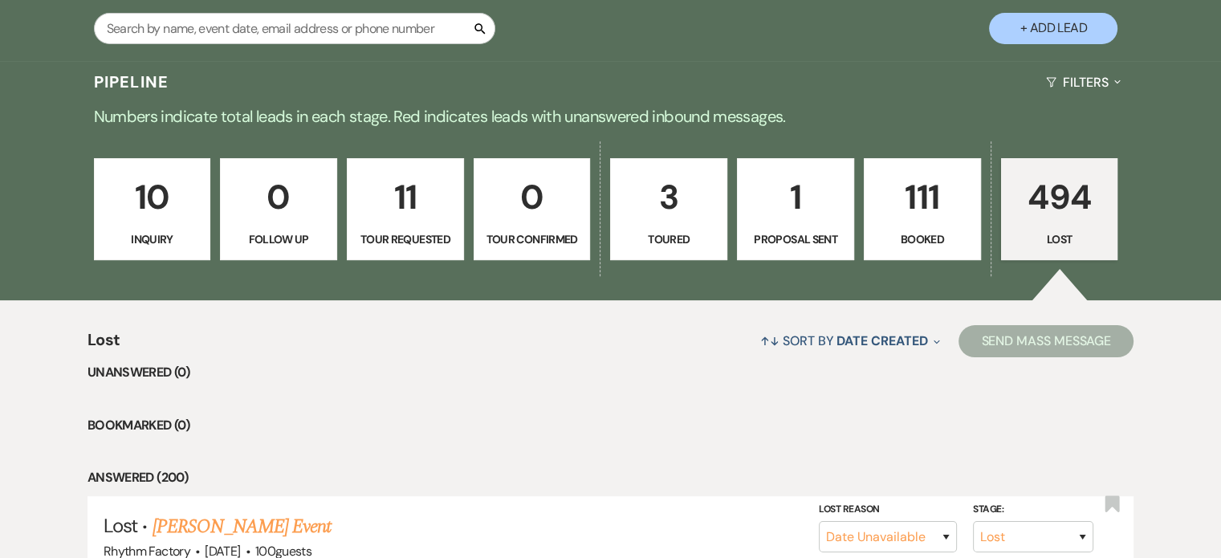
scroll to position [104, 0]
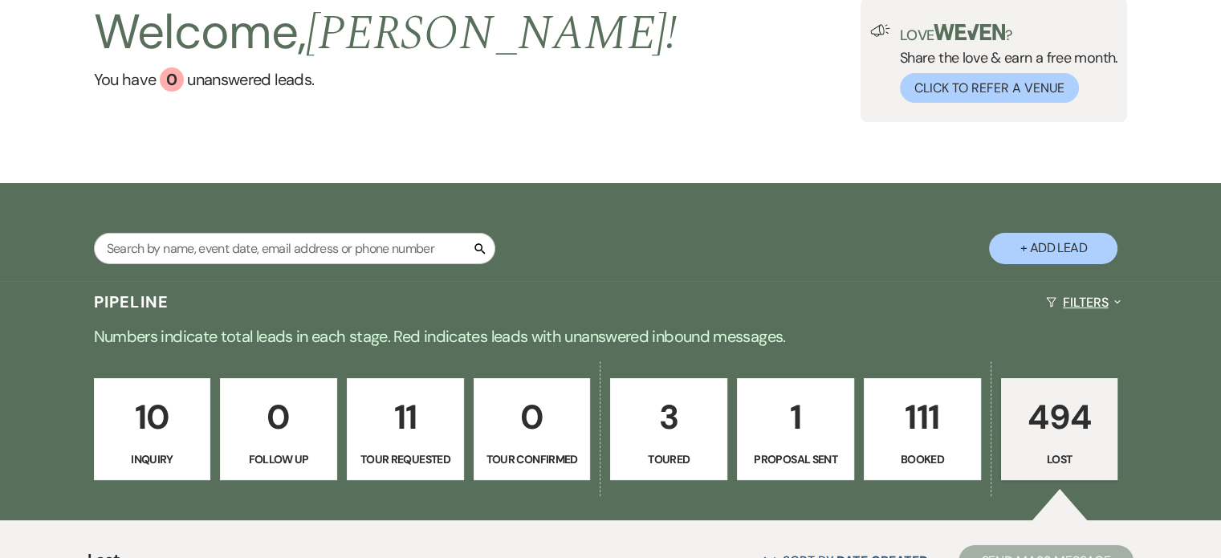
click at [1118, 299] on icon "Expand" at bounding box center [1117, 301] width 6 height 13
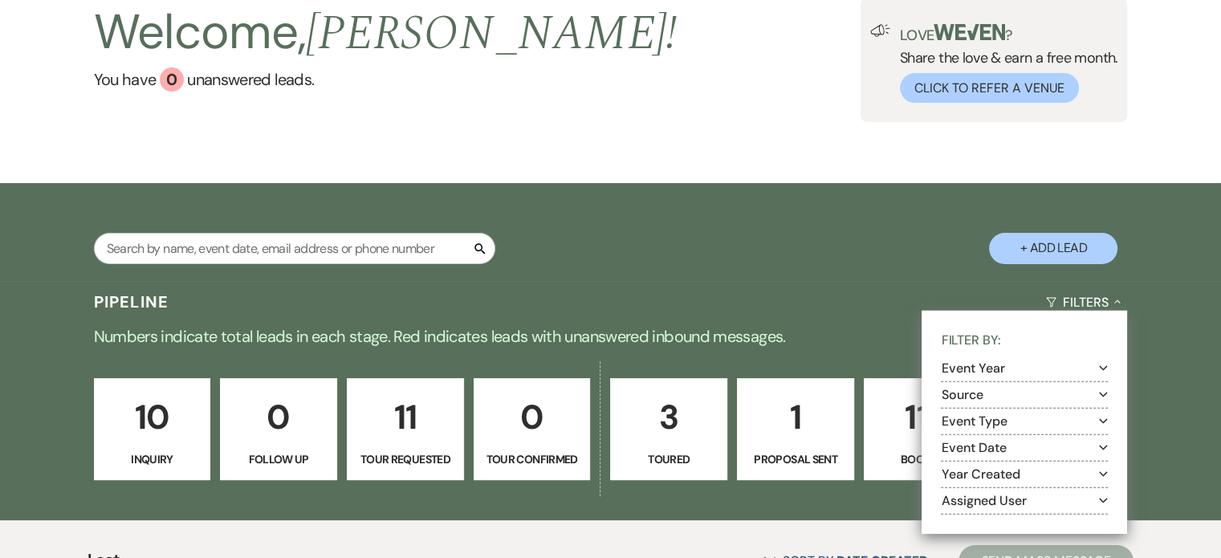
click at [1102, 448] on use "button" at bounding box center [1103, 447] width 9 height 5
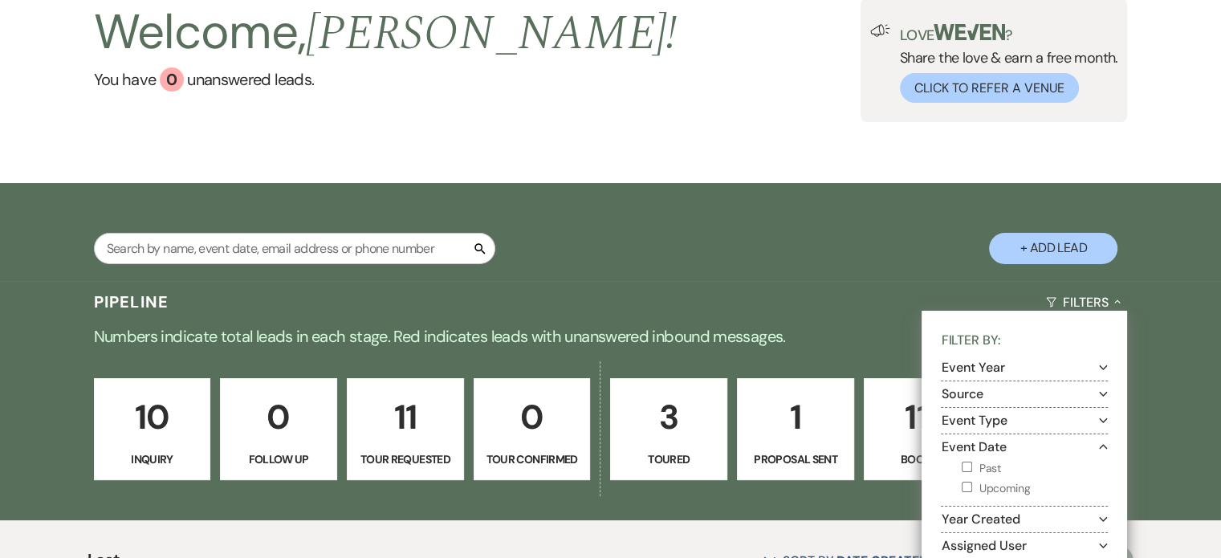
click at [965, 483] on input "Upcoming" at bounding box center [967, 487] width 10 height 10
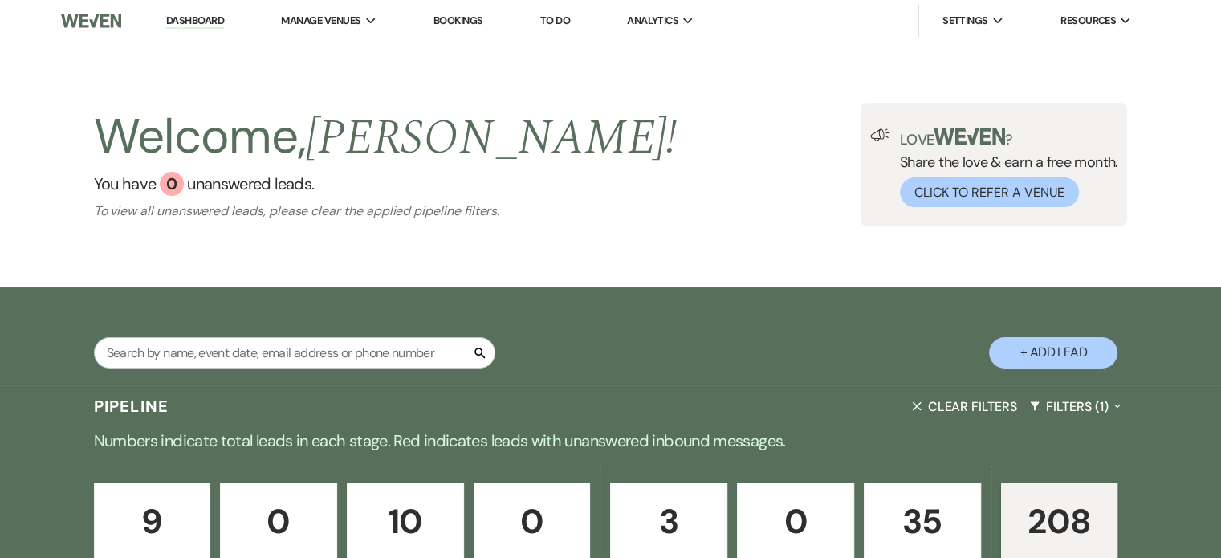
click at [936, 507] on p "35" at bounding box center [922, 522] width 96 height 54
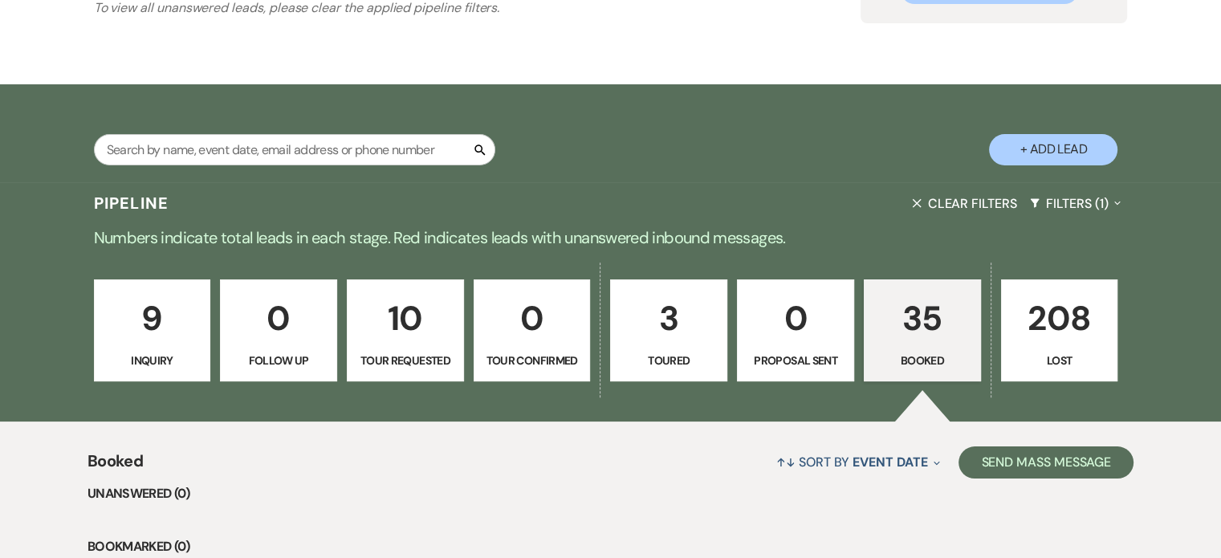
scroll to position [321, 0]
